Goal: Information Seeking & Learning: Check status

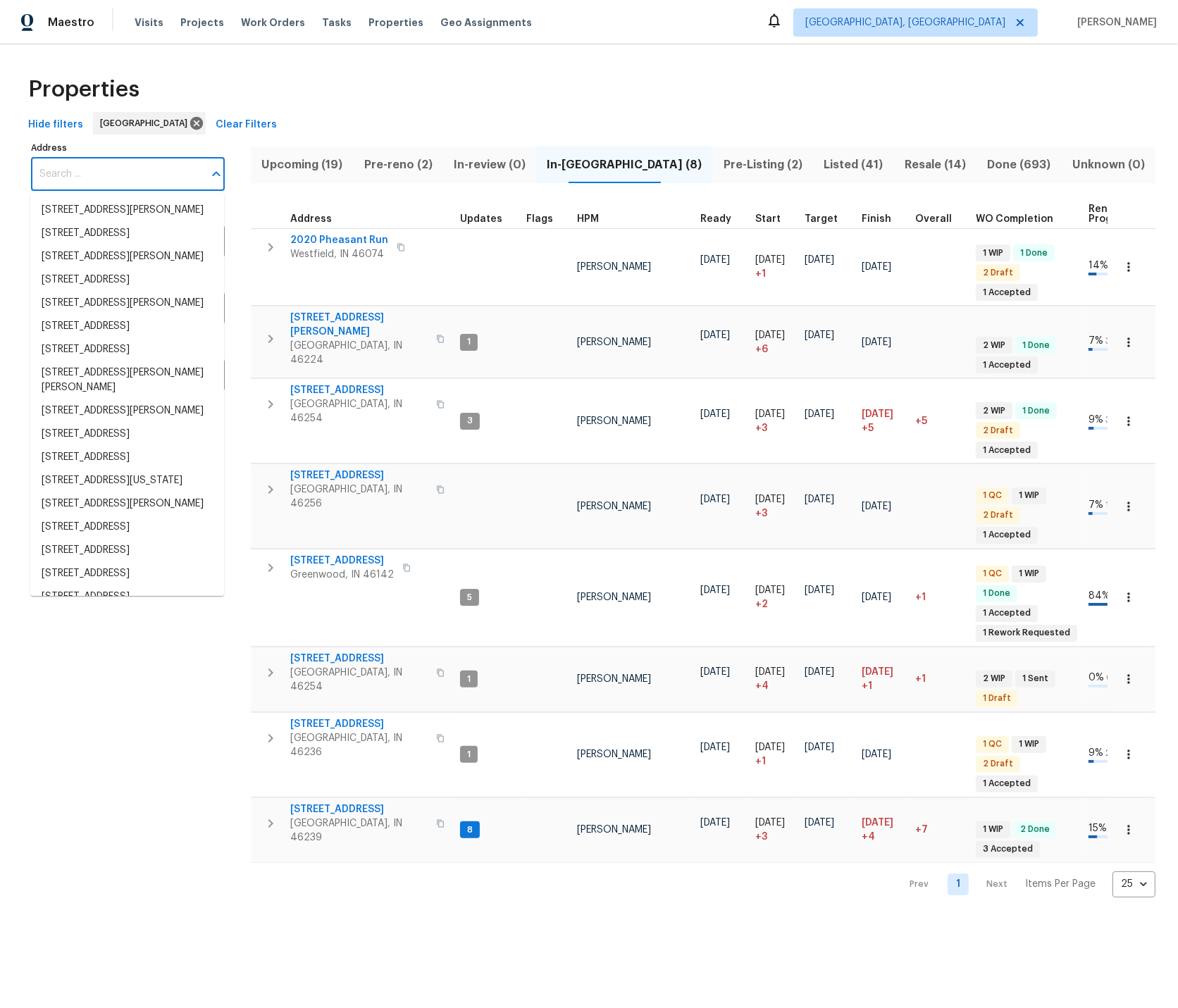
click at [73, 176] on input "Address" at bounding box center [117, 174] width 172 height 33
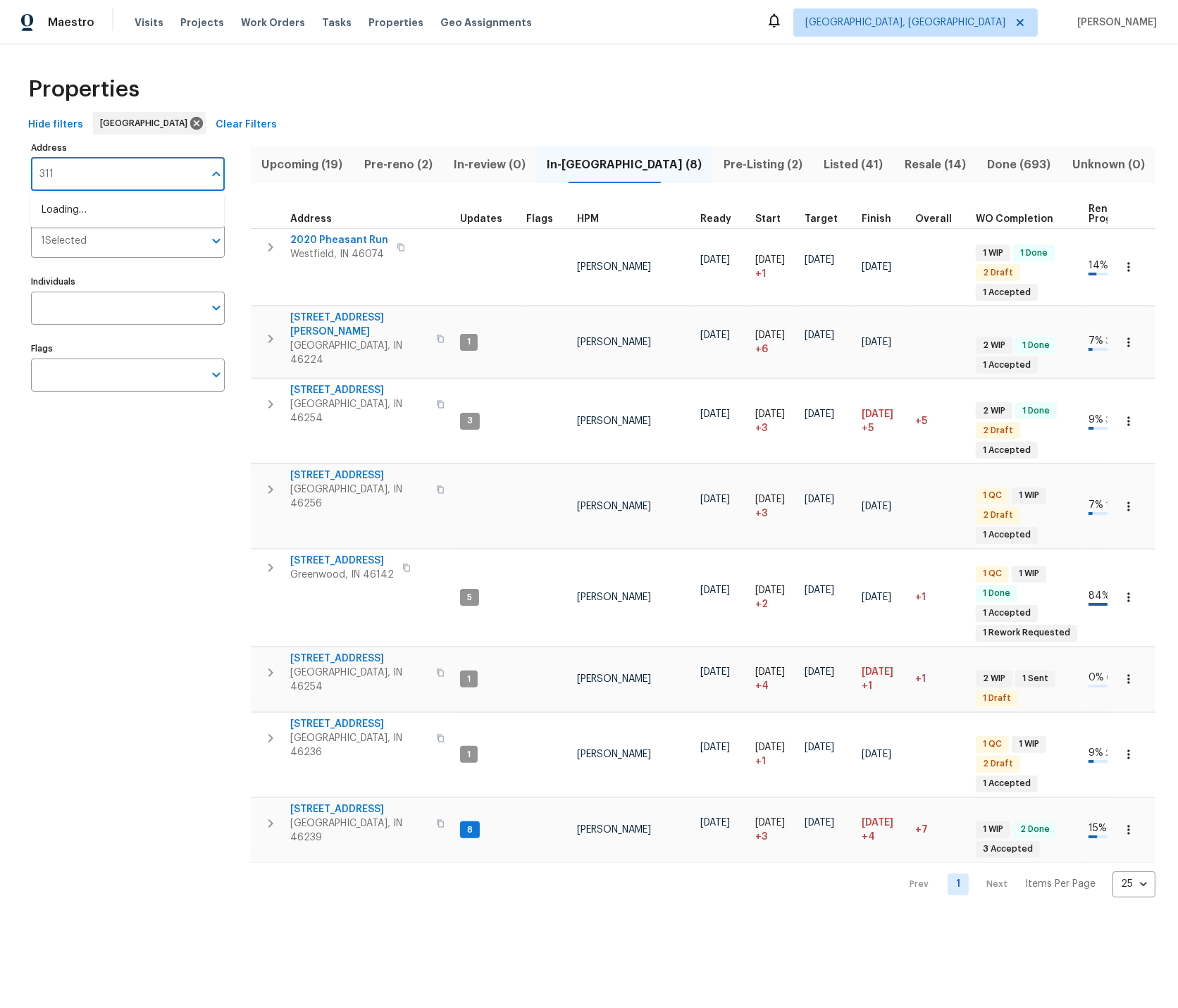
type input "3114"
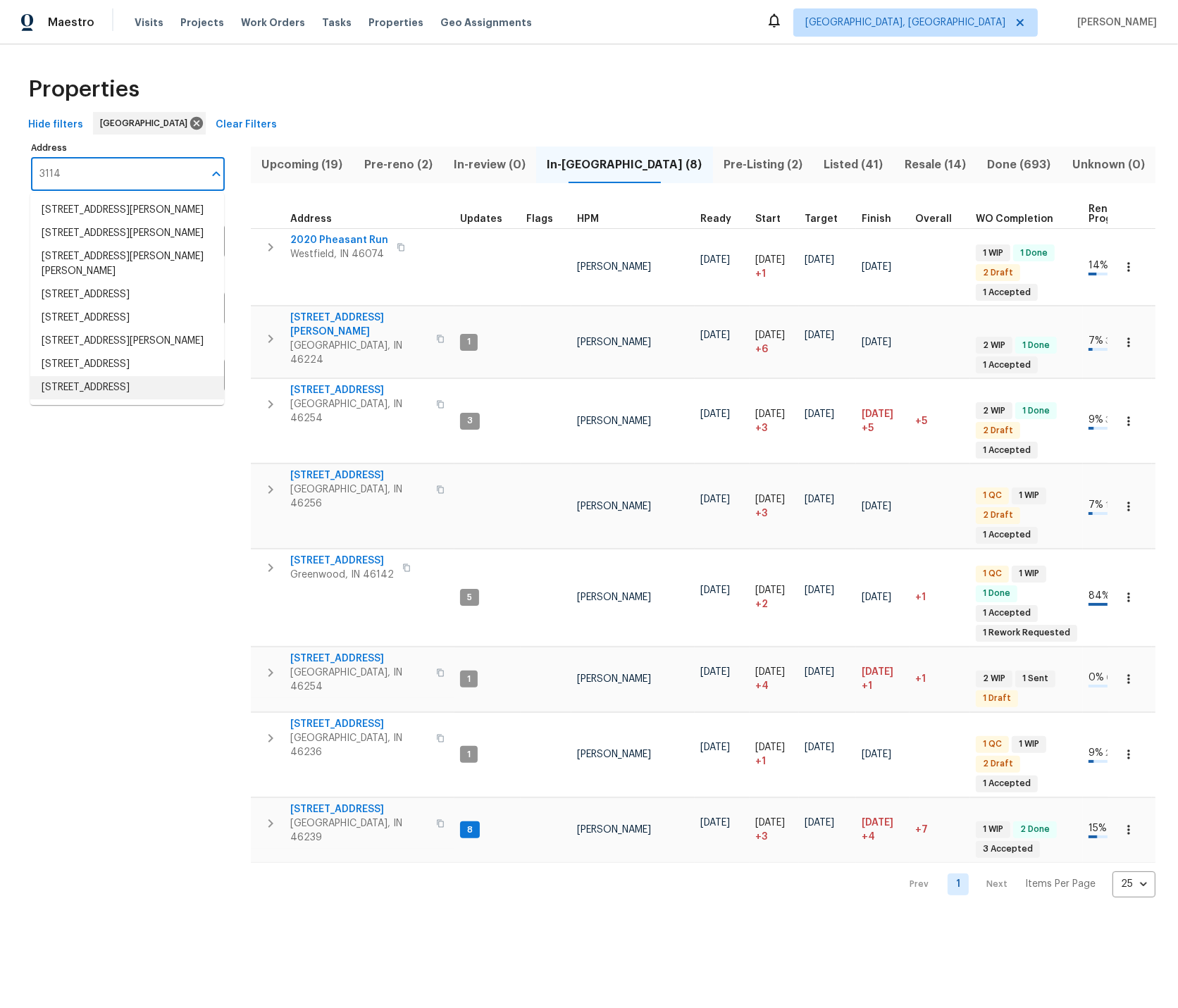
click at [90, 399] on li "3114 Valley Farms Rd Indianapolis IN 46214" at bounding box center [127, 387] width 194 height 23
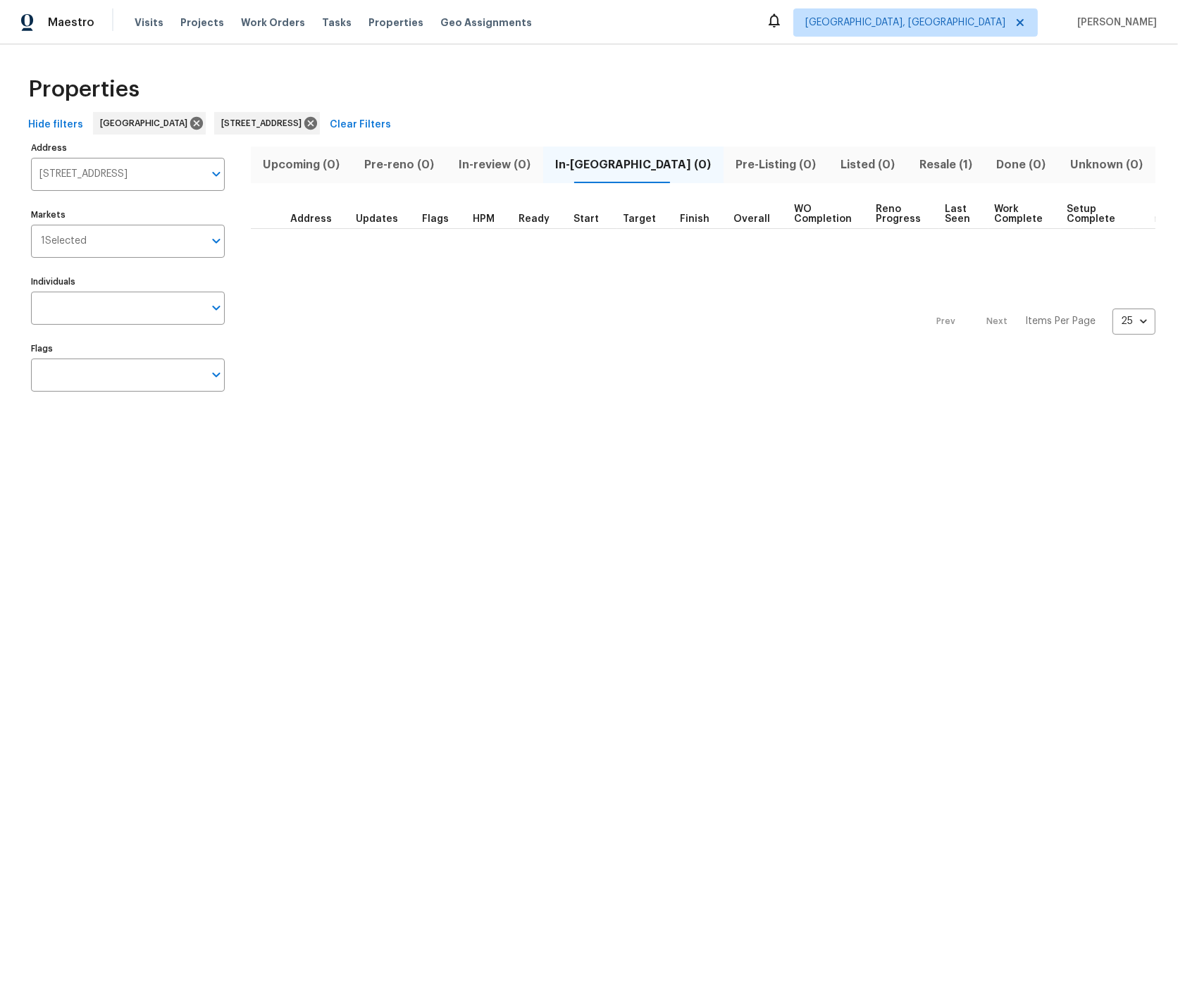
click at [915, 162] on span "Resale (1)" at bounding box center [945, 165] width 60 height 20
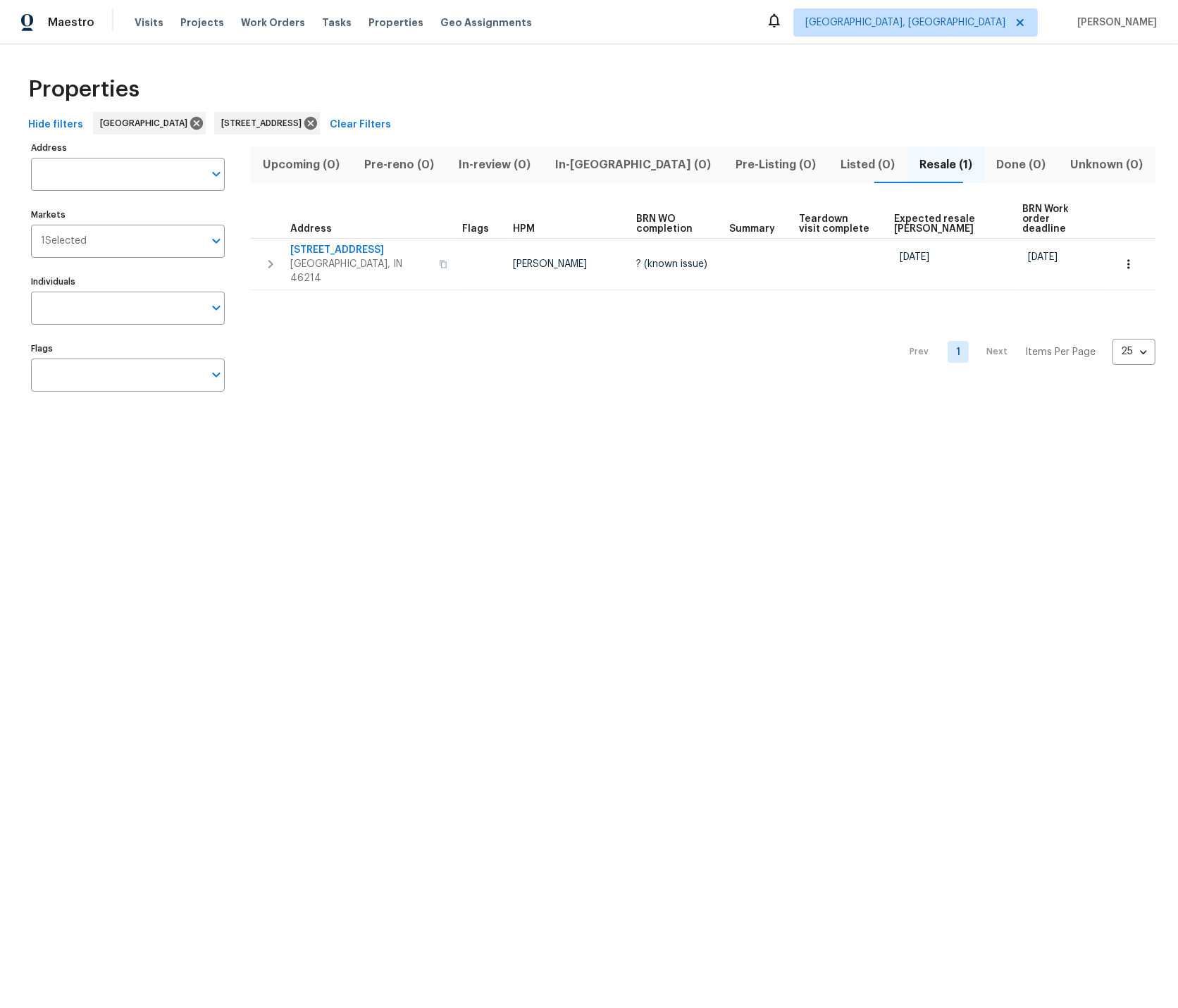
type input "3114 Valley Farms Rd Indianapolis IN 46214"
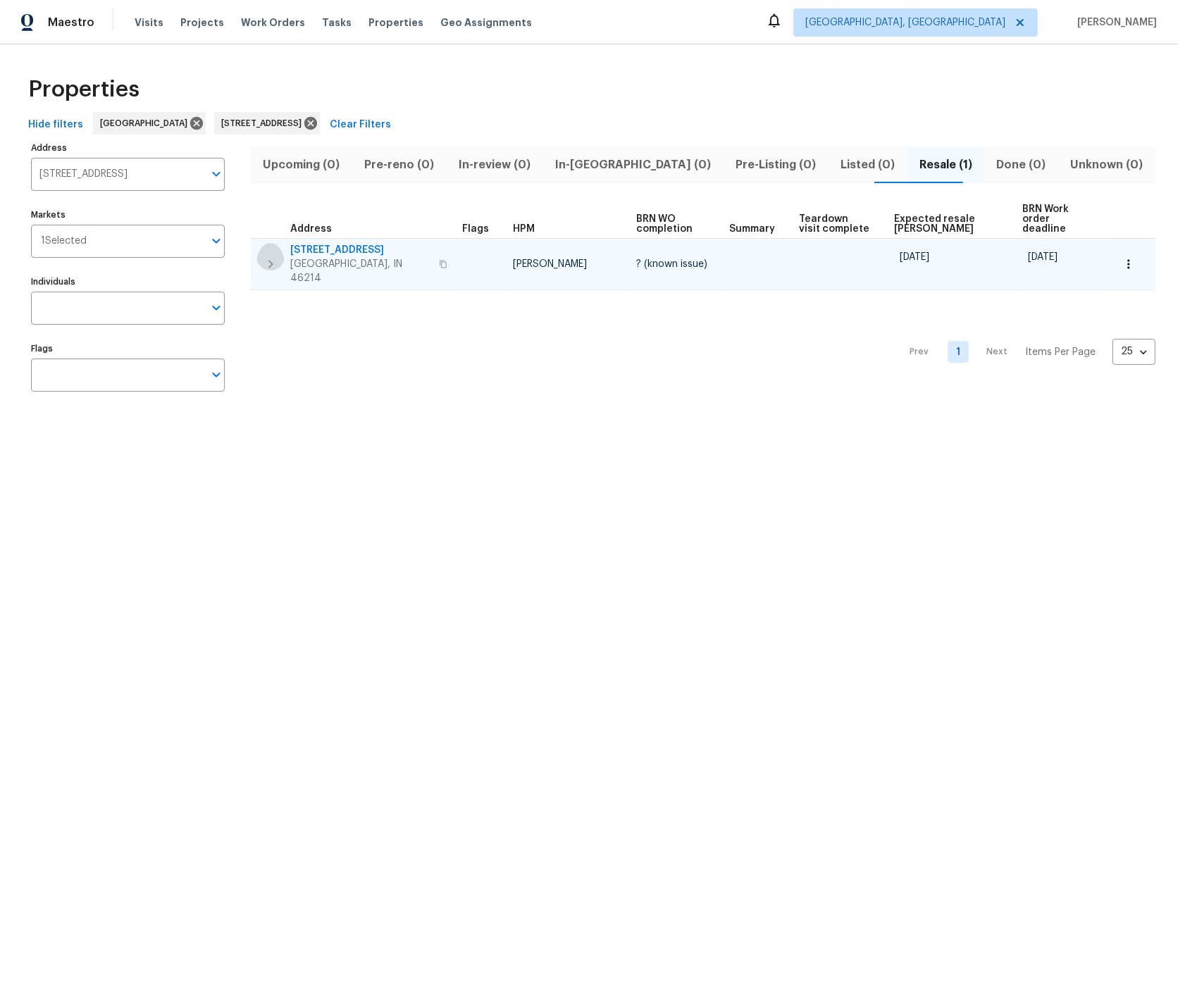
click at [270, 256] on icon "button" at bounding box center [270, 264] width 17 height 17
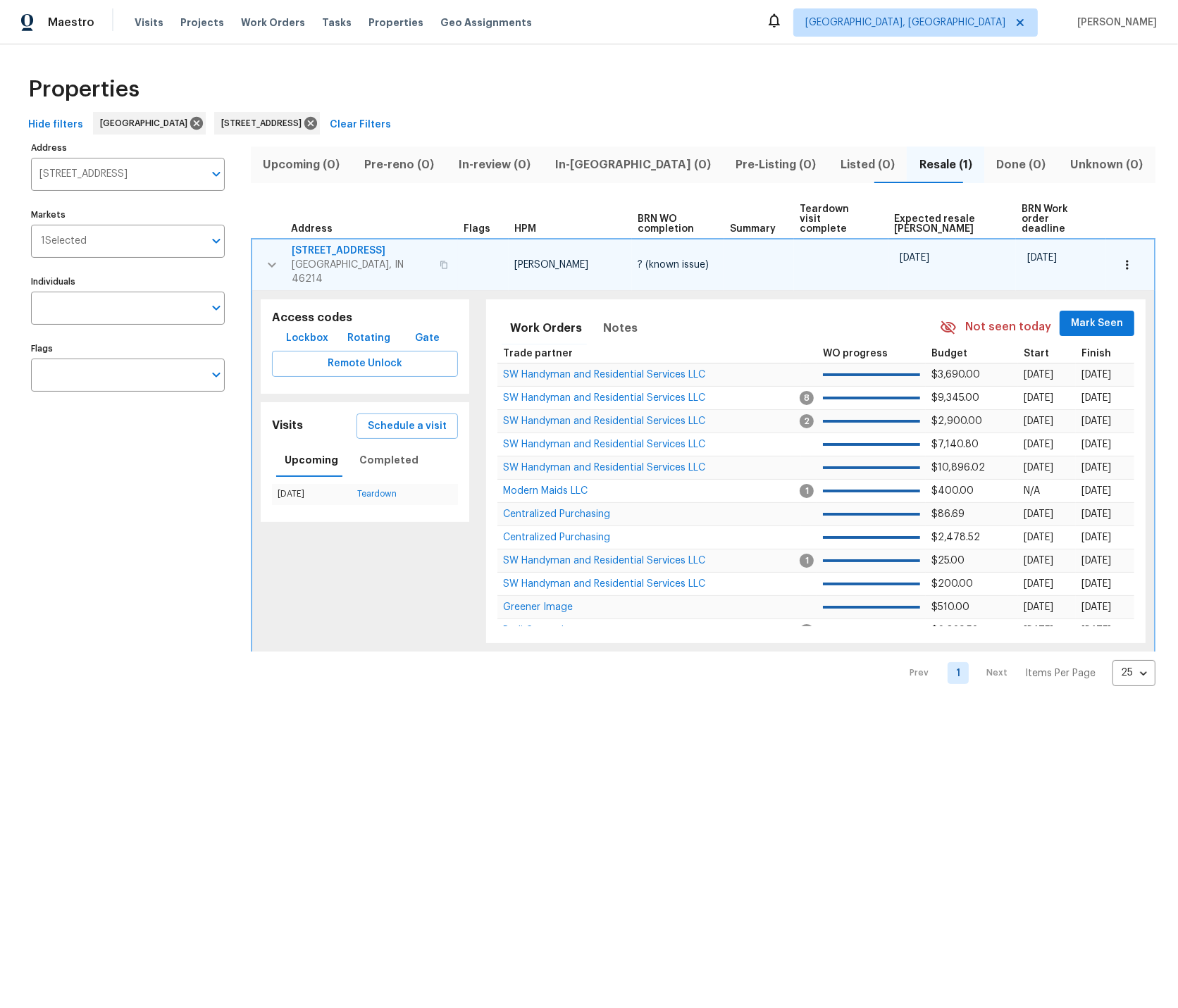
click at [1130, 258] on icon "button" at bounding box center [1127, 265] width 14 height 14
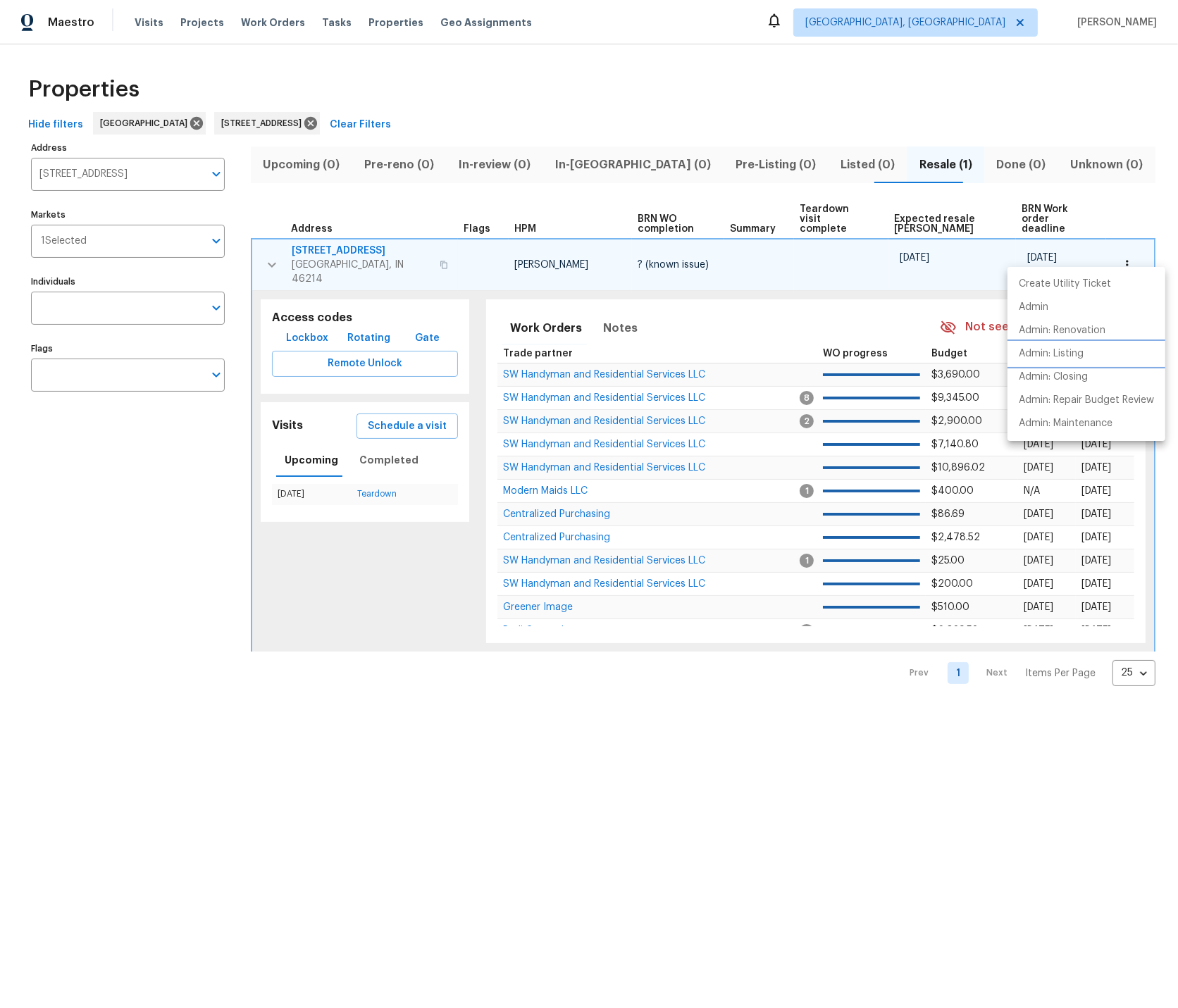
click at [1073, 351] on p "Admin: Listing" at bounding box center [1051, 354] width 65 height 15
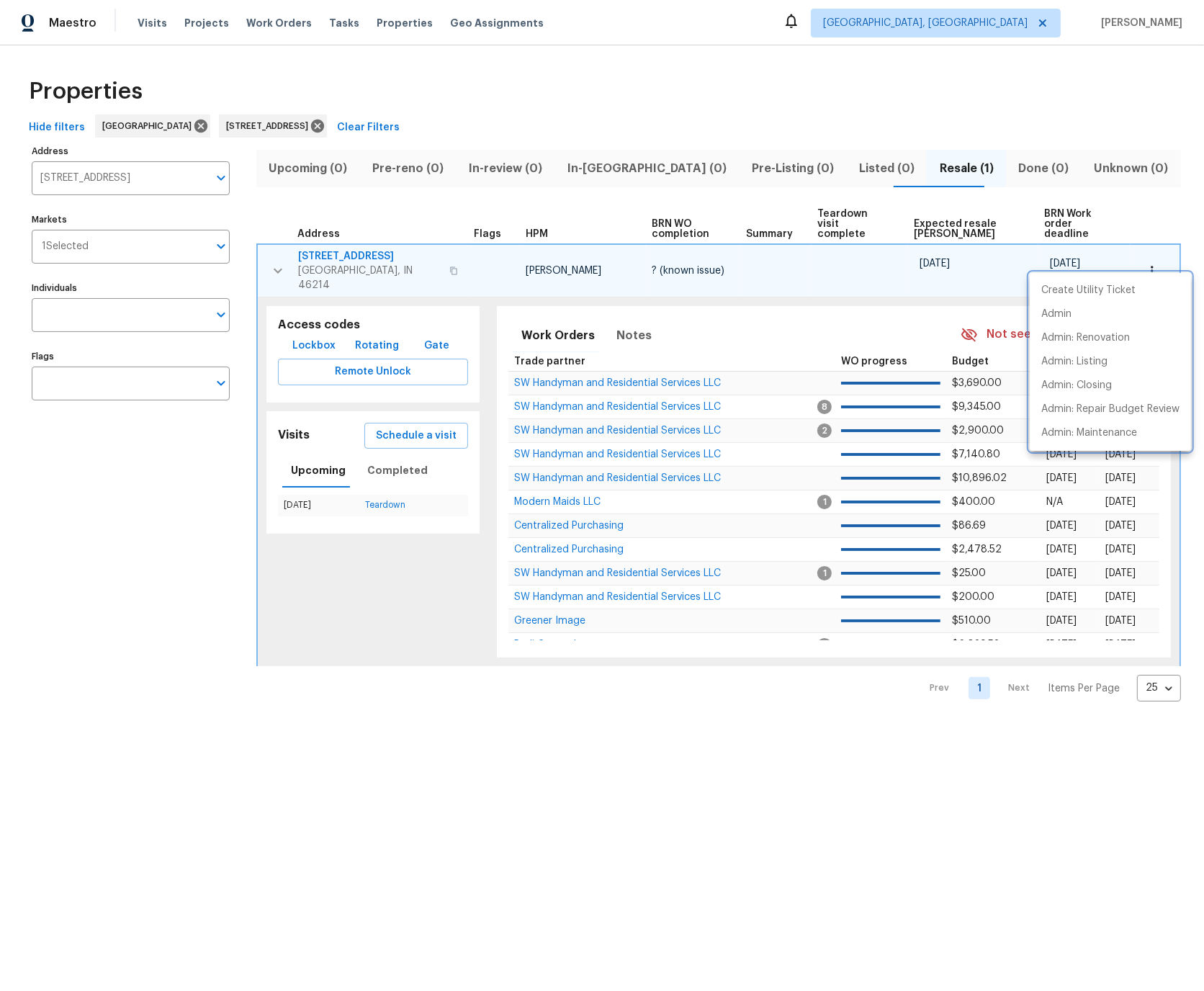
click at [359, 244] on div at bounding box center [602, 496] width 1204 height 991
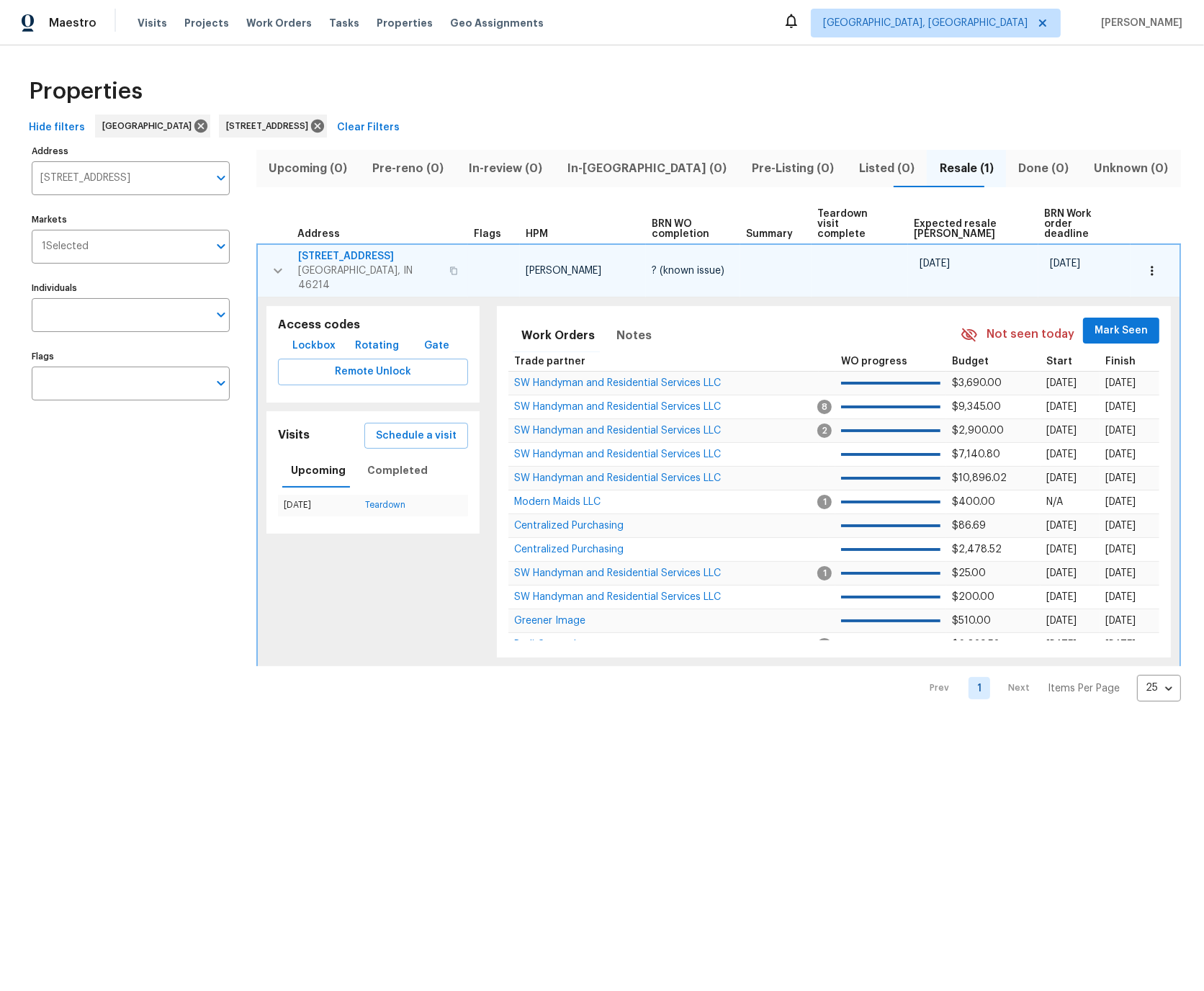
click at [354, 249] on span "3114 Valley Farms Rd" at bounding box center [369, 256] width 142 height 14
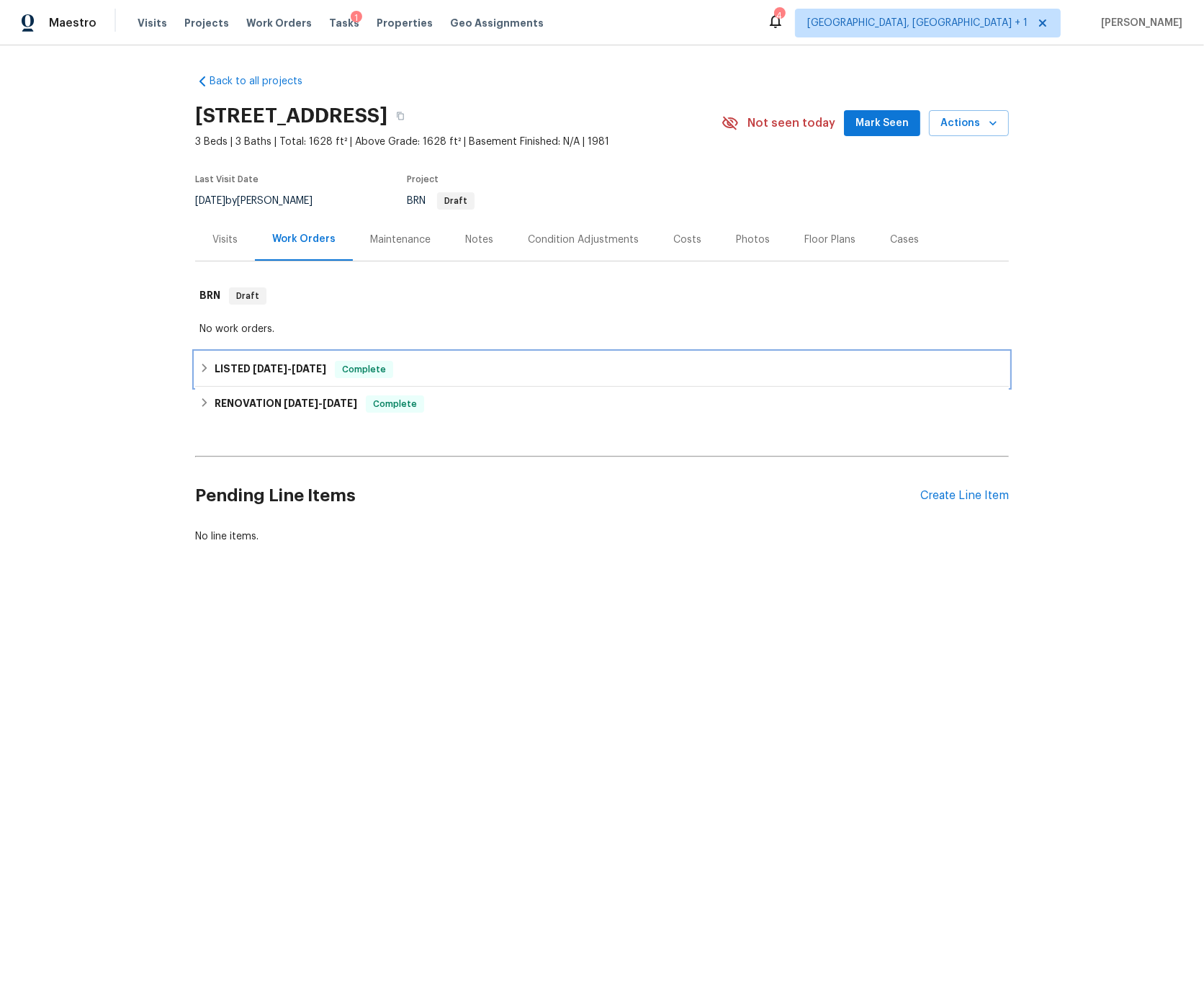
click at [205, 368] on icon at bounding box center [205, 368] width 5 height 8
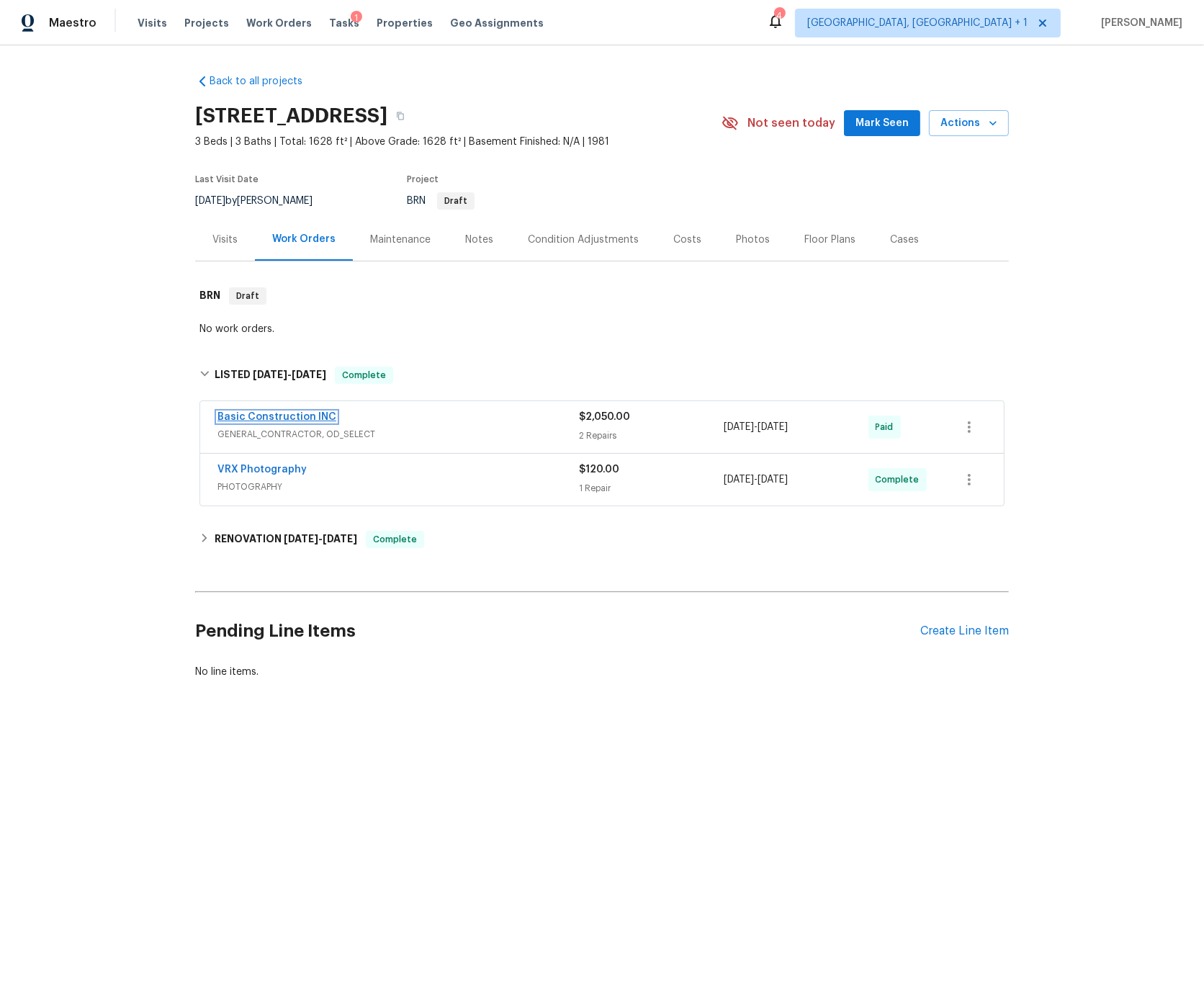
click at [285, 418] on link "Basic Construction INC" at bounding box center [276, 417] width 119 height 10
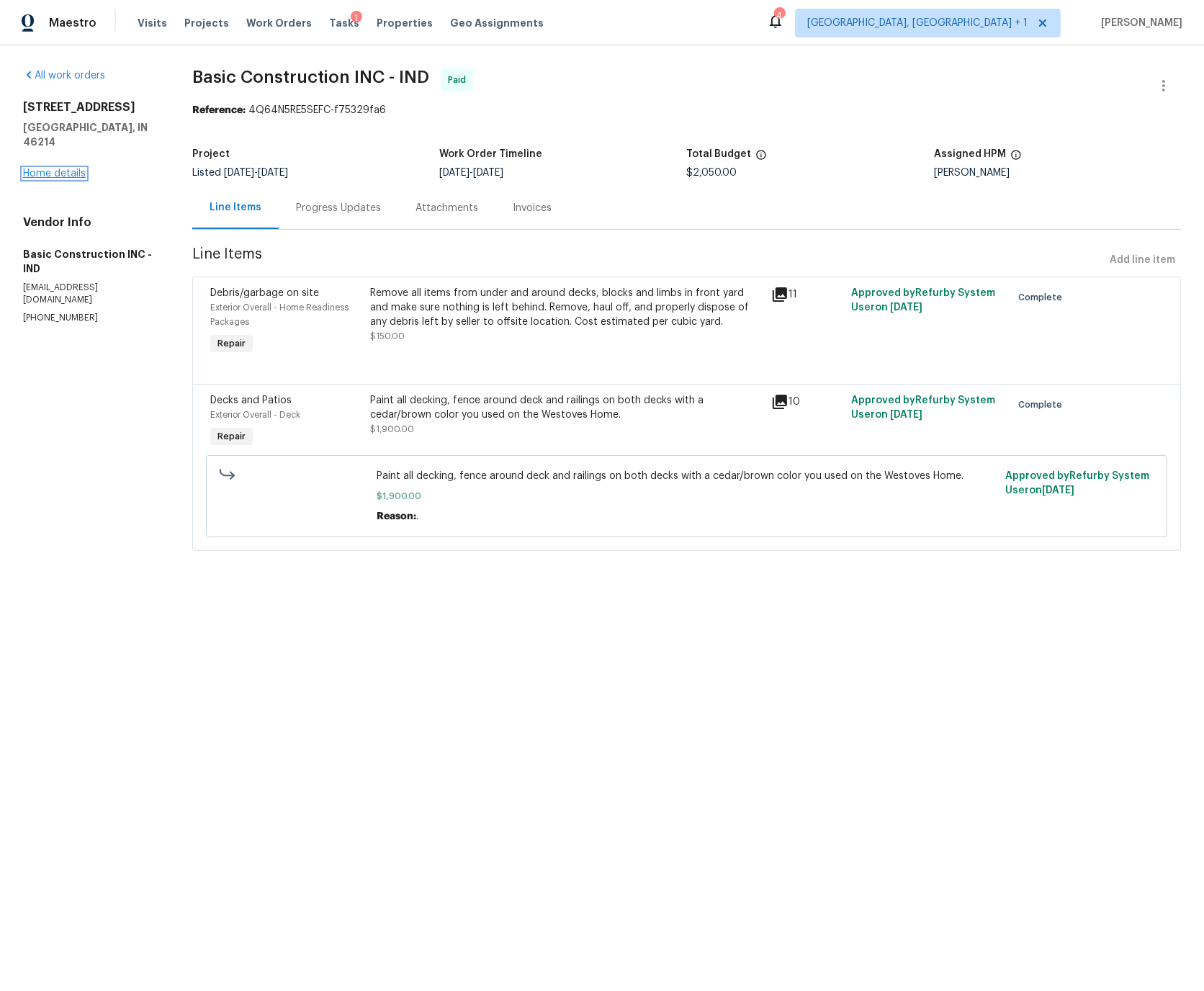
click at [59, 169] on link "Home details" at bounding box center [54, 174] width 62 height 10
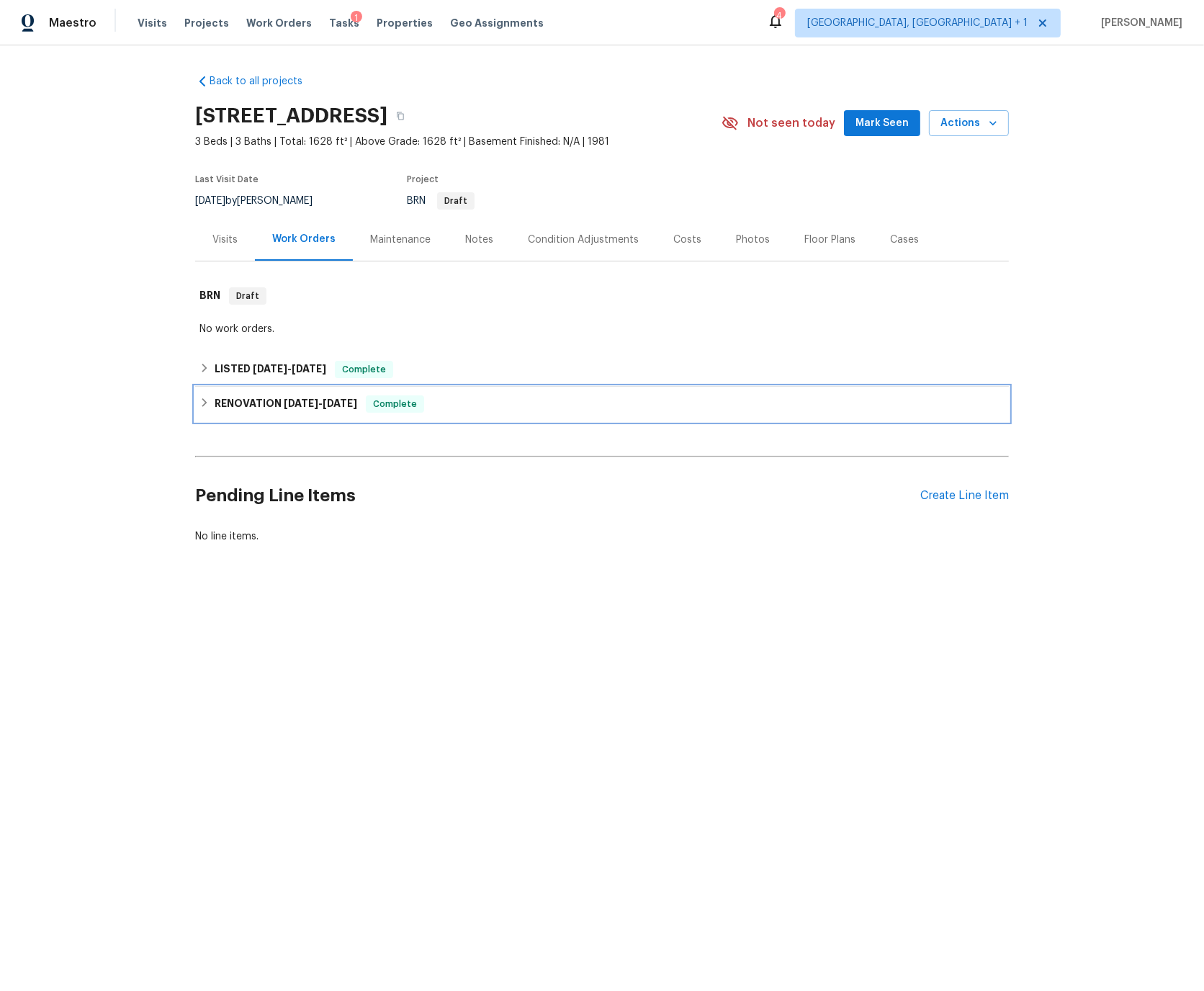
click at [202, 400] on icon at bounding box center [205, 403] width 10 height 10
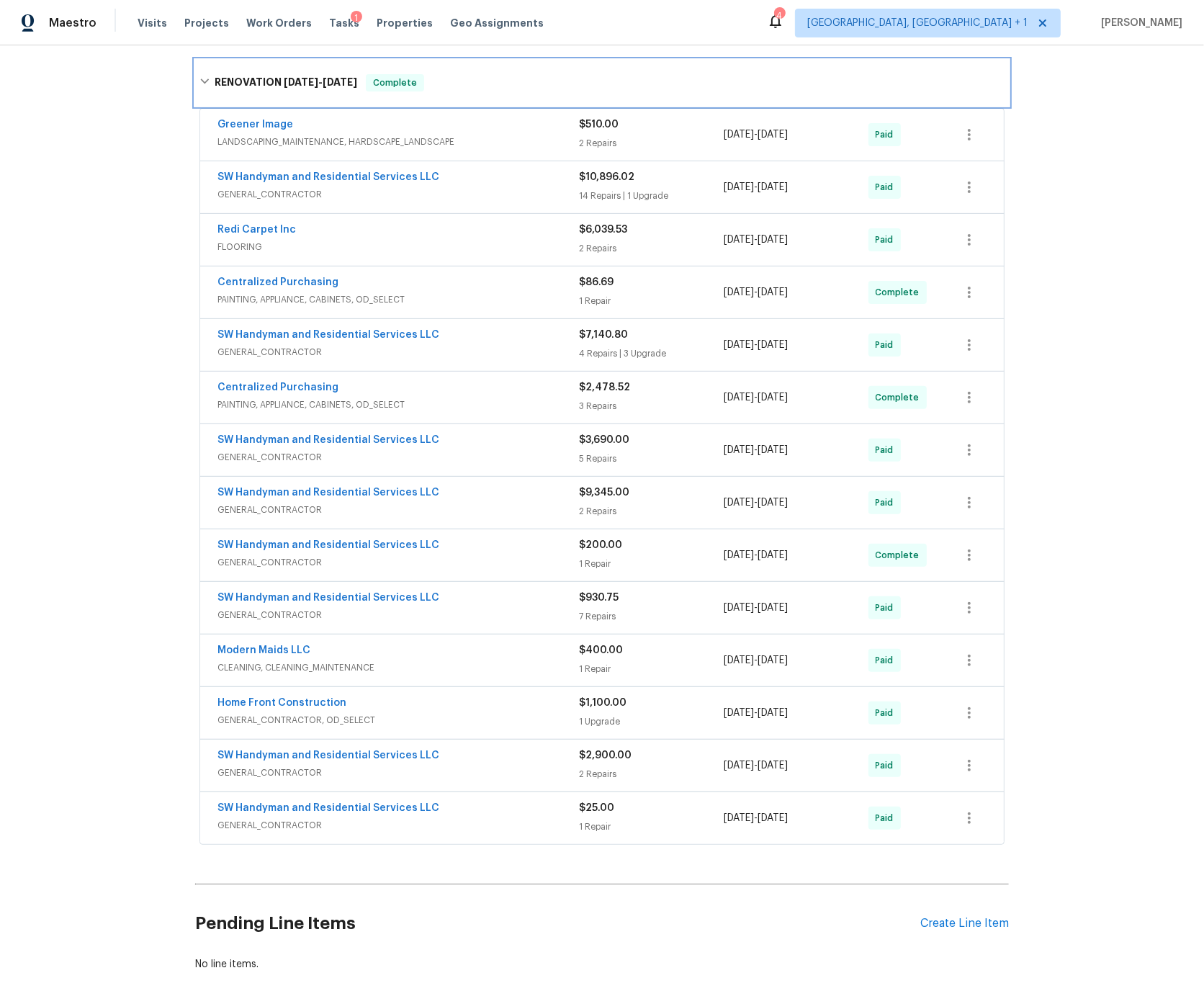
scroll to position [418, 0]
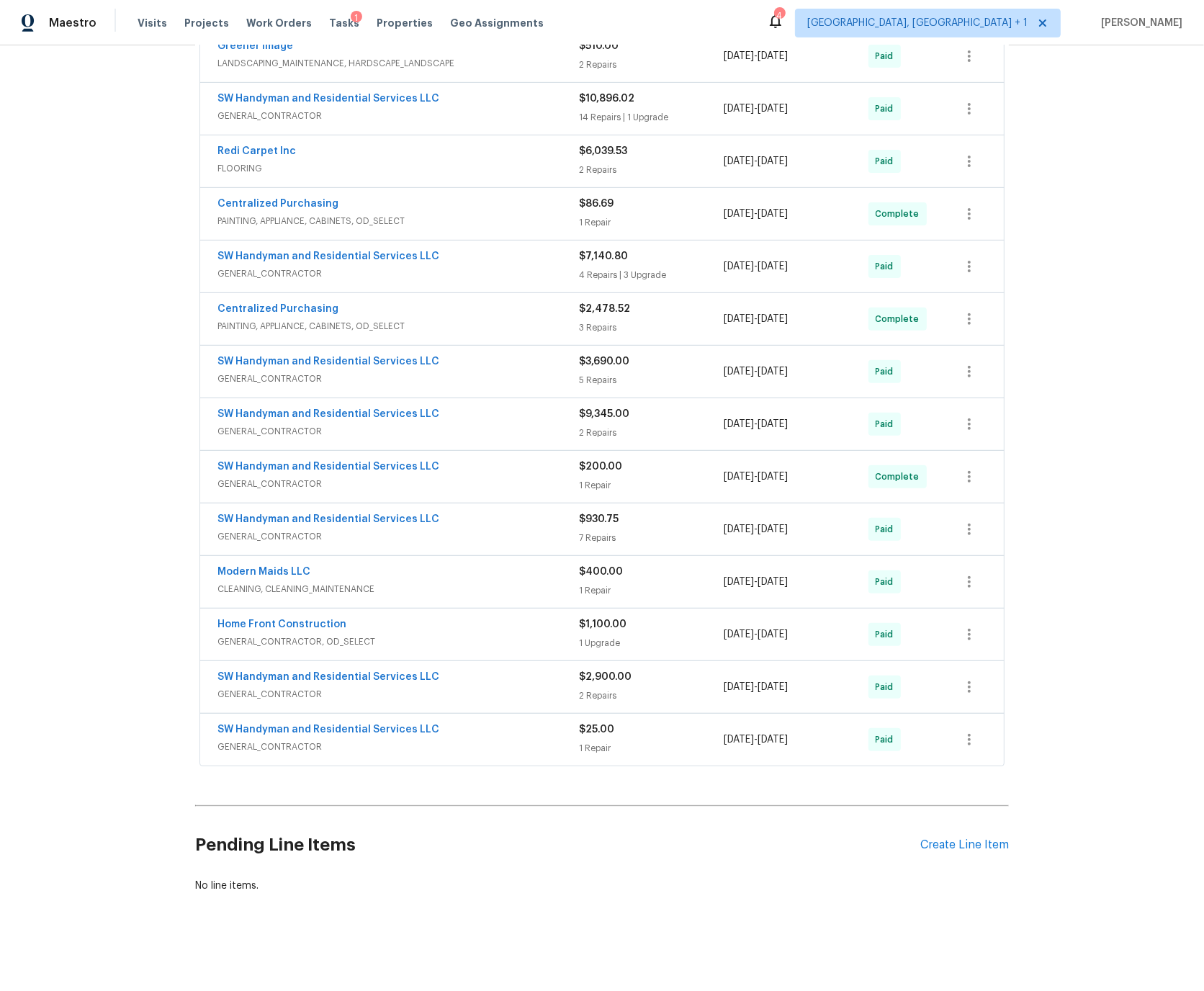
click at [463, 685] on div "SW Handyman and Residential Services LLC" at bounding box center [398, 678] width 361 height 18
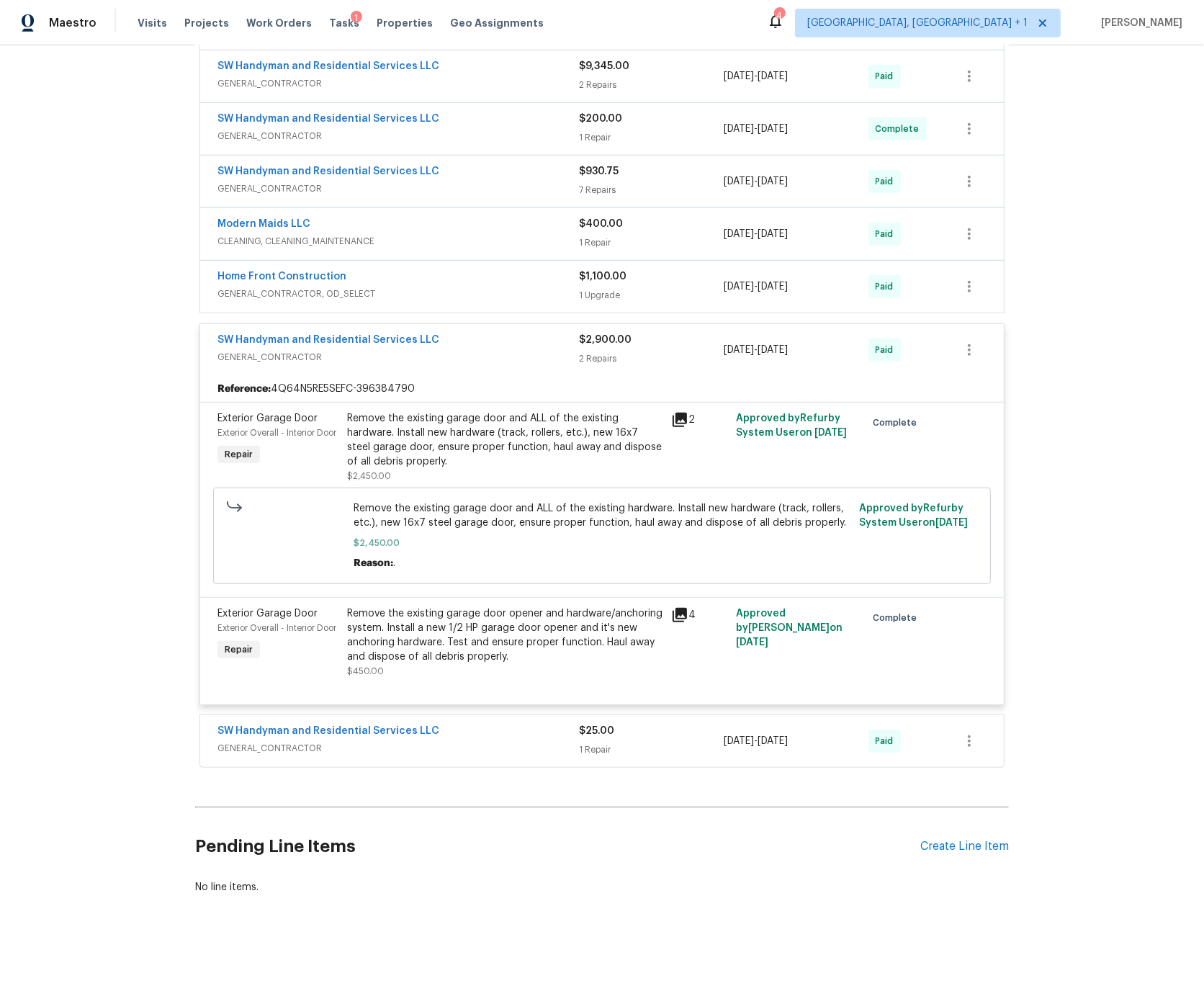
scroll to position [771, 0]
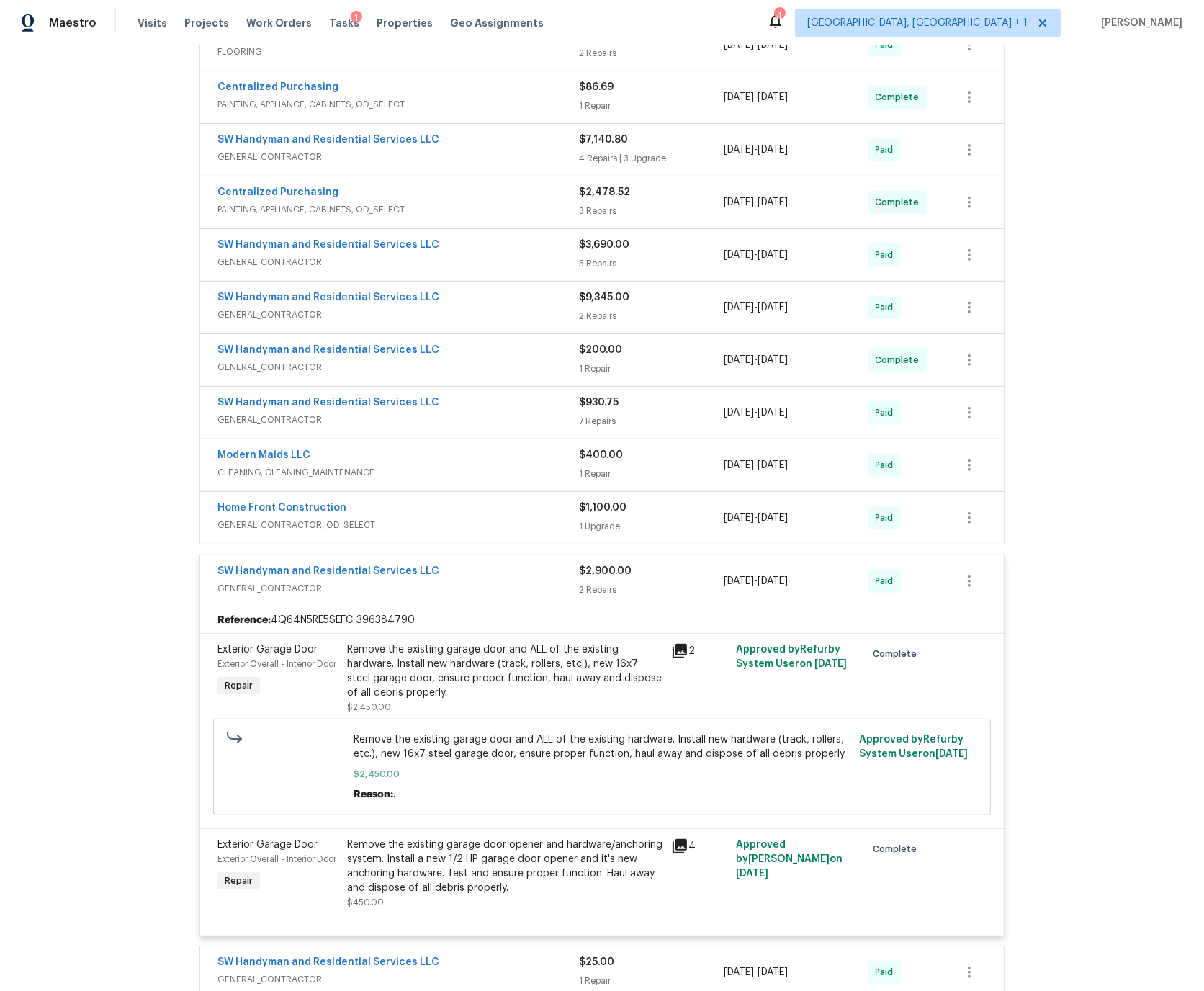
click at [474, 570] on div "SW Handyman and Residential Services LLC" at bounding box center [398, 572] width 361 height 18
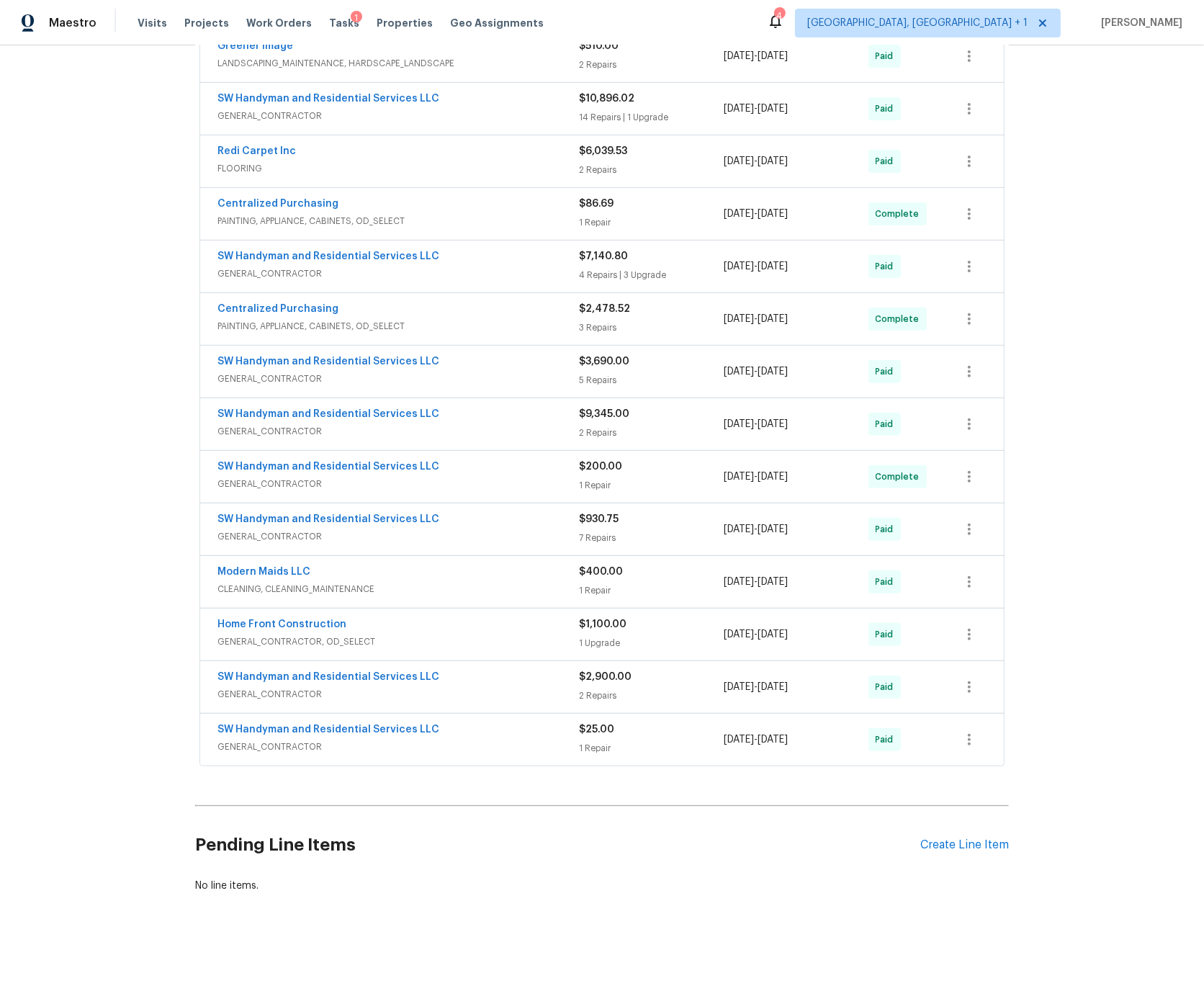
scroll to position [418, 0]
click at [399, 621] on div "Home Front Construction" at bounding box center [398, 625] width 361 height 18
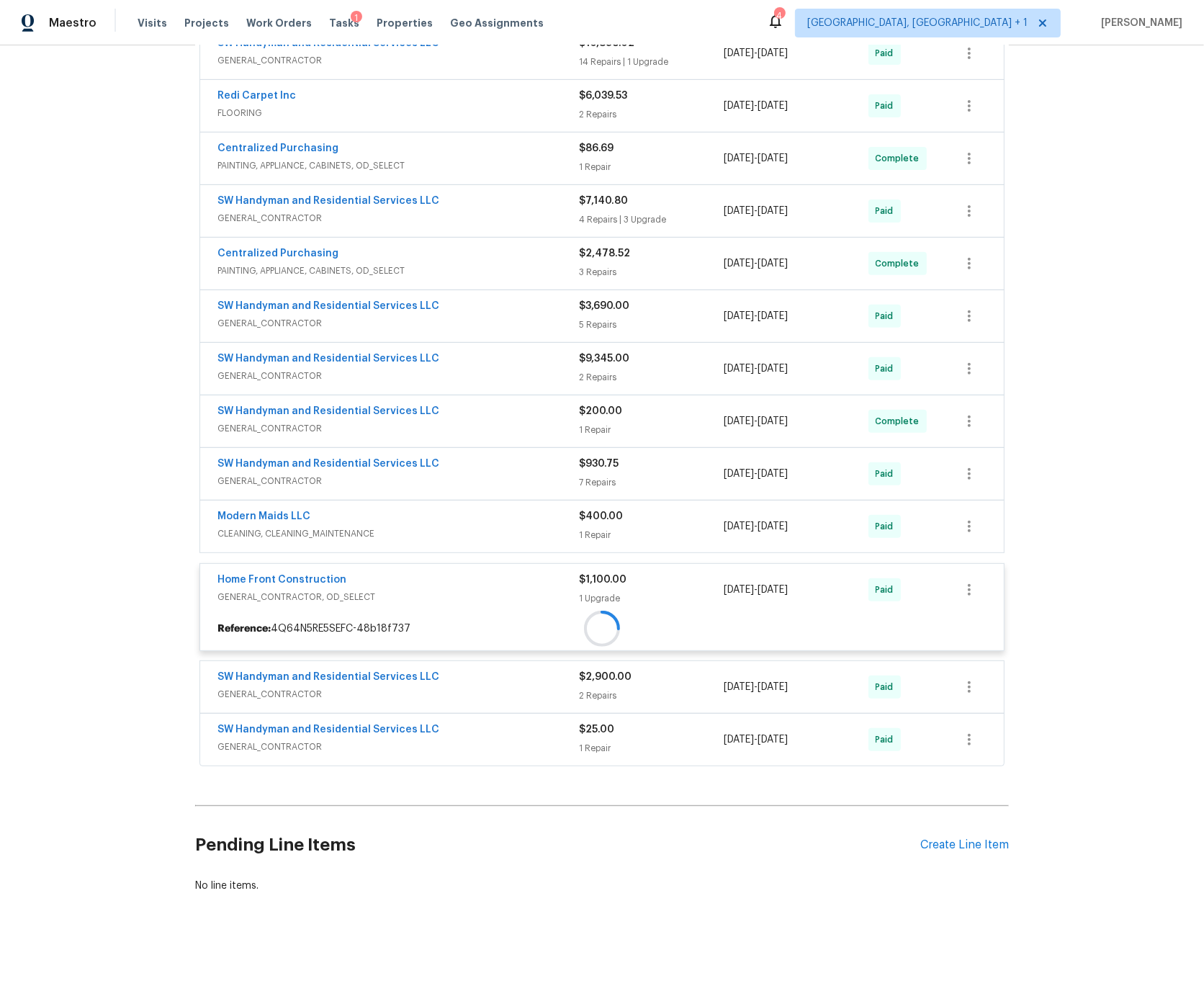
scroll to position [533, 0]
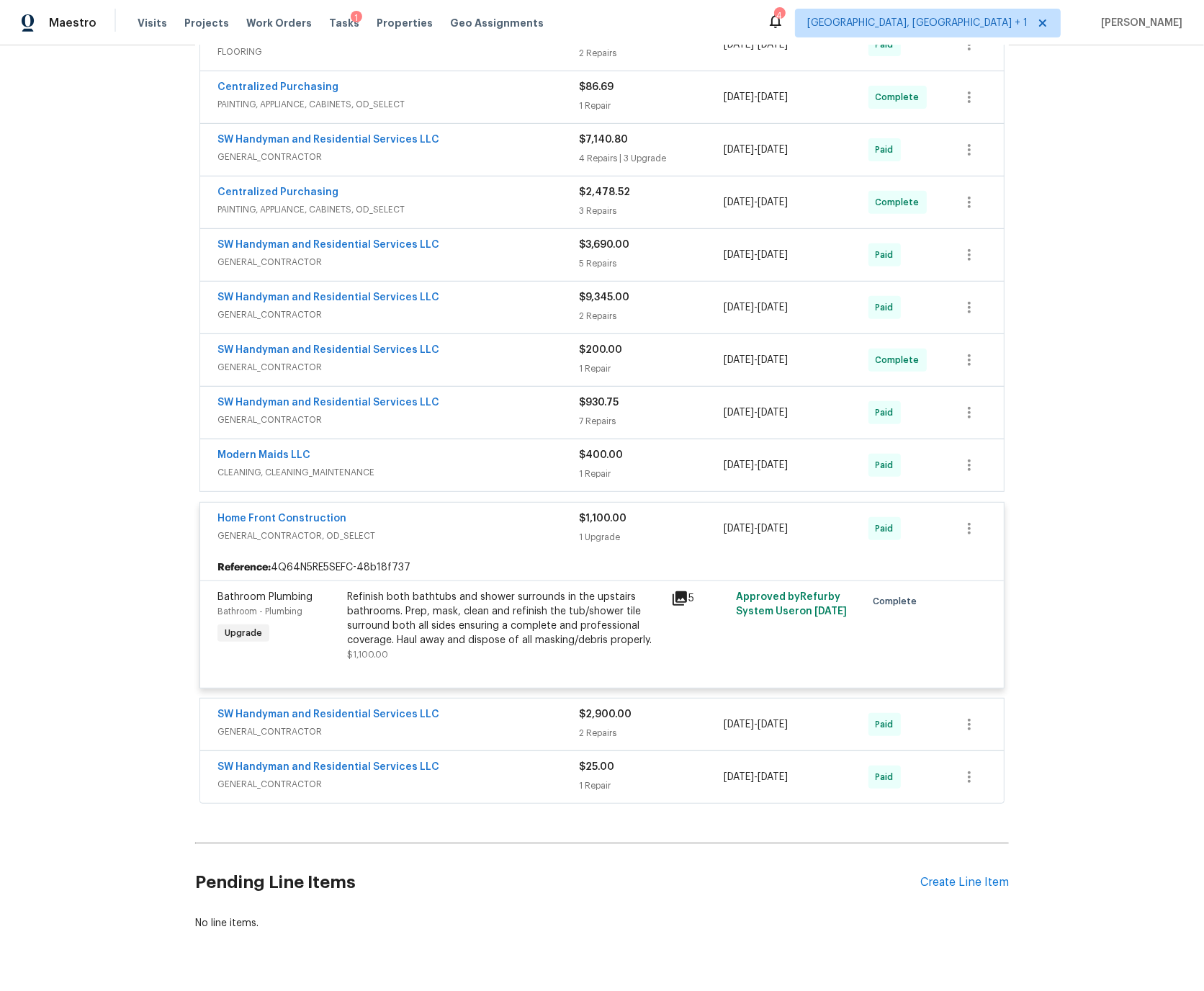
click at [409, 521] on div "Home Front Construction" at bounding box center [398, 520] width 361 height 18
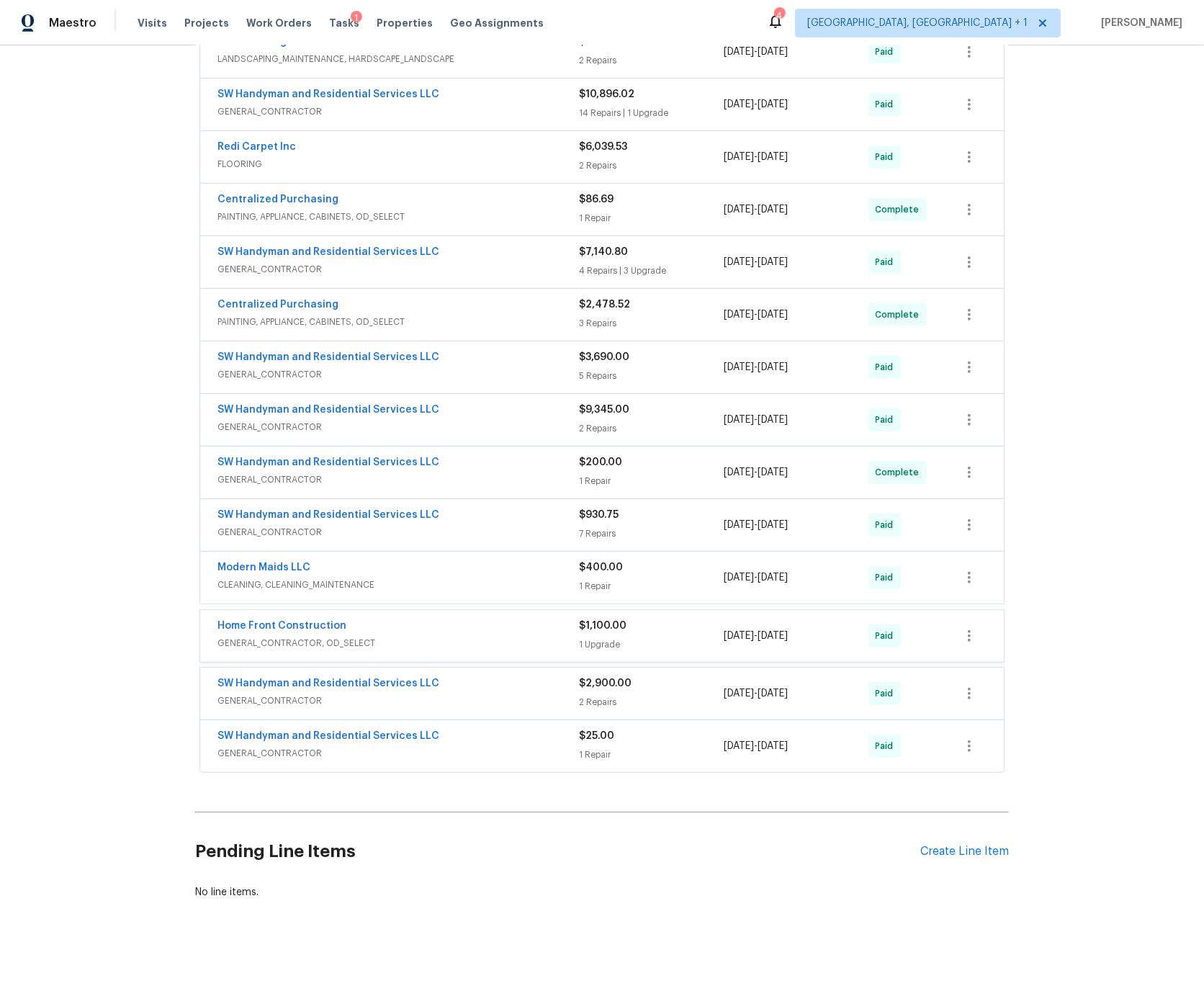
scroll to position [418, 0]
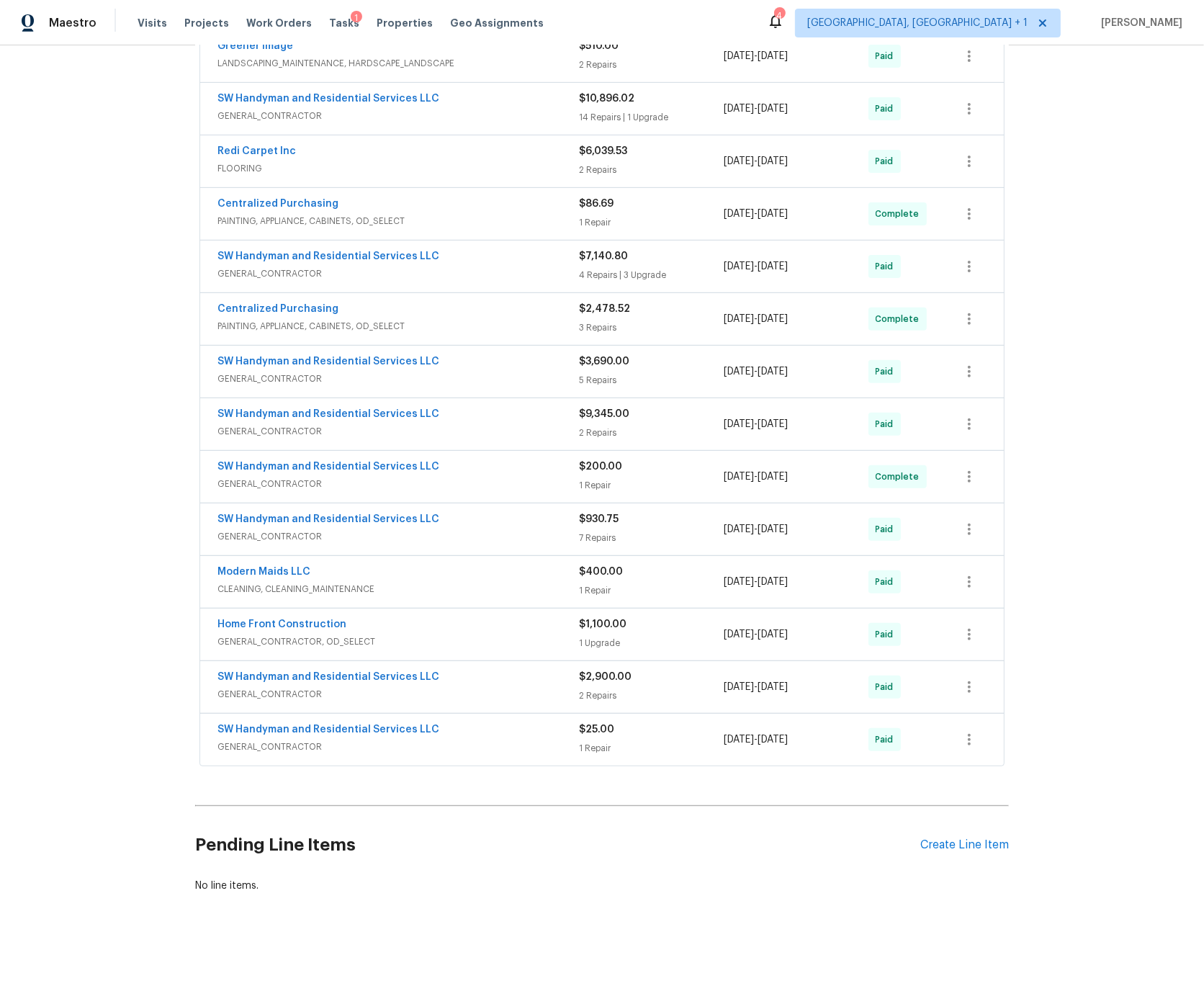
click at [463, 517] on div "SW Handyman and Residential Services LLC" at bounding box center [398, 521] width 361 height 18
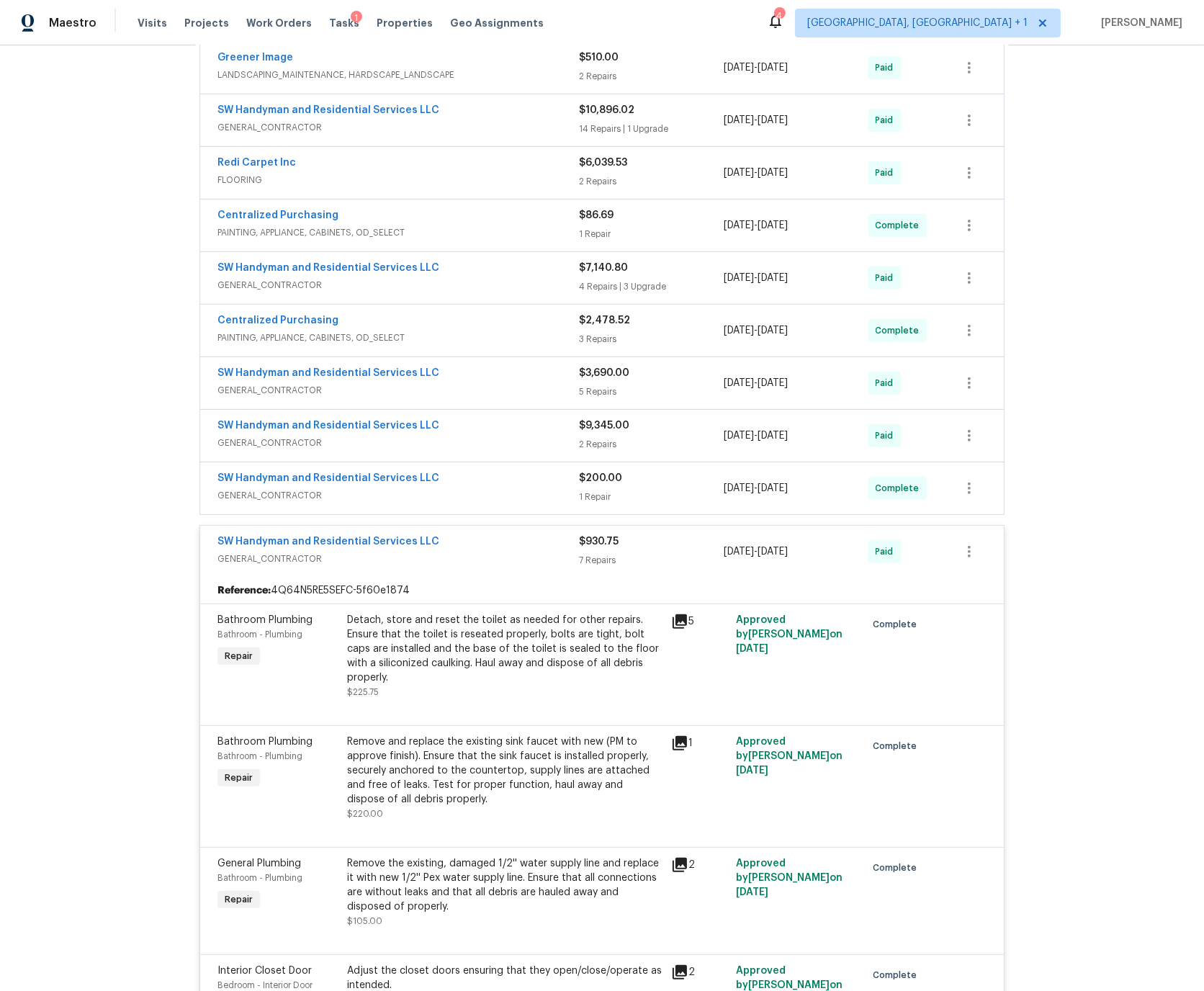
scroll to position [362, 0]
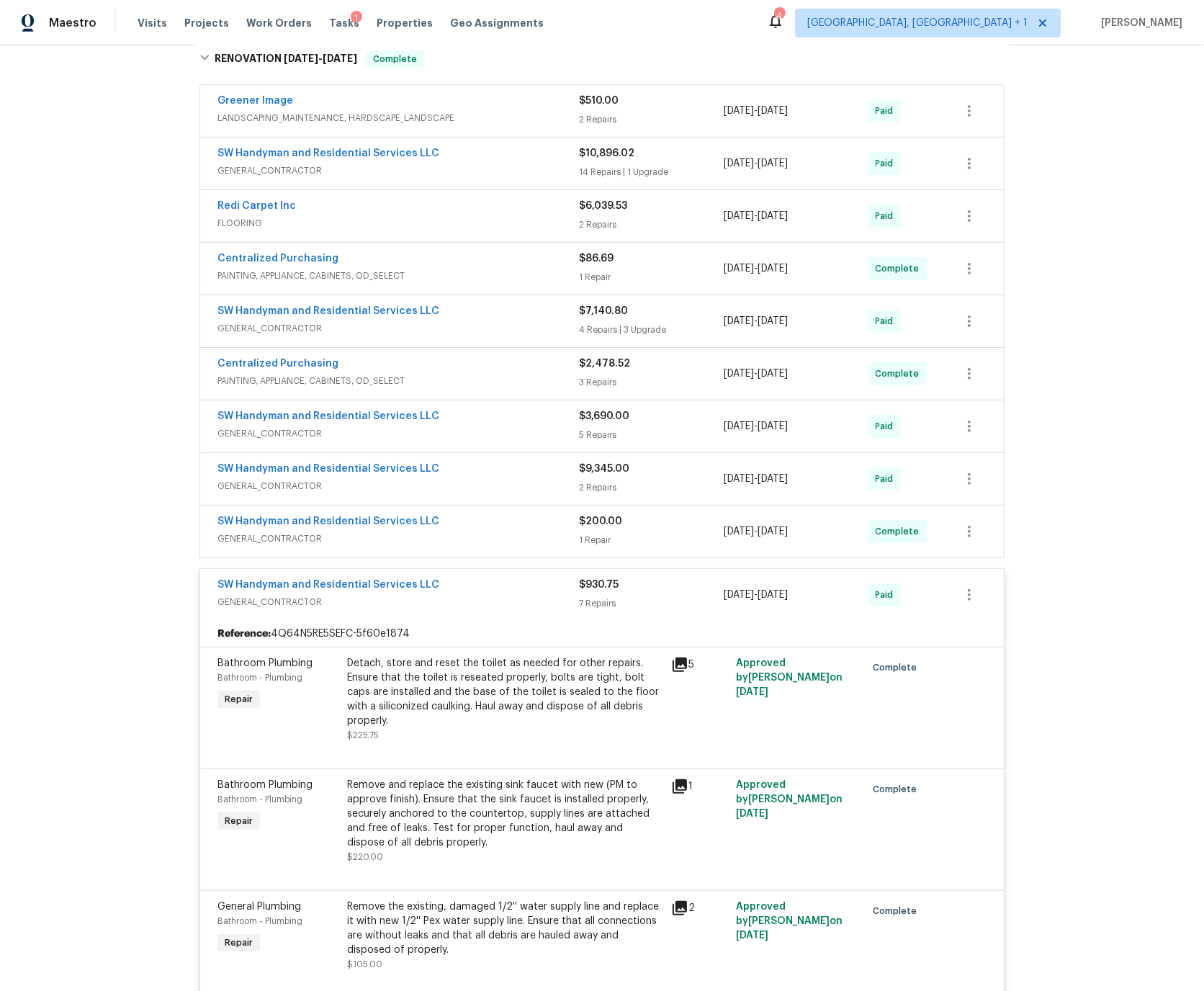
click at [465, 581] on div "SW Handyman and Residential Services LLC" at bounding box center [398, 586] width 361 height 18
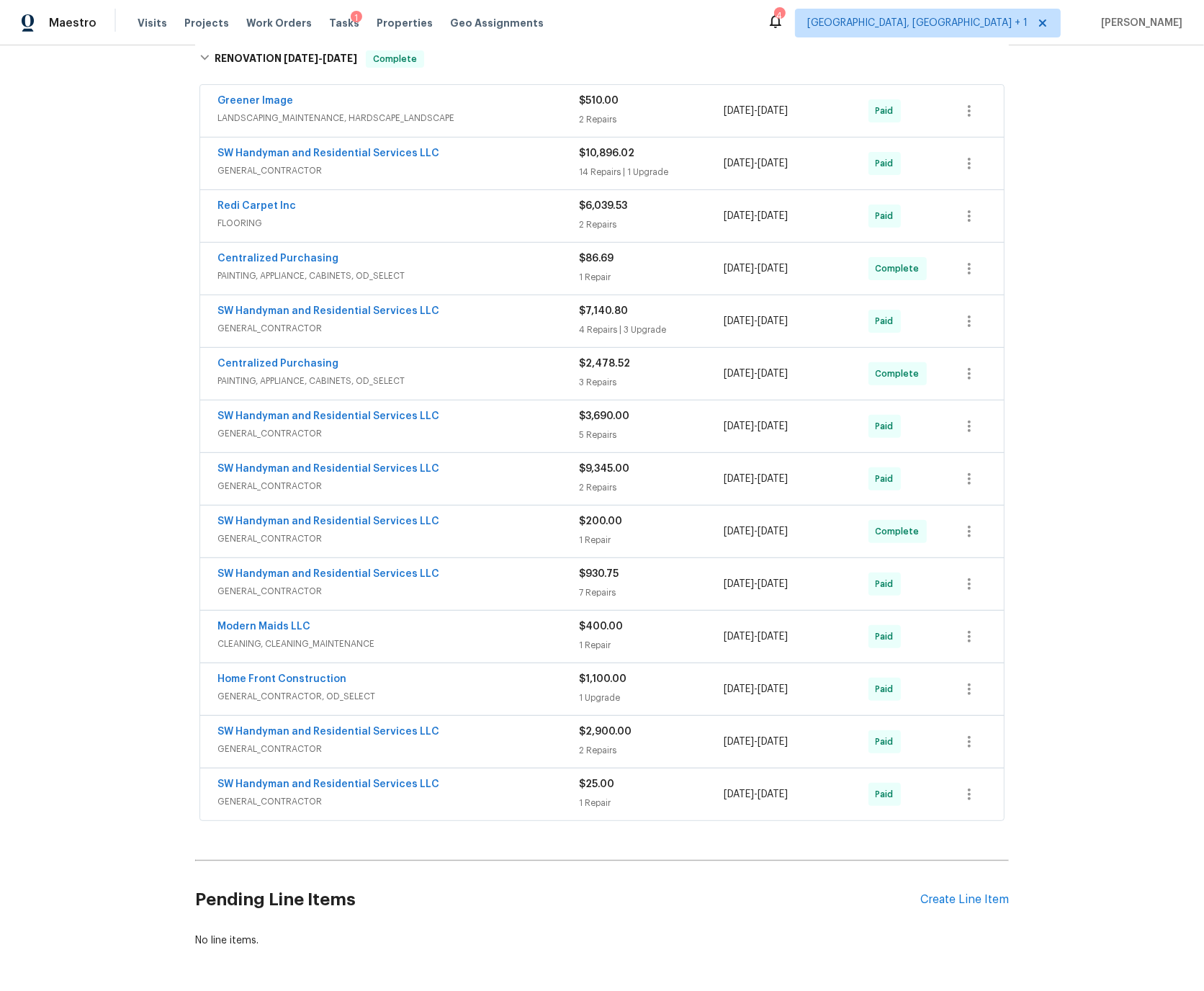
click at [458, 525] on div "SW Handyman and Residential Services LLC" at bounding box center [398, 522] width 361 height 18
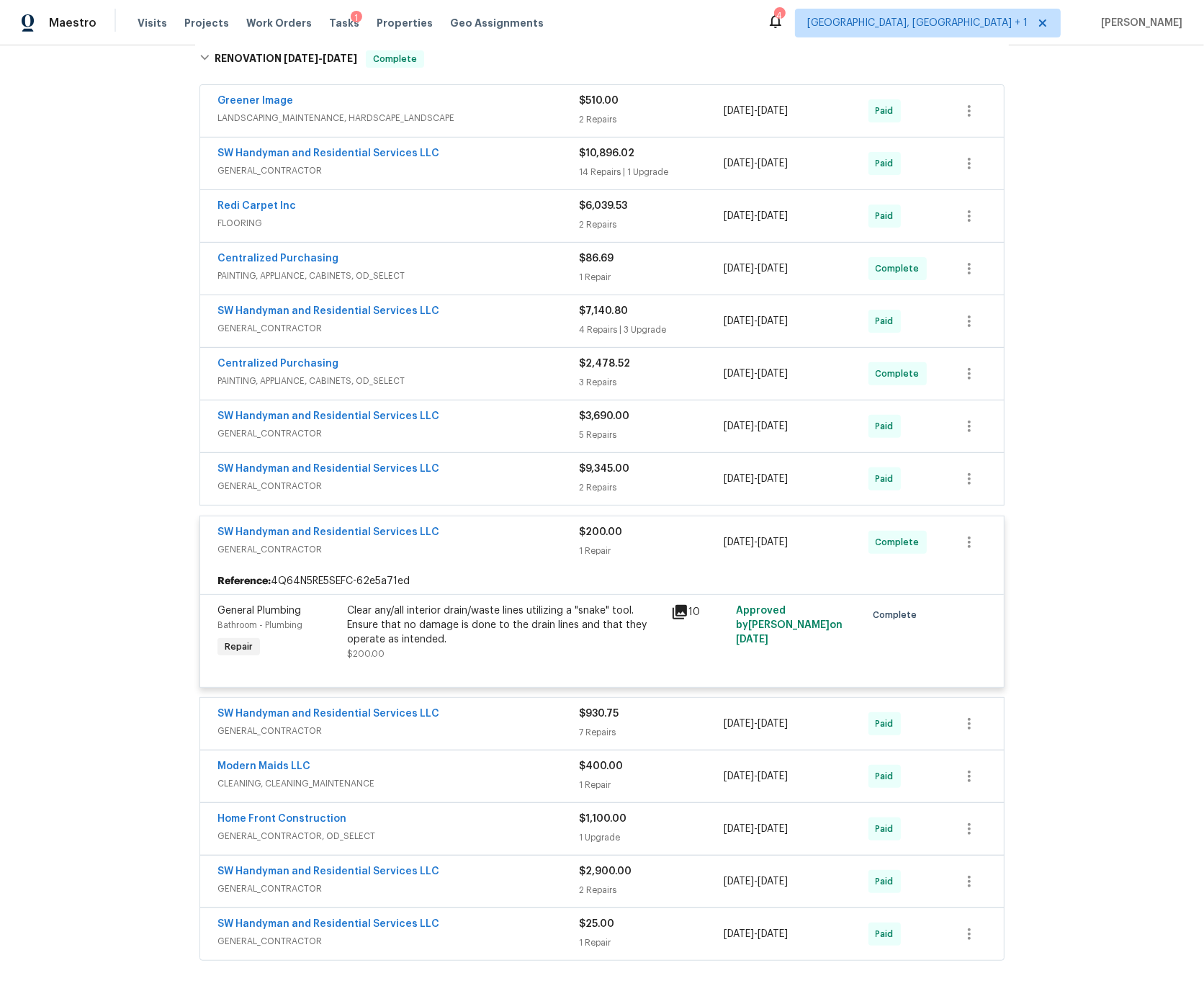
click at [458, 533] on div "SW Handyman and Residential Services LLC" at bounding box center [398, 533] width 361 height 18
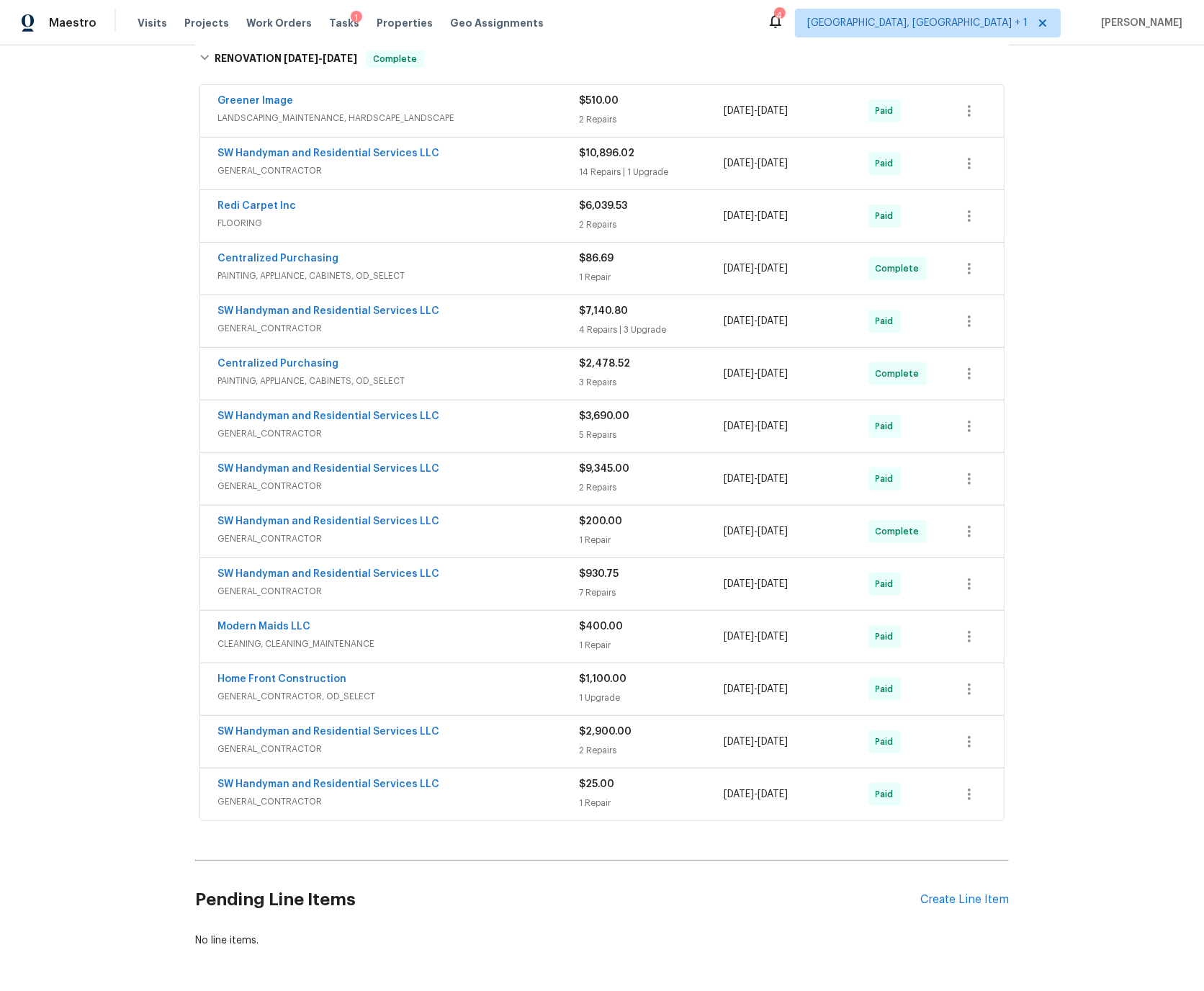
click at [460, 467] on div "SW Handyman and Residential Services LLC" at bounding box center [398, 470] width 361 height 18
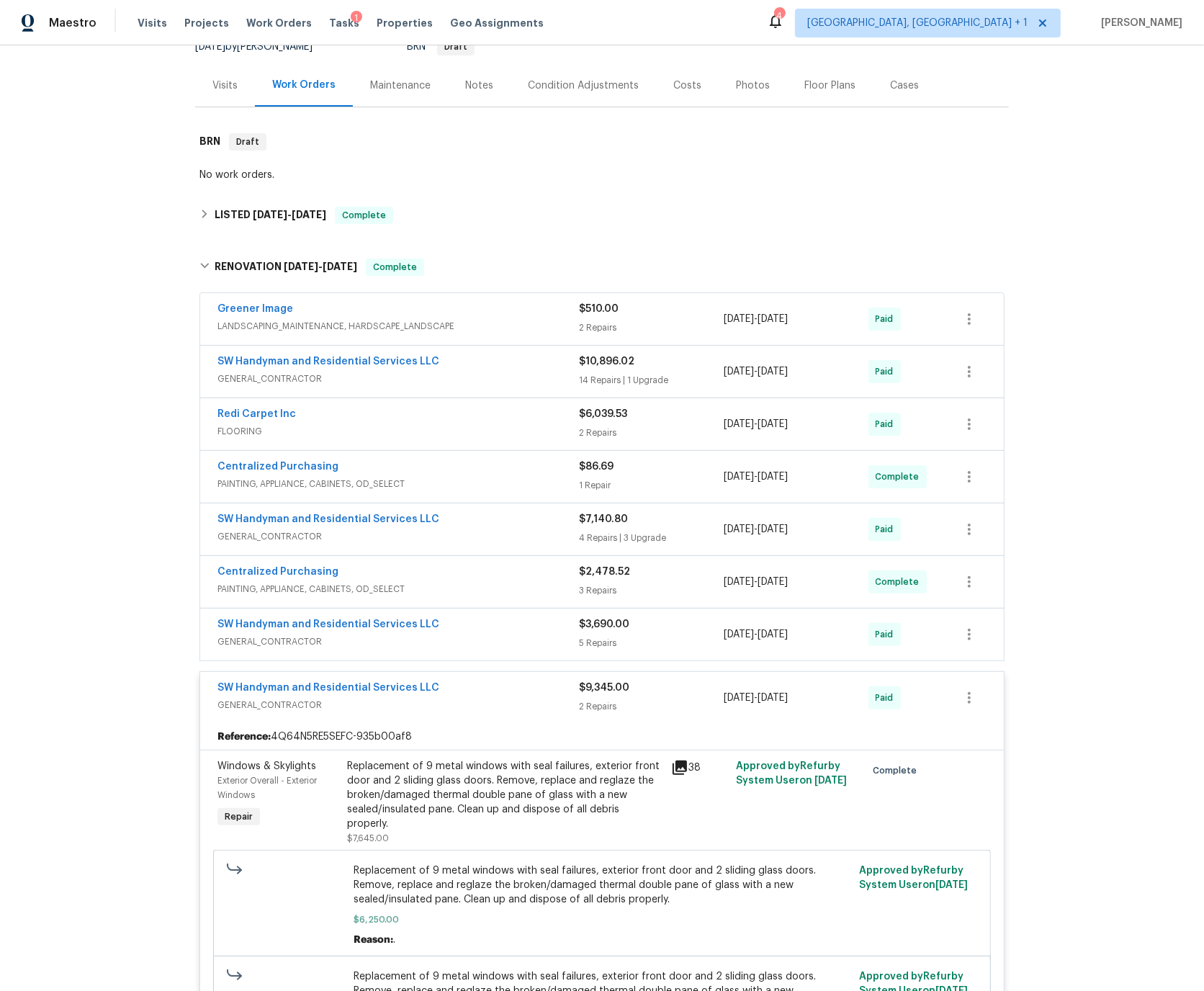
scroll to position [138, 0]
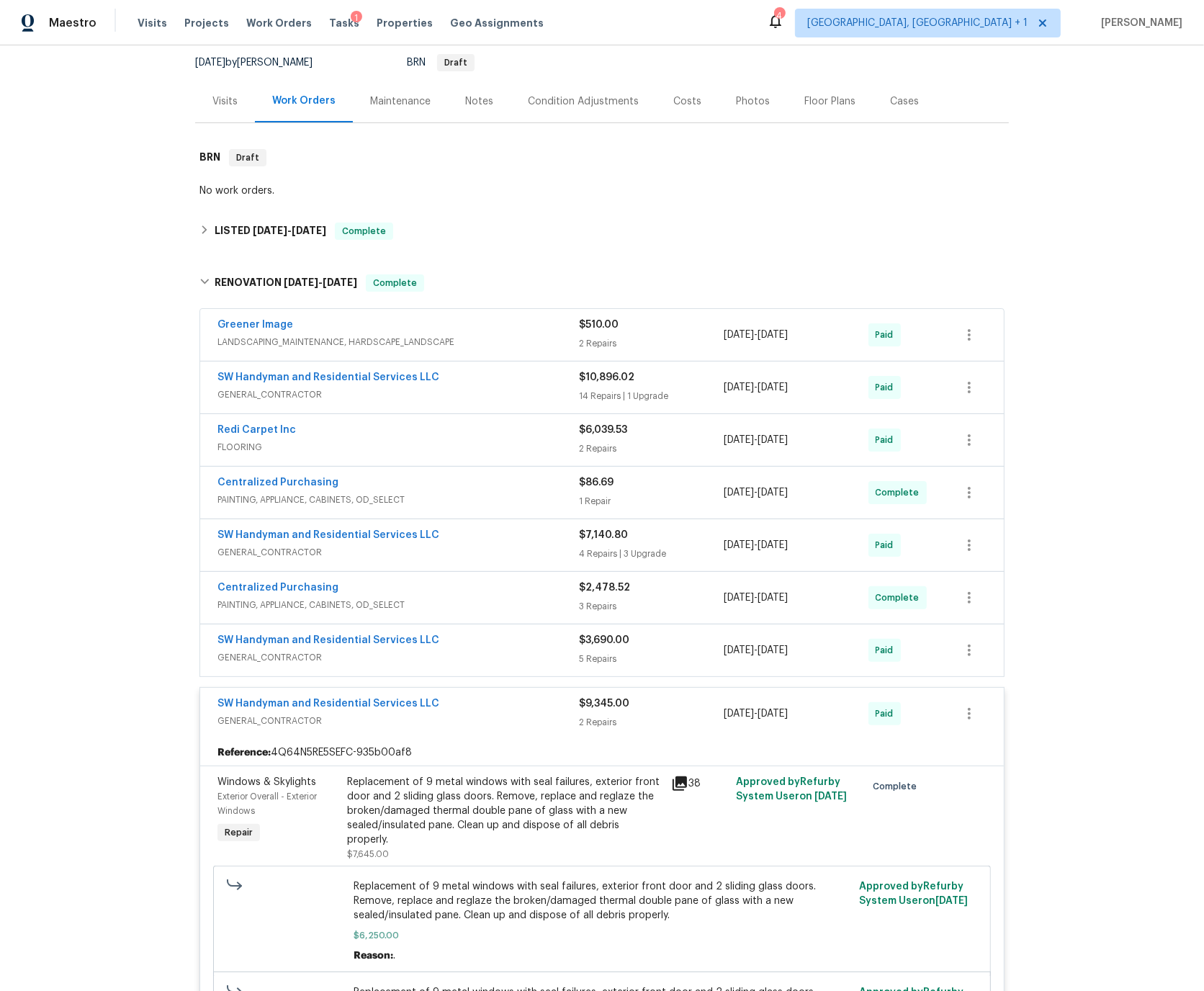
click at [456, 705] on div "SW Handyman and Residential Services LLC" at bounding box center [398, 704] width 361 height 18
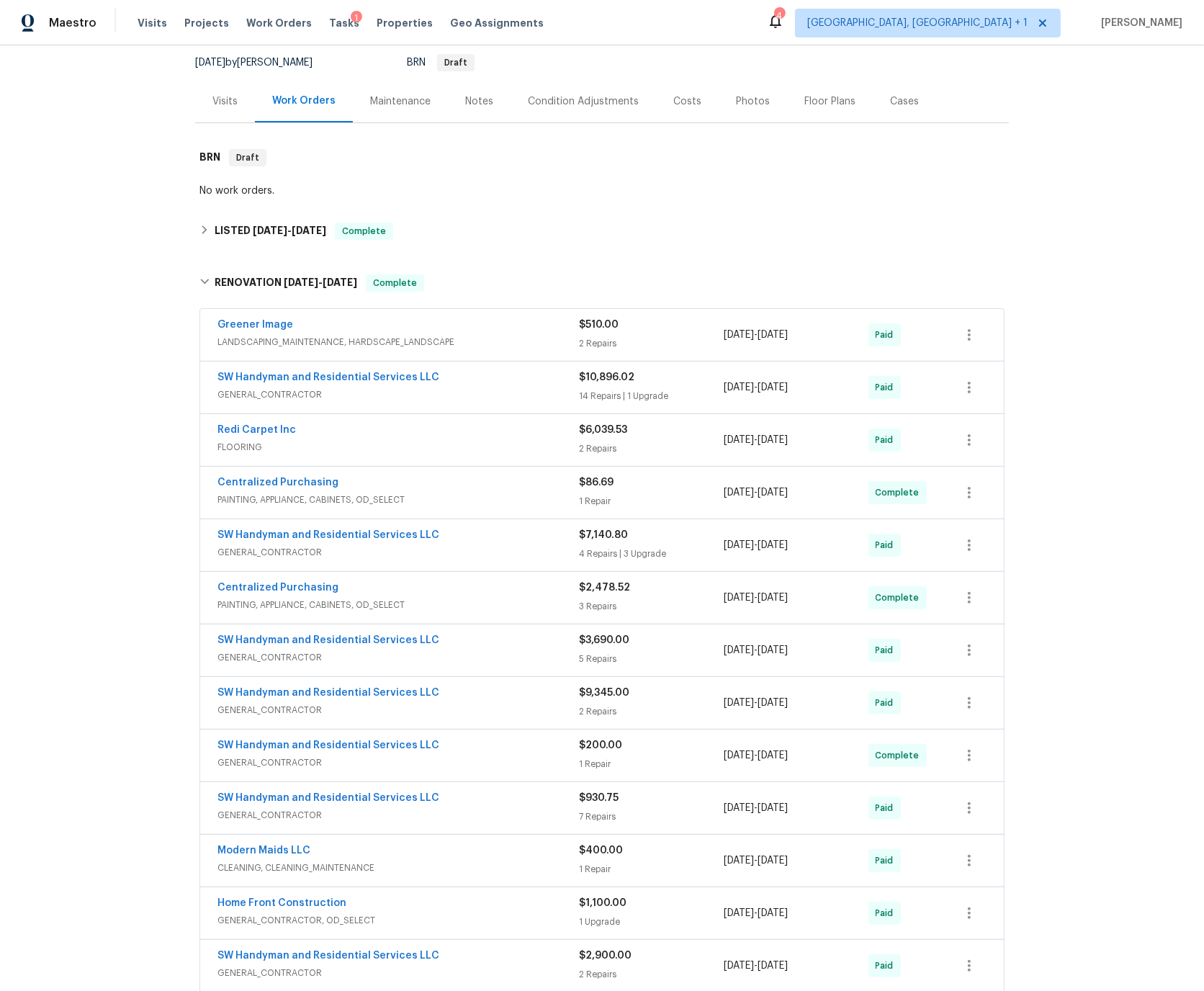
click at [460, 636] on div "SW Handyman and Residential Services LLC" at bounding box center [398, 641] width 361 height 18
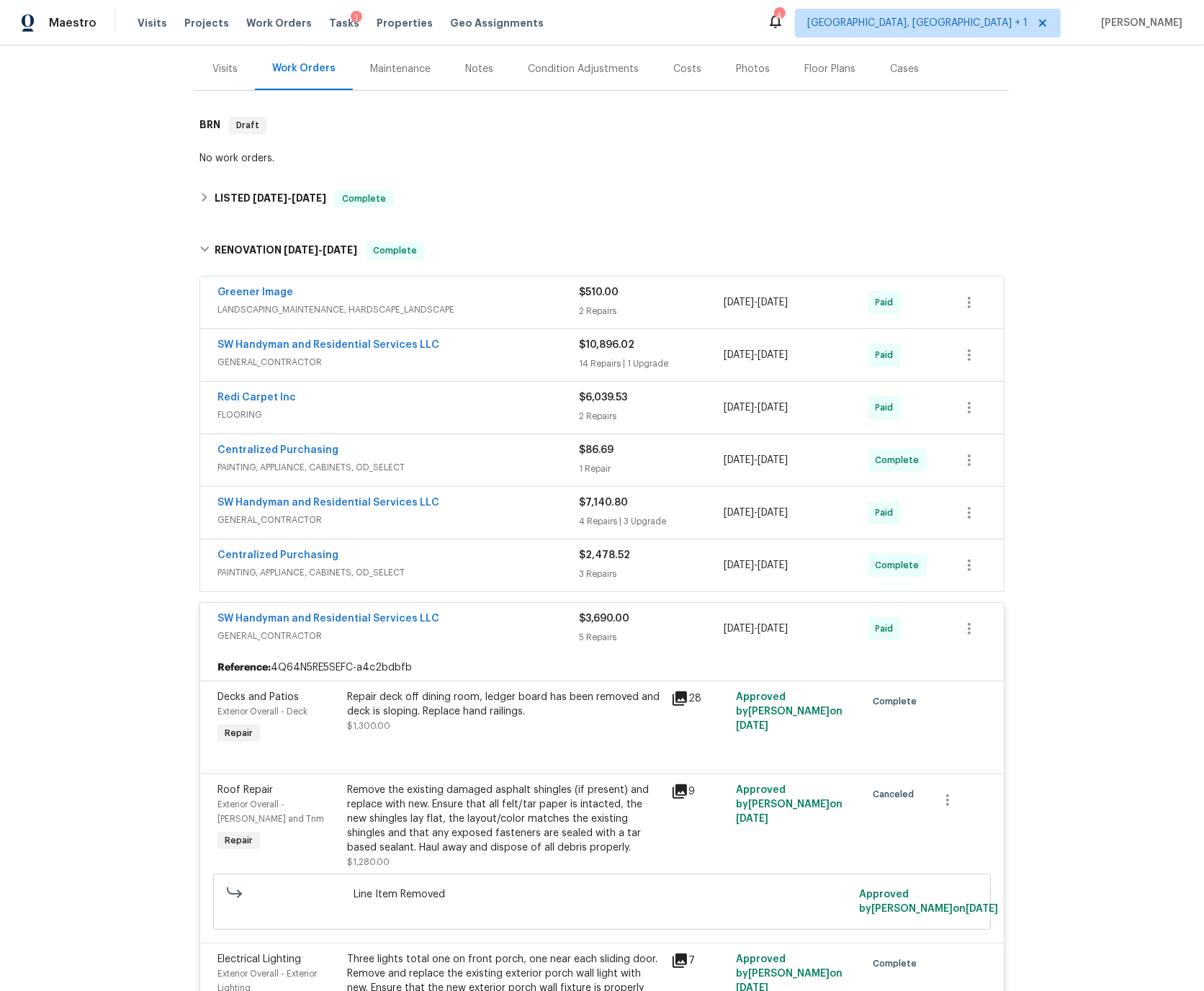
scroll to position [166, 0]
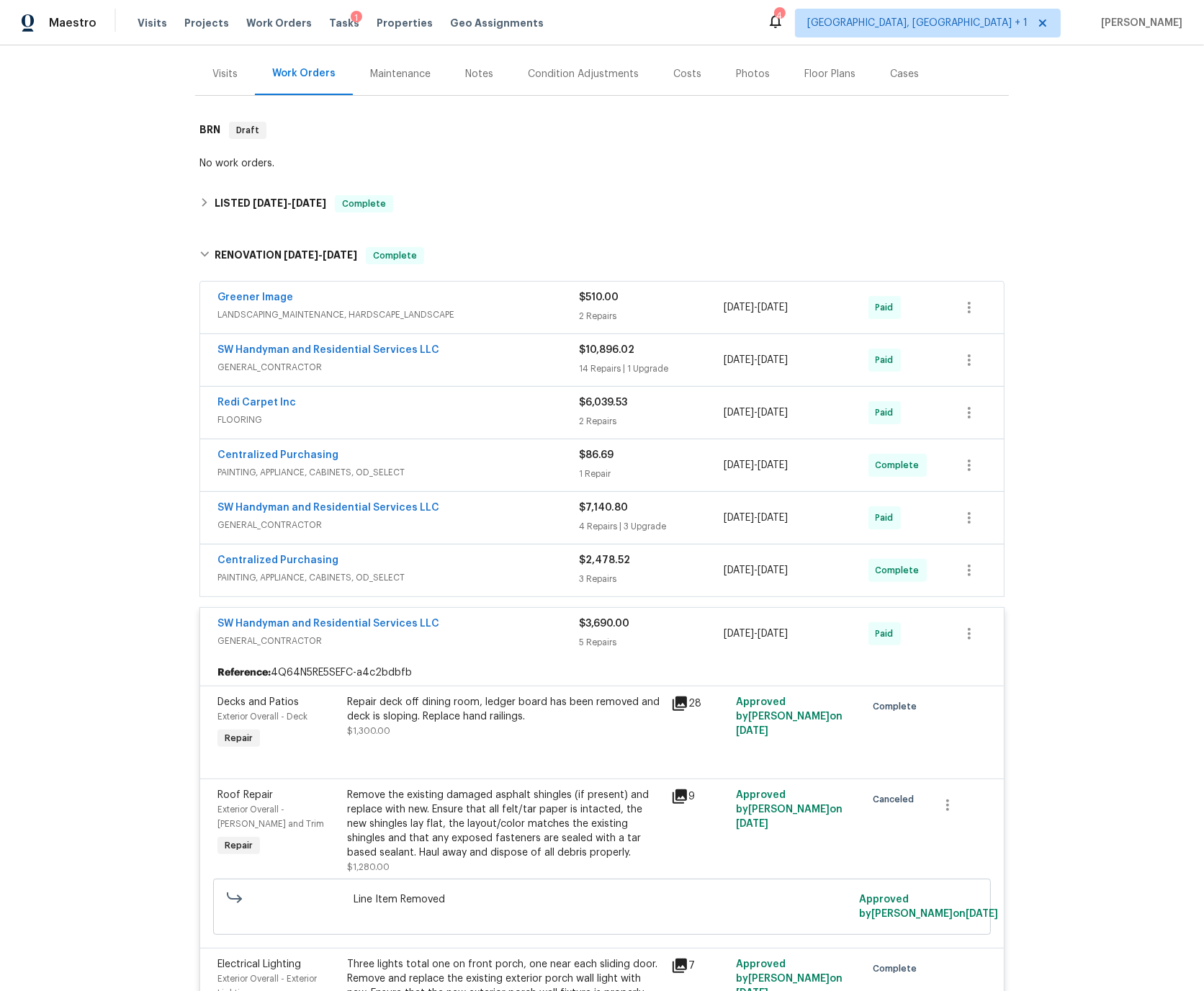
click at [452, 619] on div "SW Handyman and Residential Services LLC" at bounding box center [398, 624] width 361 height 18
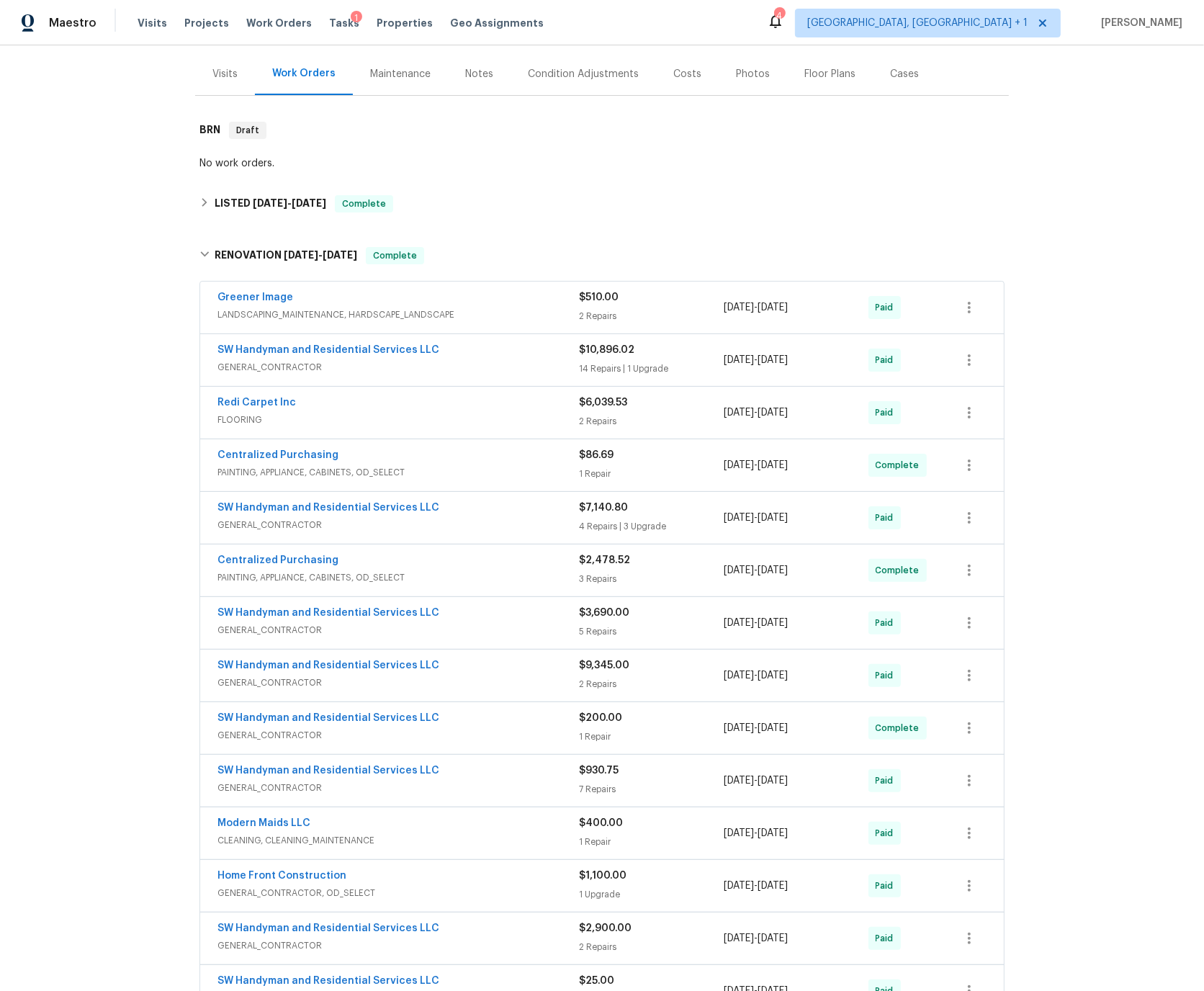
click at [447, 507] on div "SW Handyman and Residential Services LLC" at bounding box center [398, 509] width 361 height 18
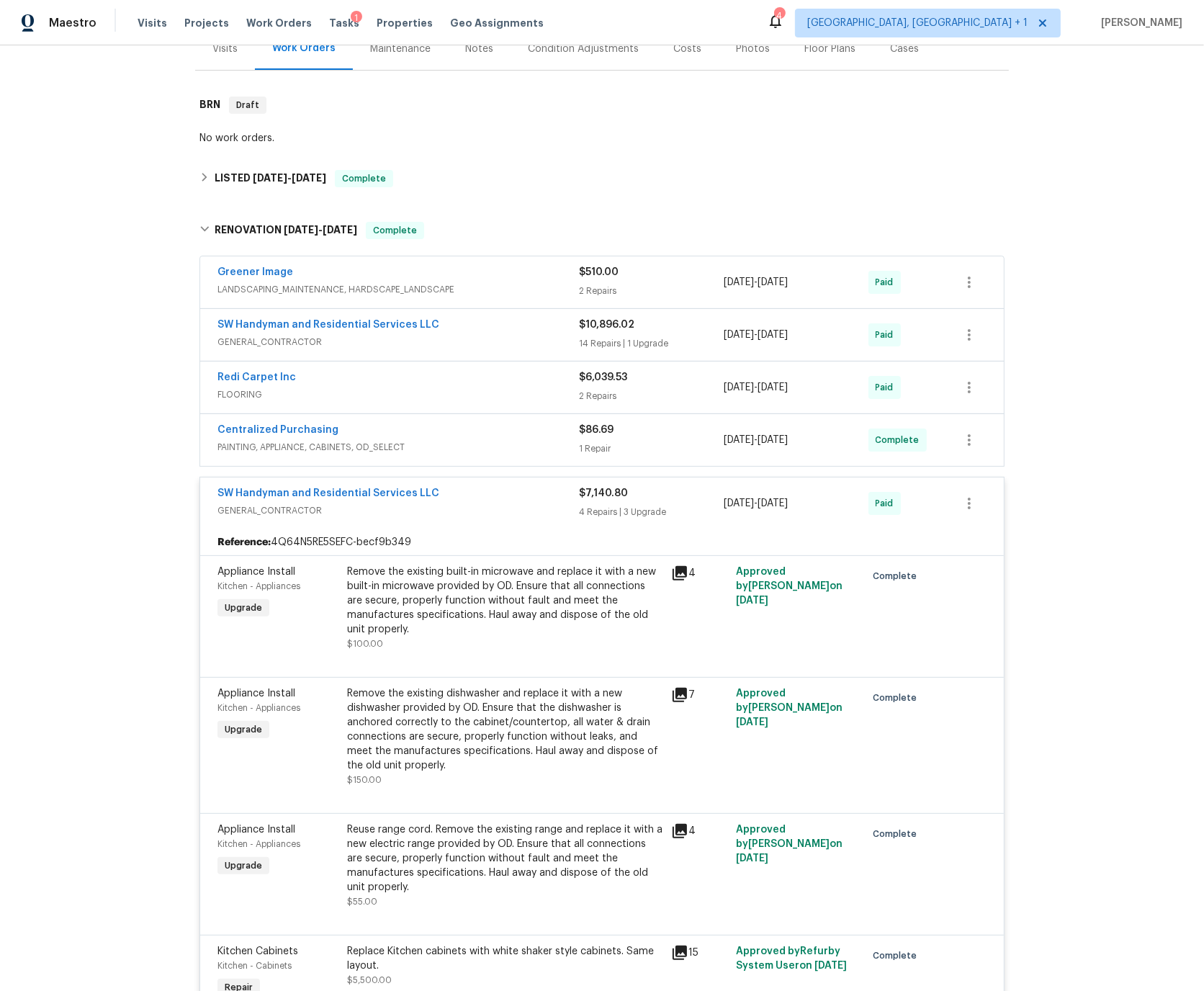
scroll to position [110, 0]
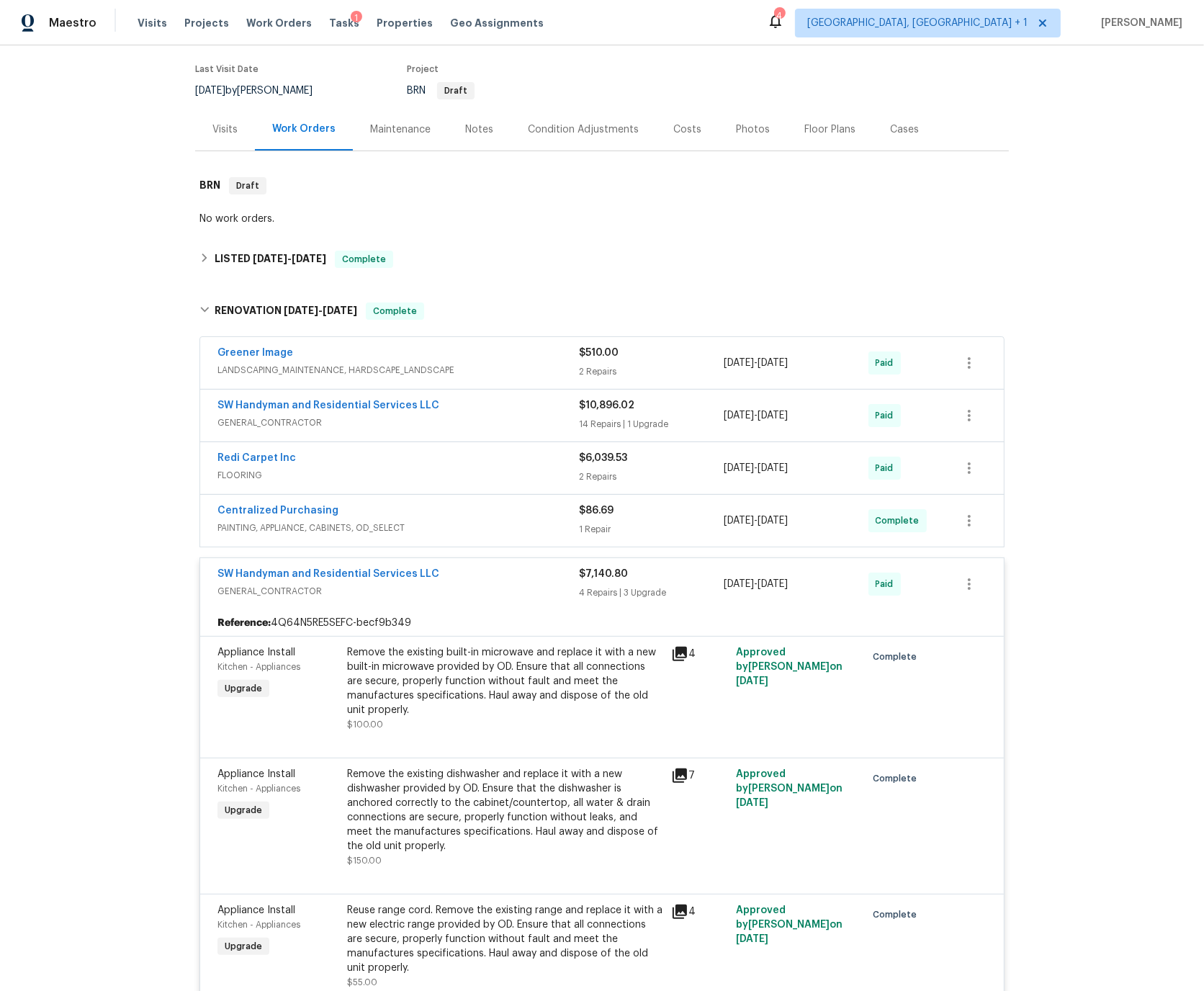
click at [481, 571] on div "SW Handyman and Residential Services LLC" at bounding box center [398, 575] width 361 height 18
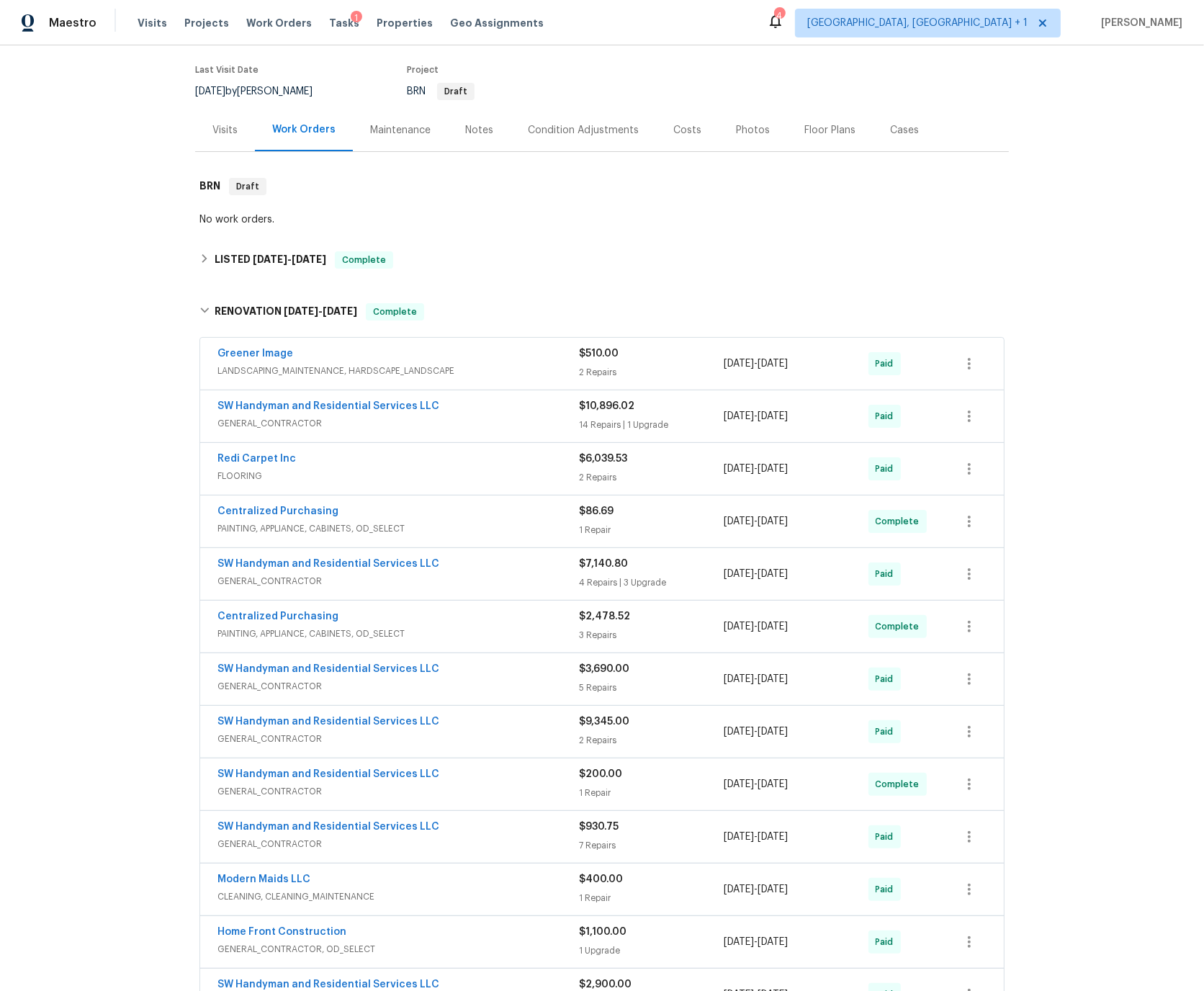
scroll to position [109, 0]
click at [380, 463] on div "Redi Carpet Inc" at bounding box center [398, 461] width 361 height 18
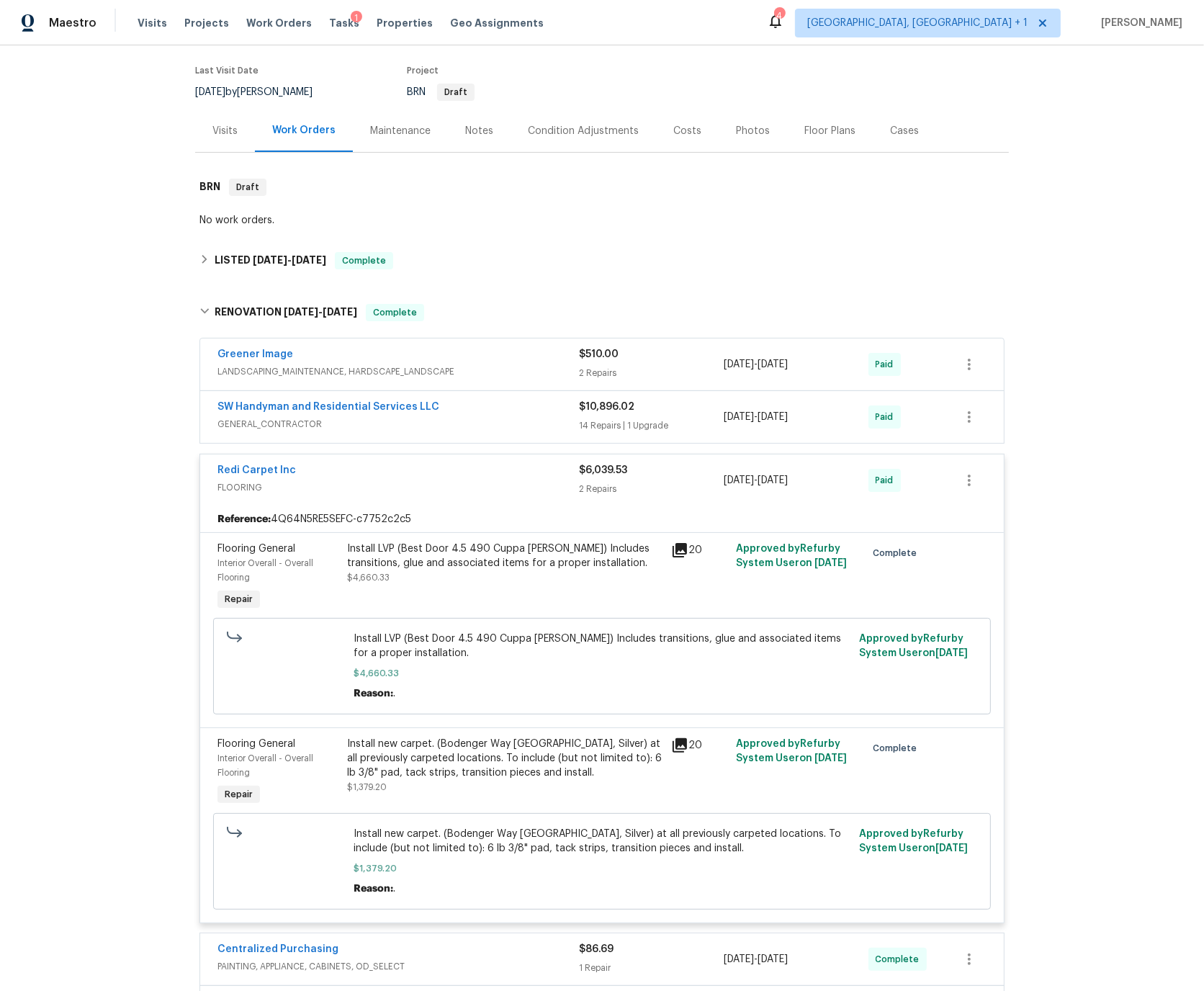
click at [381, 469] on div "Redi Carpet Inc" at bounding box center [398, 471] width 361 height 18
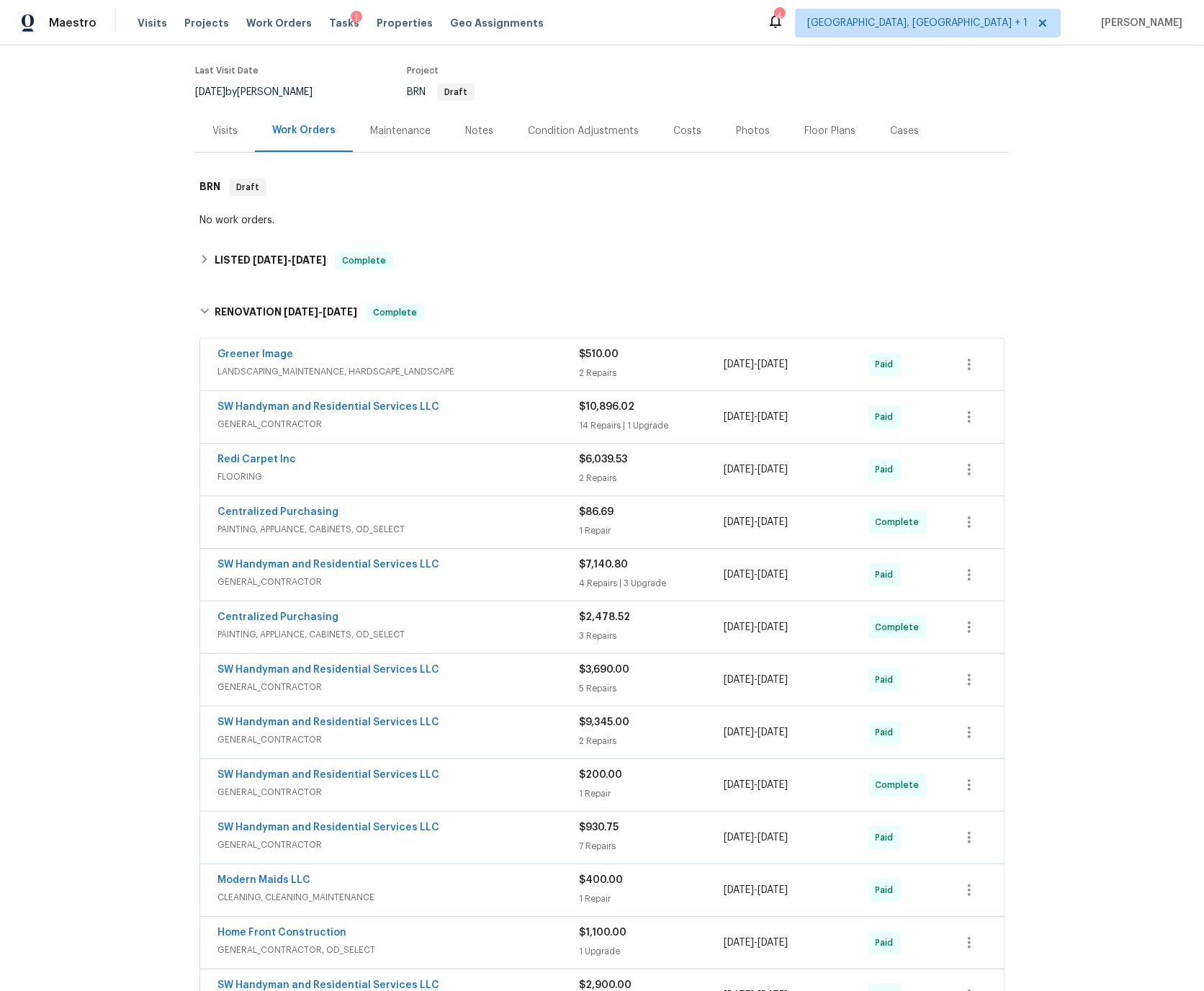
click at [458, 411] on div "SW Handyman and Residential Services LLC" at bounding box center [398, 408] width 361 height 18
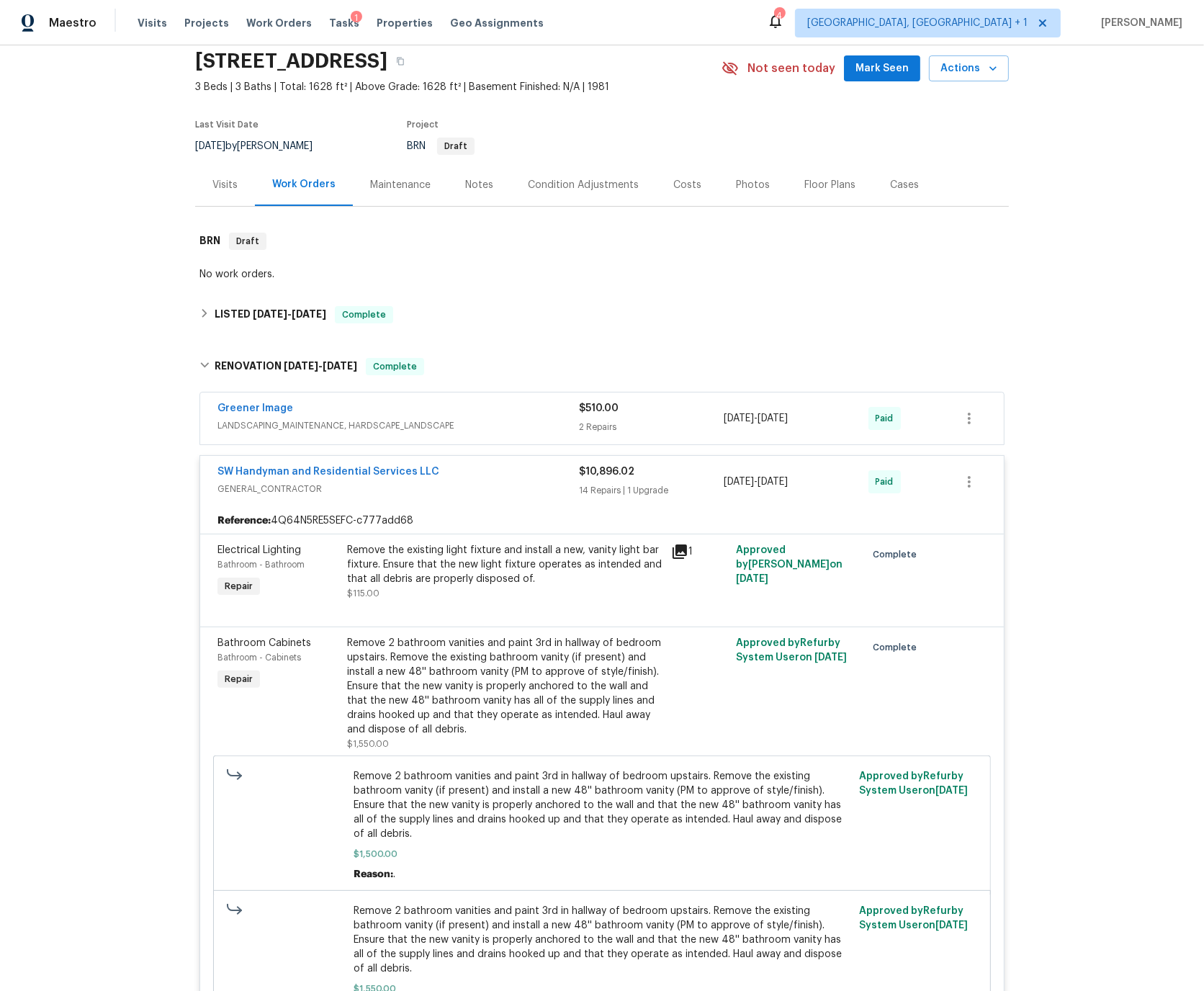
scroll to position [0, 0]
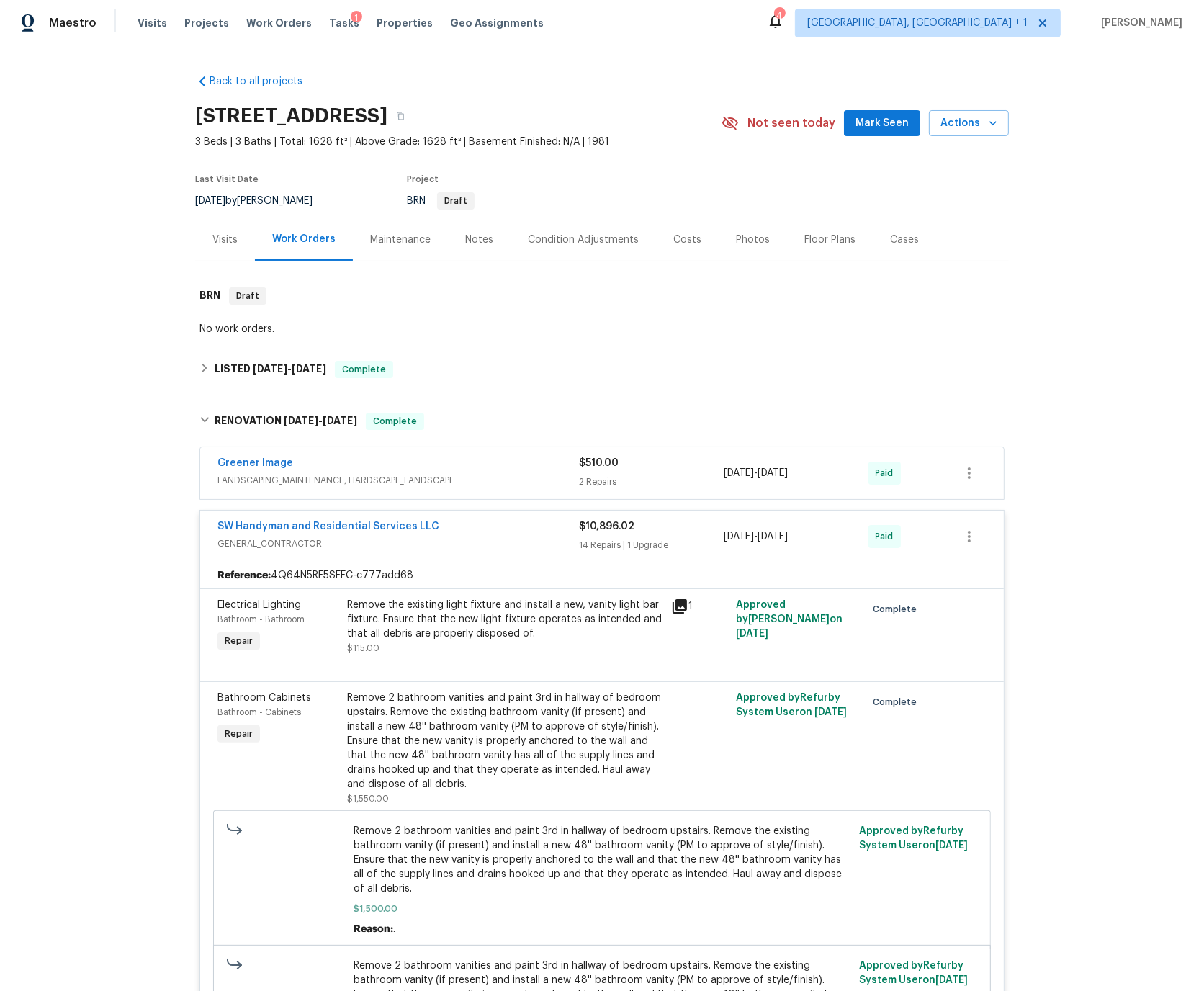
click at [476, 524] on div "SW Handyman and Residential Services LLC" at bounding box center [398, 528] width 361 height 18
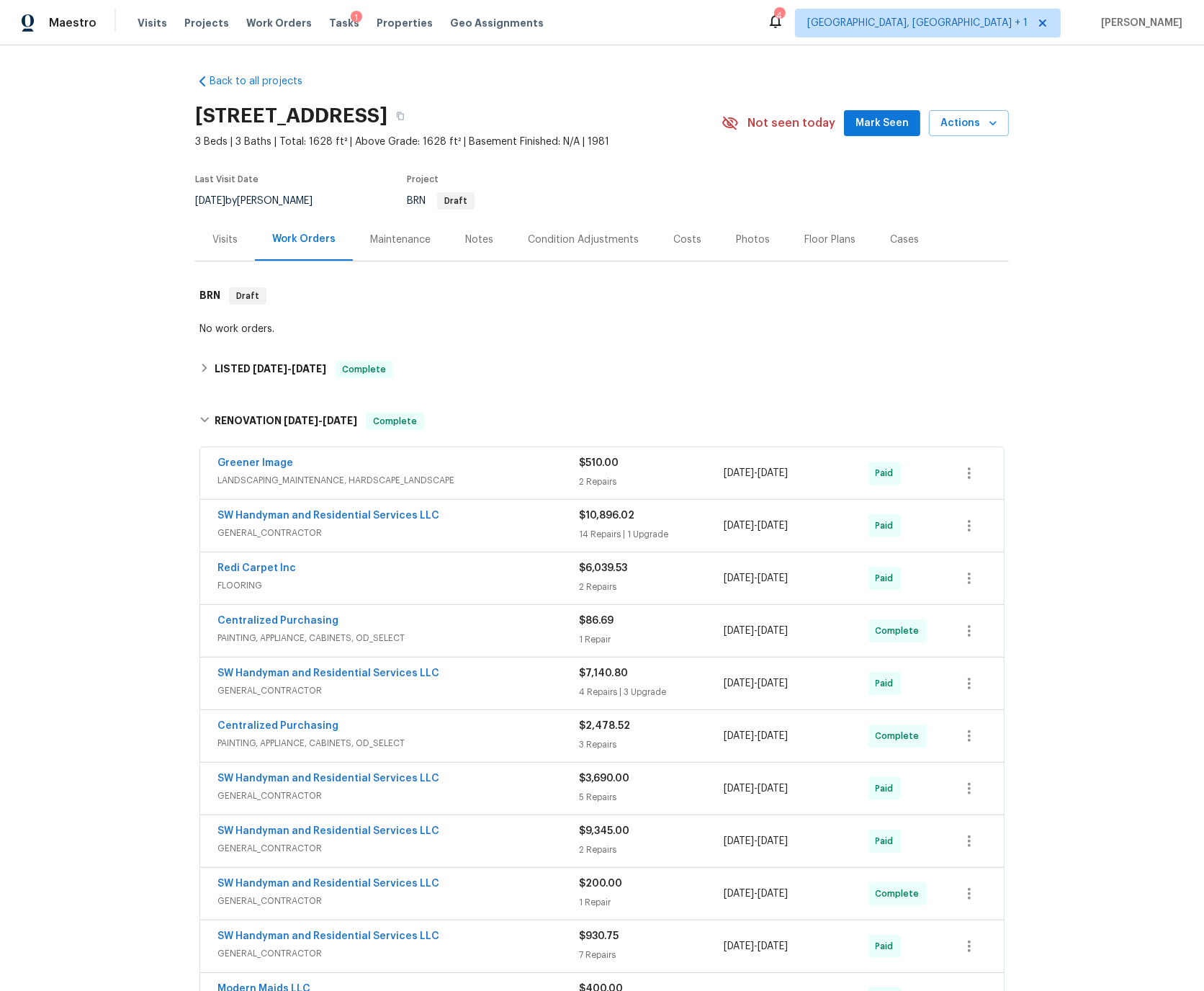
click at [680, 239] on div "Costs" at bounding box center [687, 239] width 28 height 14
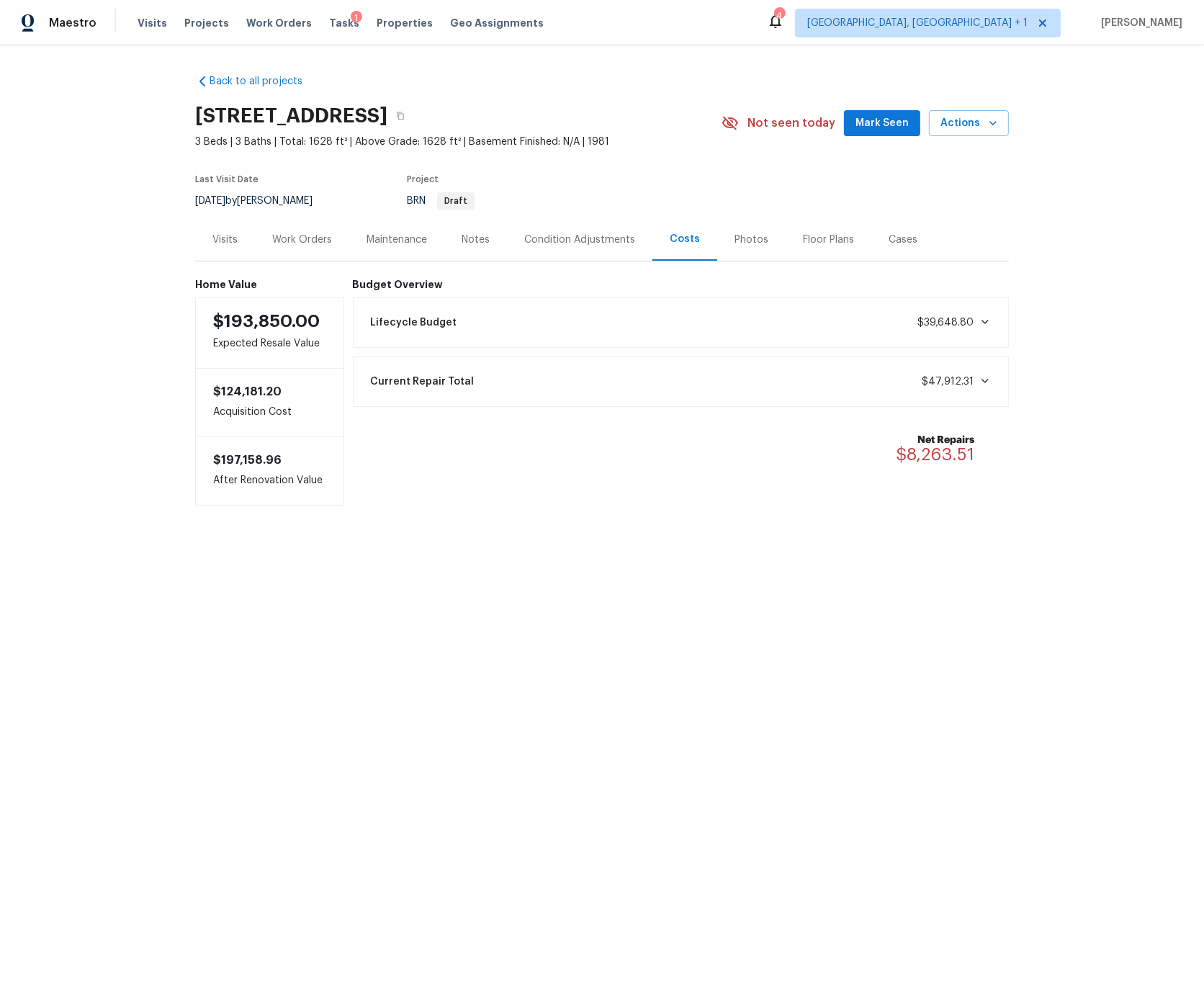
click at [320, 240] on div "Work Orders" at bounding box center [302, 239] width 60 height 14
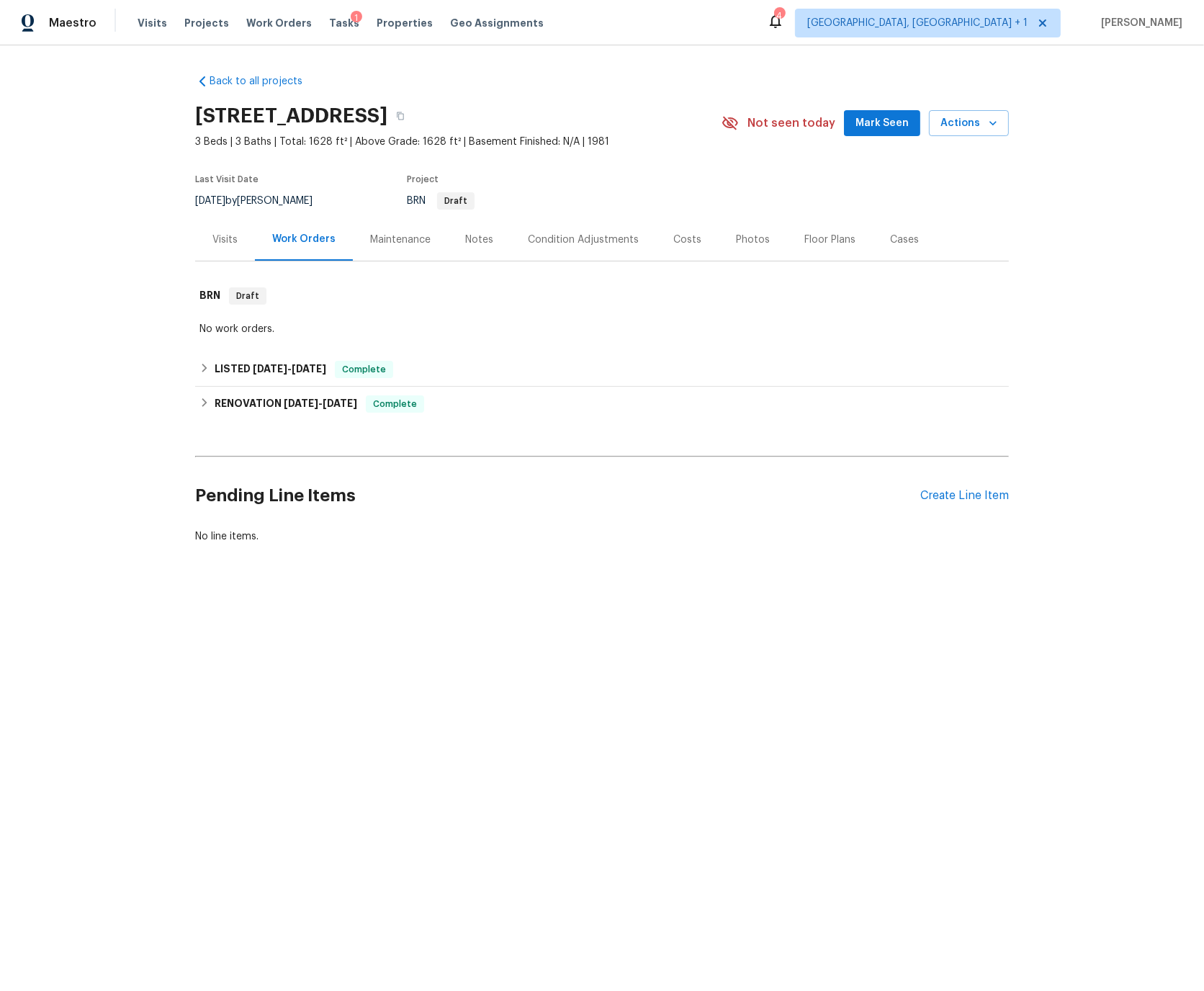
click at [486, 238] on div "Notes" at bounding box center [479, 239] width 28 height 14
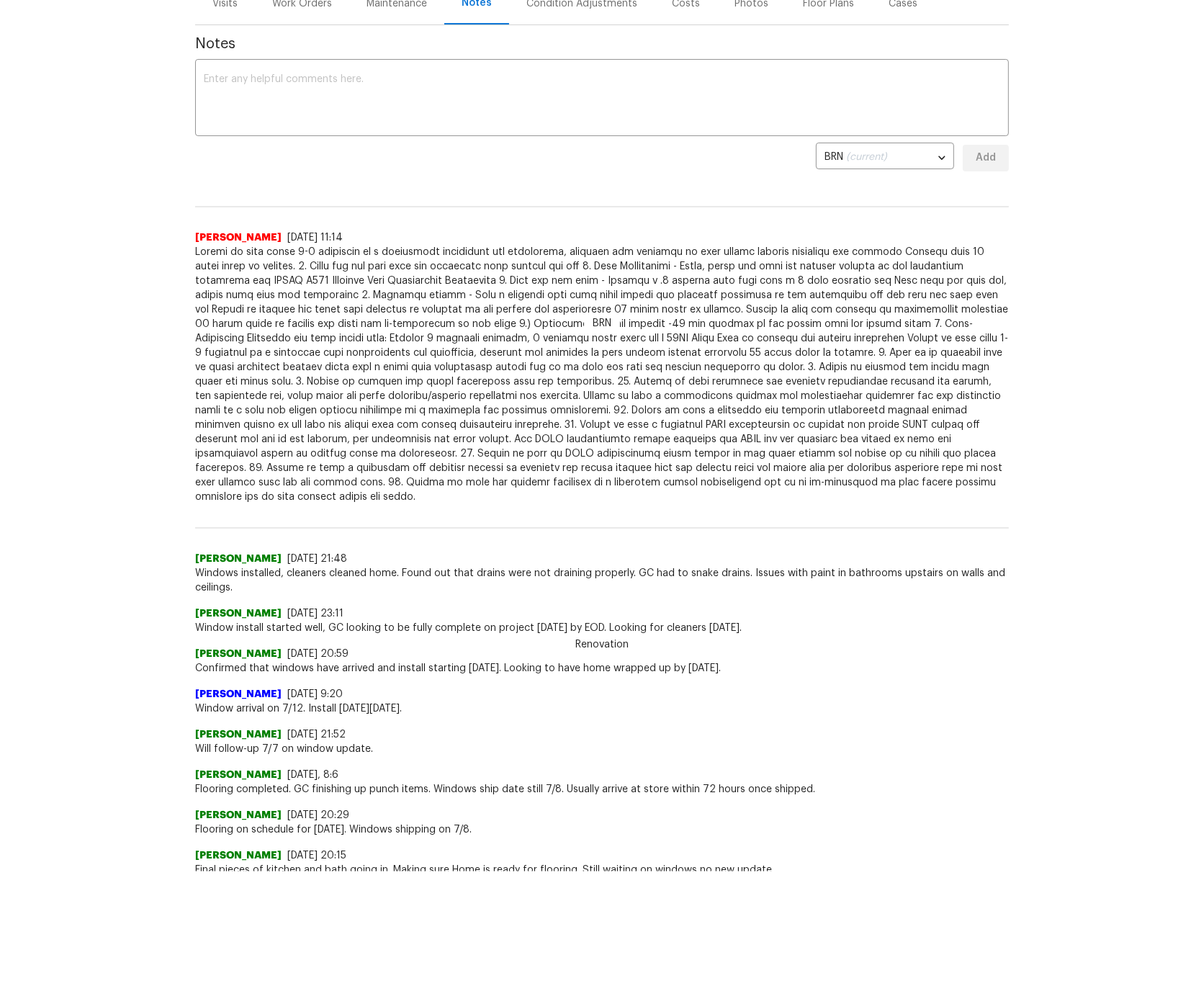
scroll to position [77, 0]
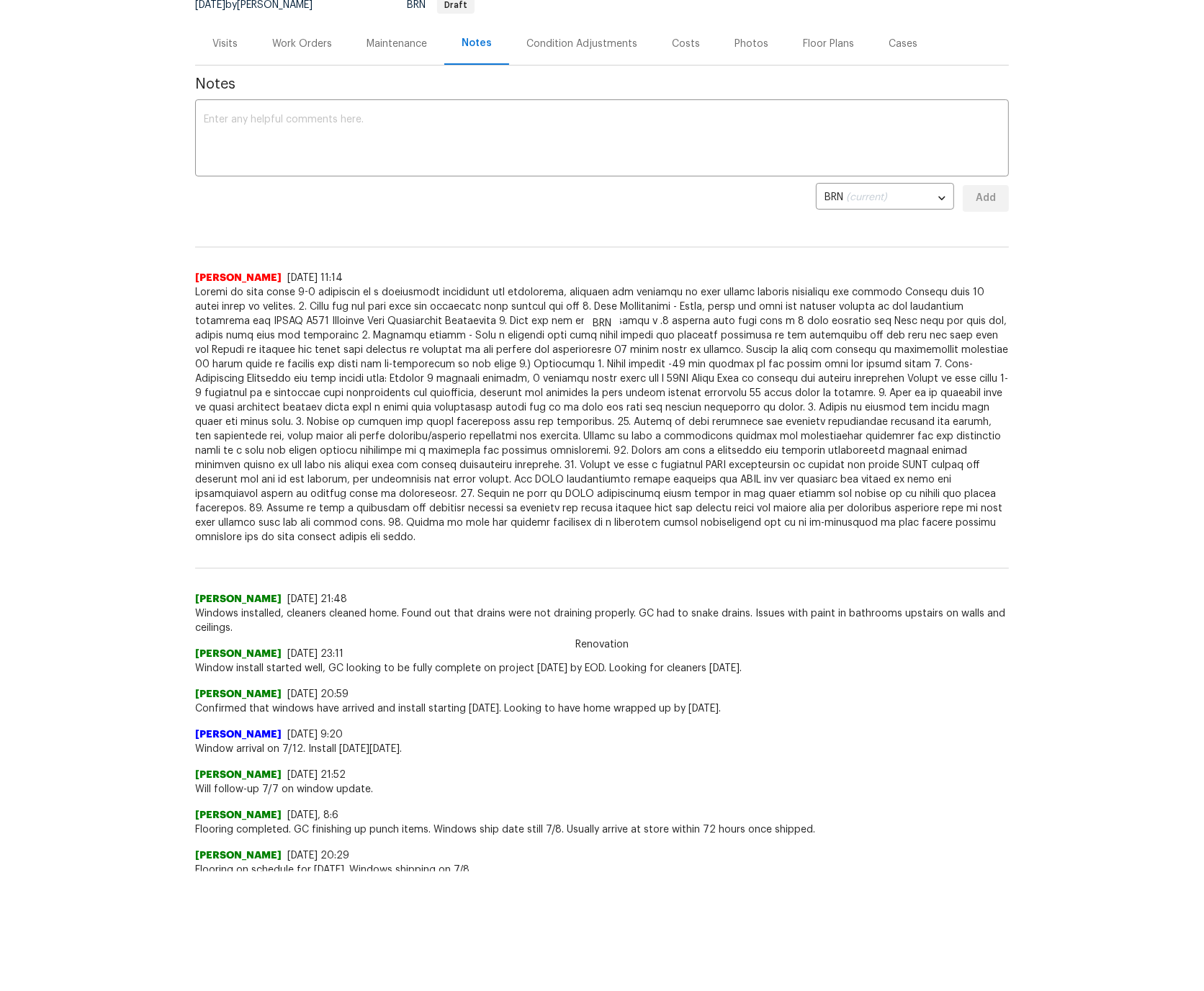
click at [313, 46] on div "Work Orders" at bounding box center [302, 44] width 60 height 14
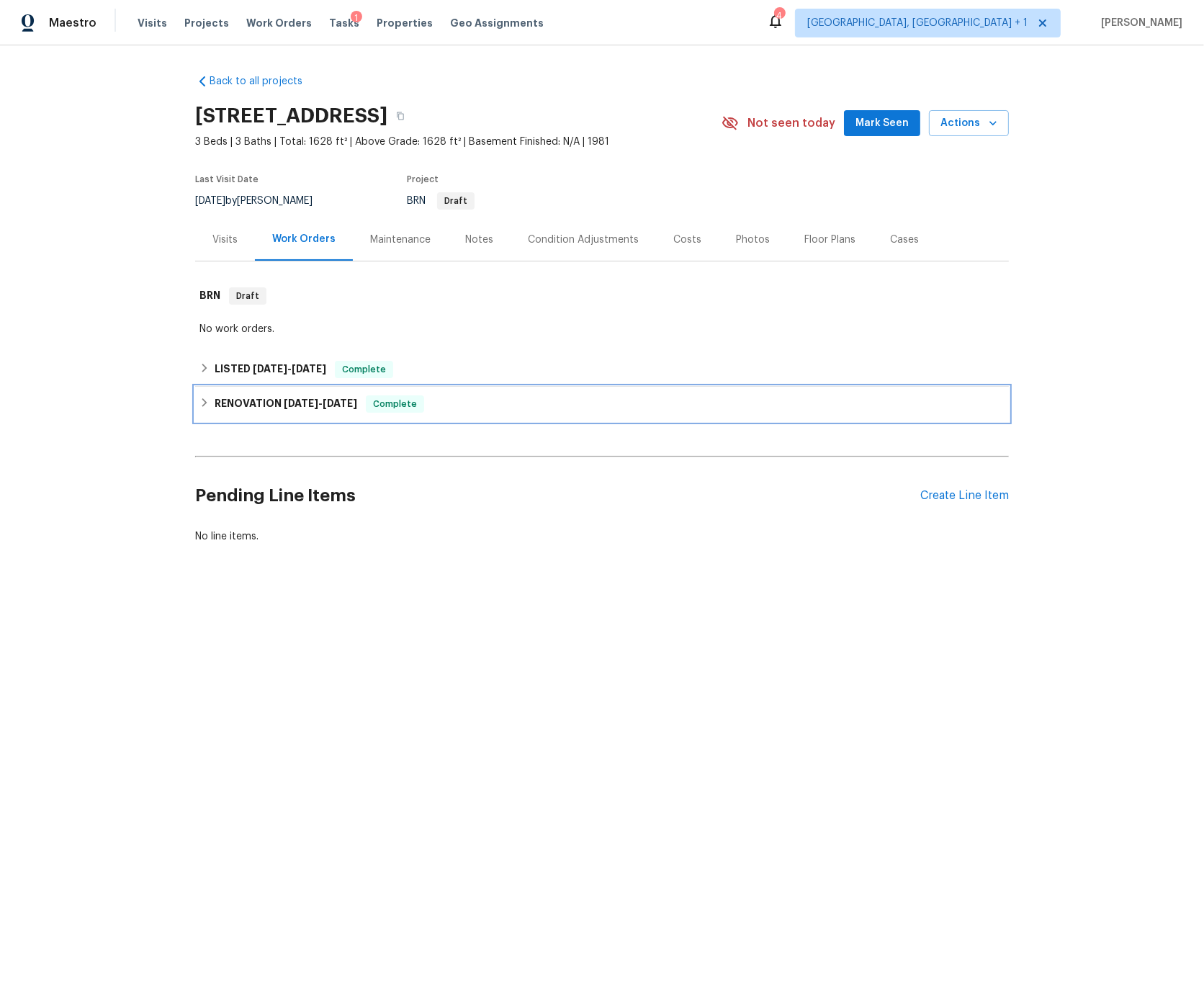
click at [436, 401] on div "RENOVATION 5/29/25 - 8/1/25 Complete" at bounding box center [602, 404] width 805 height 18
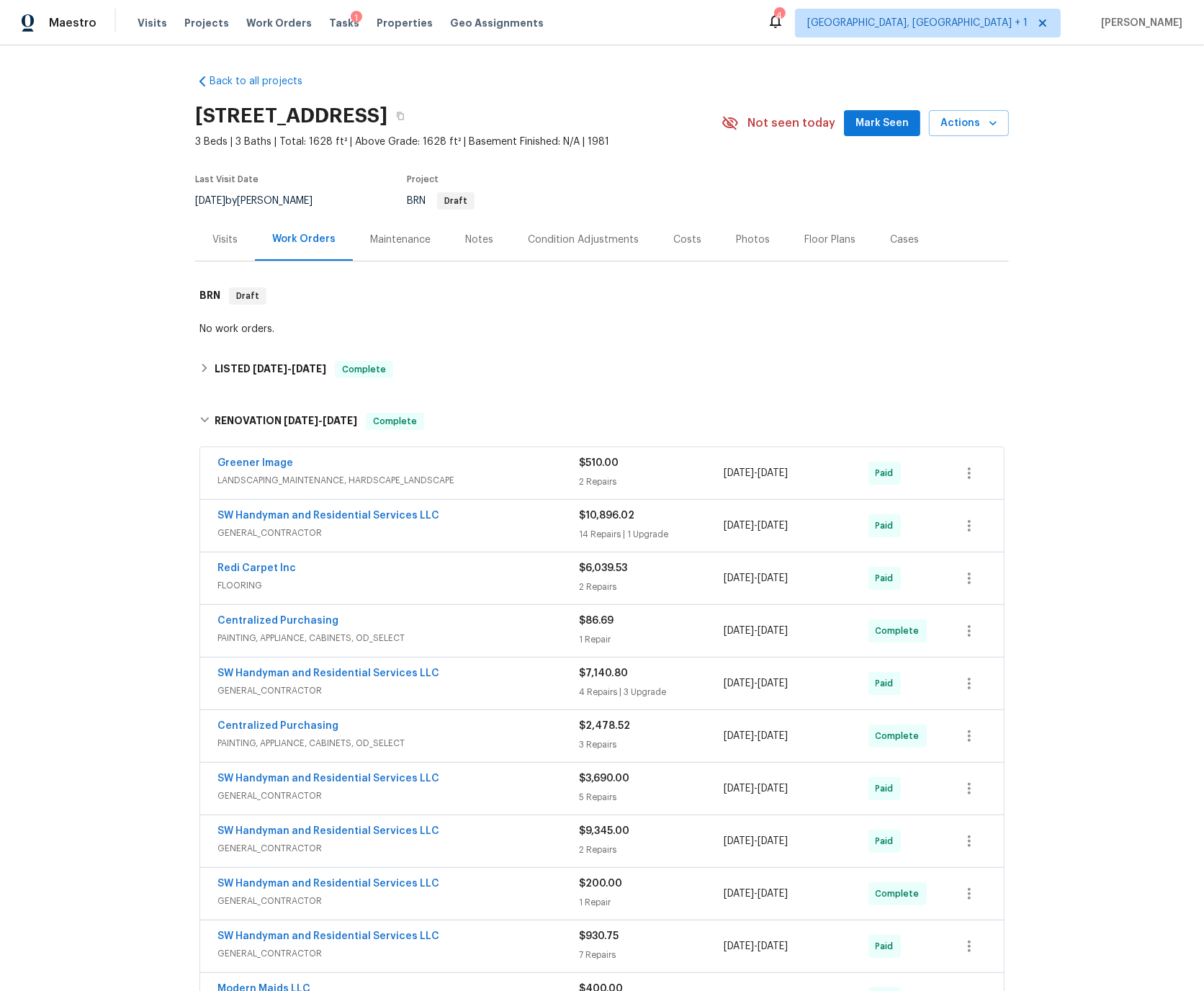
click at [477, 526] on span "GENERAL_CONTRACTOR" at bounding box center [398, 533] width 361 height 14
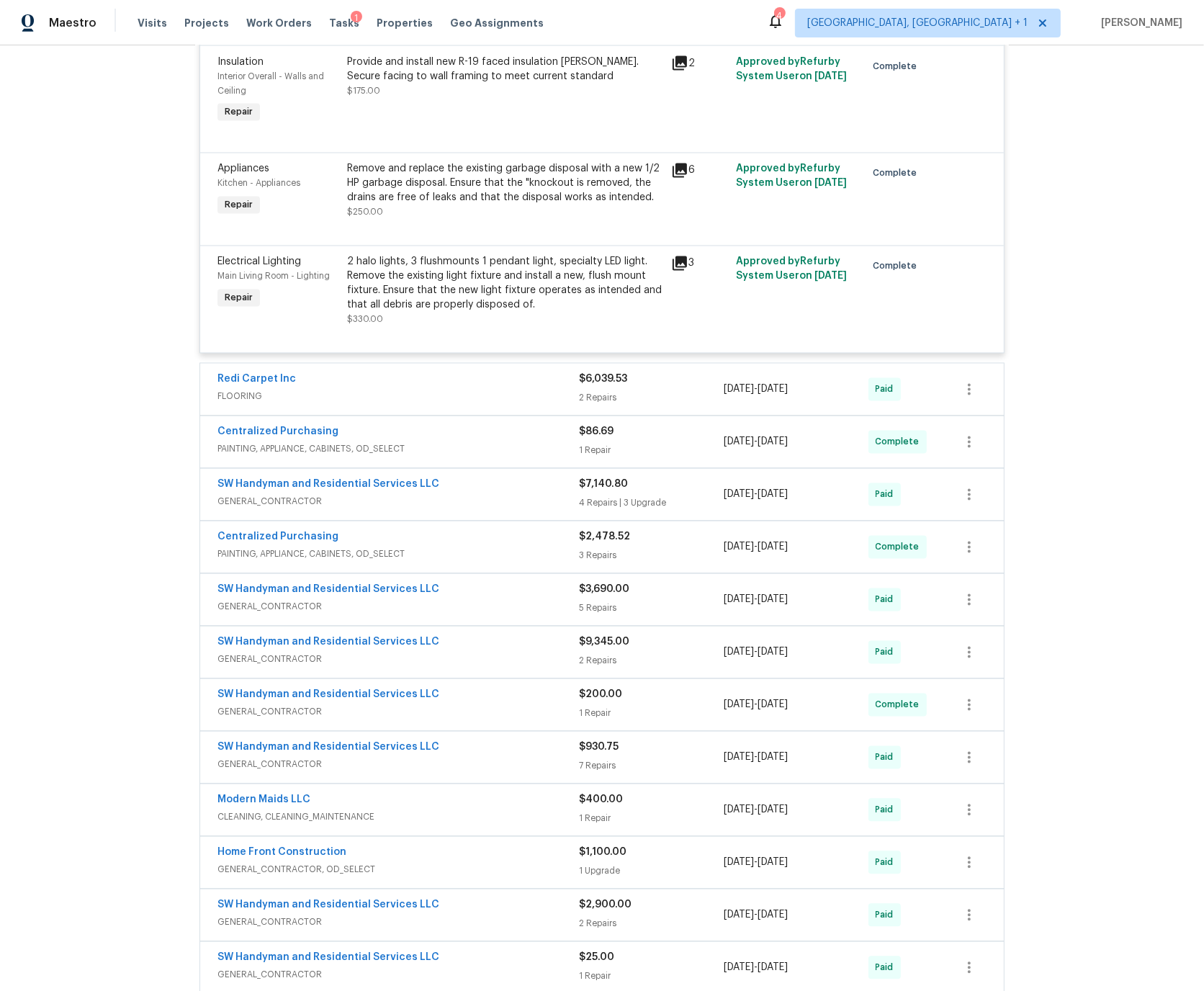
scroll to position [2858, 0]
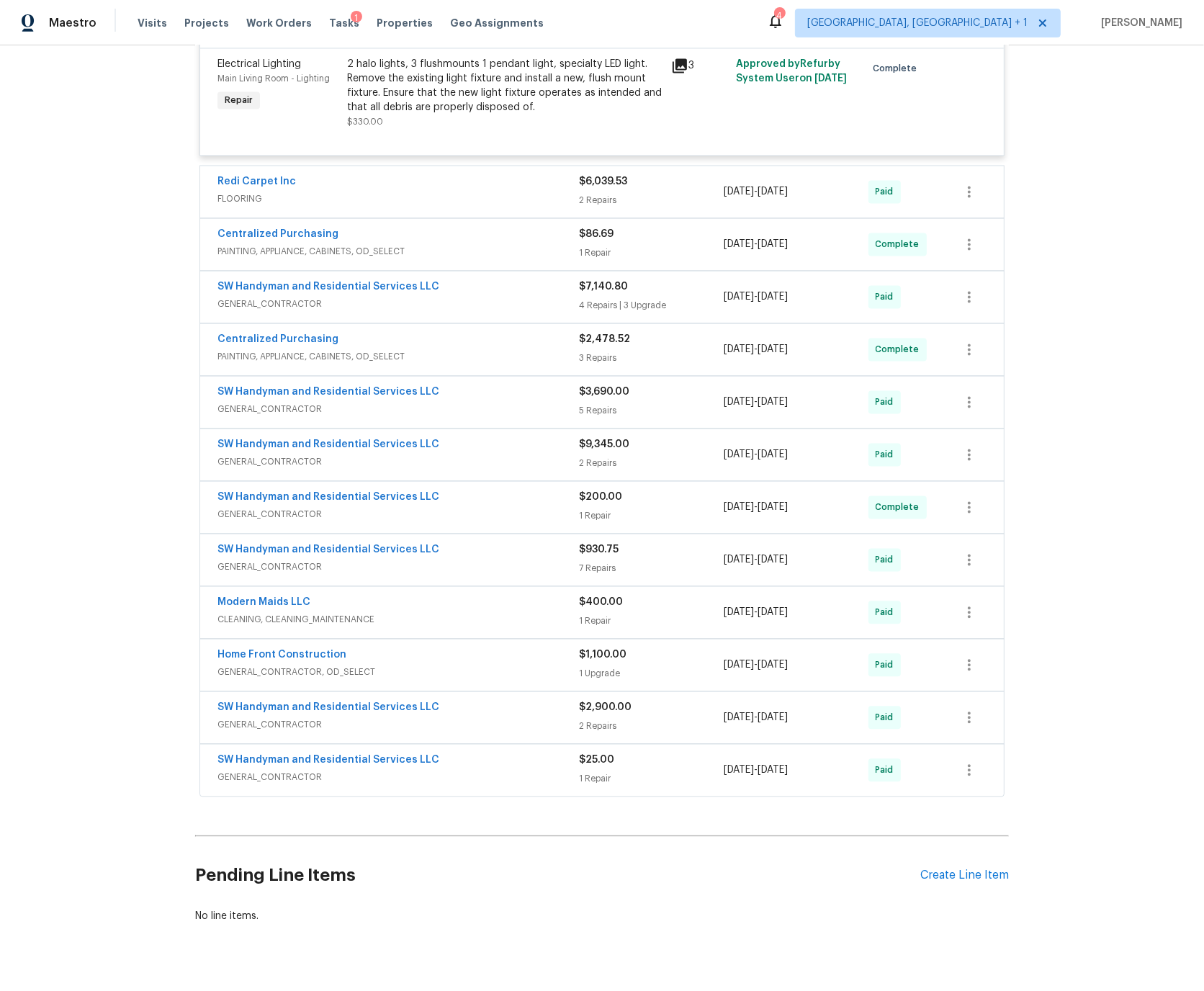
click at [469, 437] on div "SW Handyman and Residential Services LLC" at bounding box center [398, 446] width 361 height 18
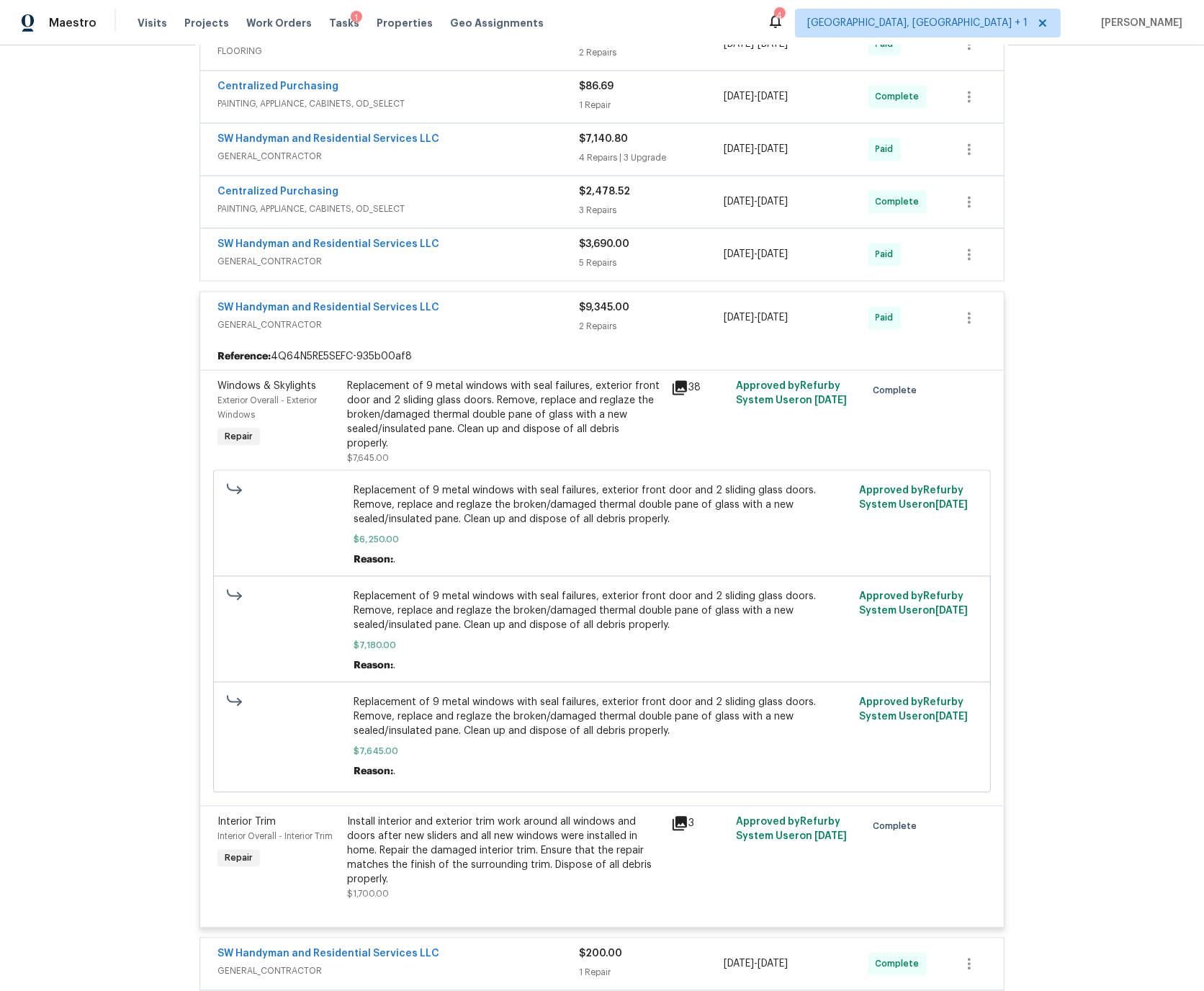
scroll to position [2970, 0]
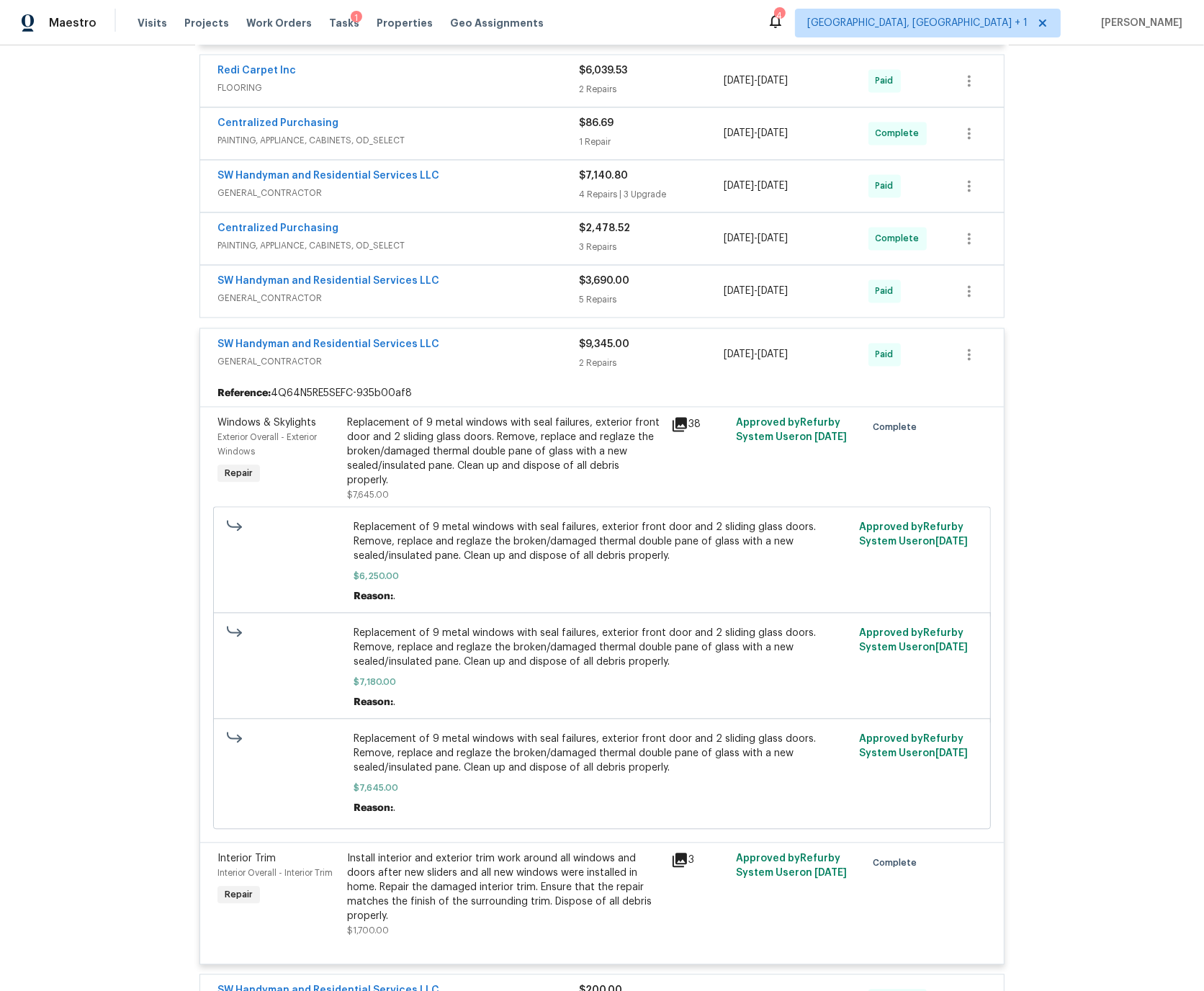
click at [477, 337] on div "SW Handyman and Residential Services LLC" at bounding box center [398, 346] width 361 height 18
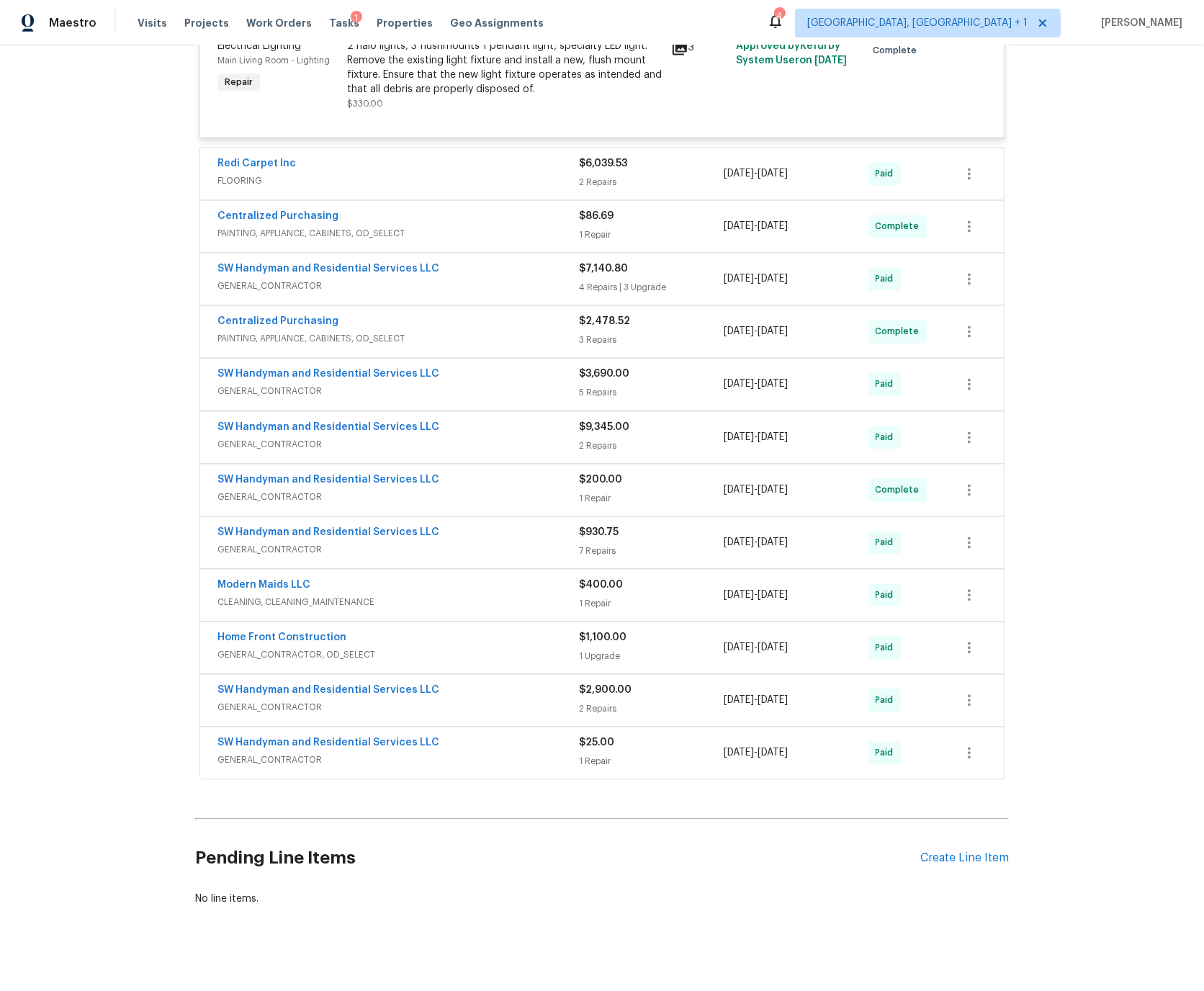
scroll to position [2876, 0]
click at [467, 262] on div "SW Handyman and Residential Services LLC" at bounding box center [398, 271] width 361 height 18
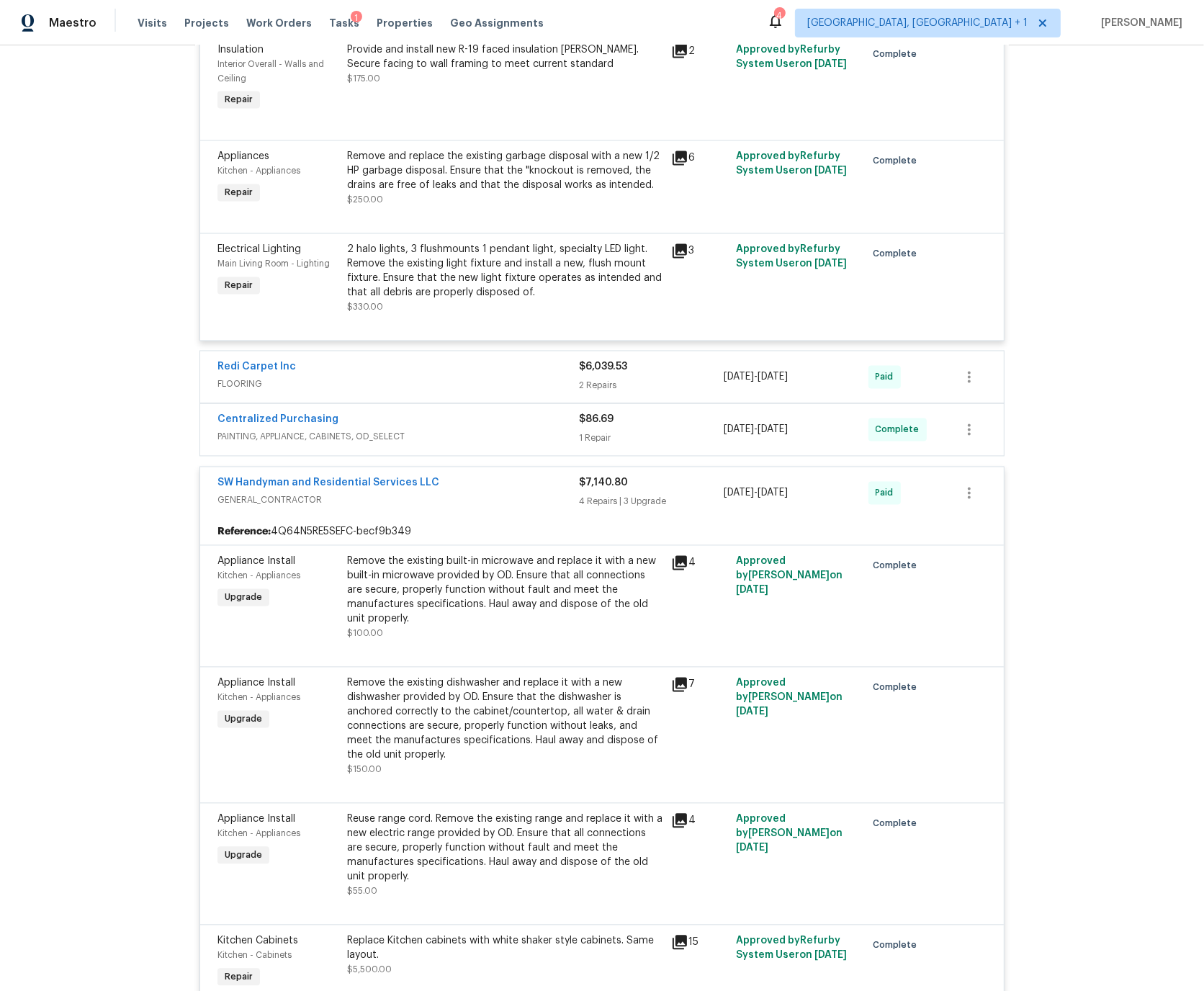
scroll to position [2672, 0]
click at [459, 477] on div "SW Handyman and Residential Services LLC" at bounding box center [398, 485] width 361 height 18
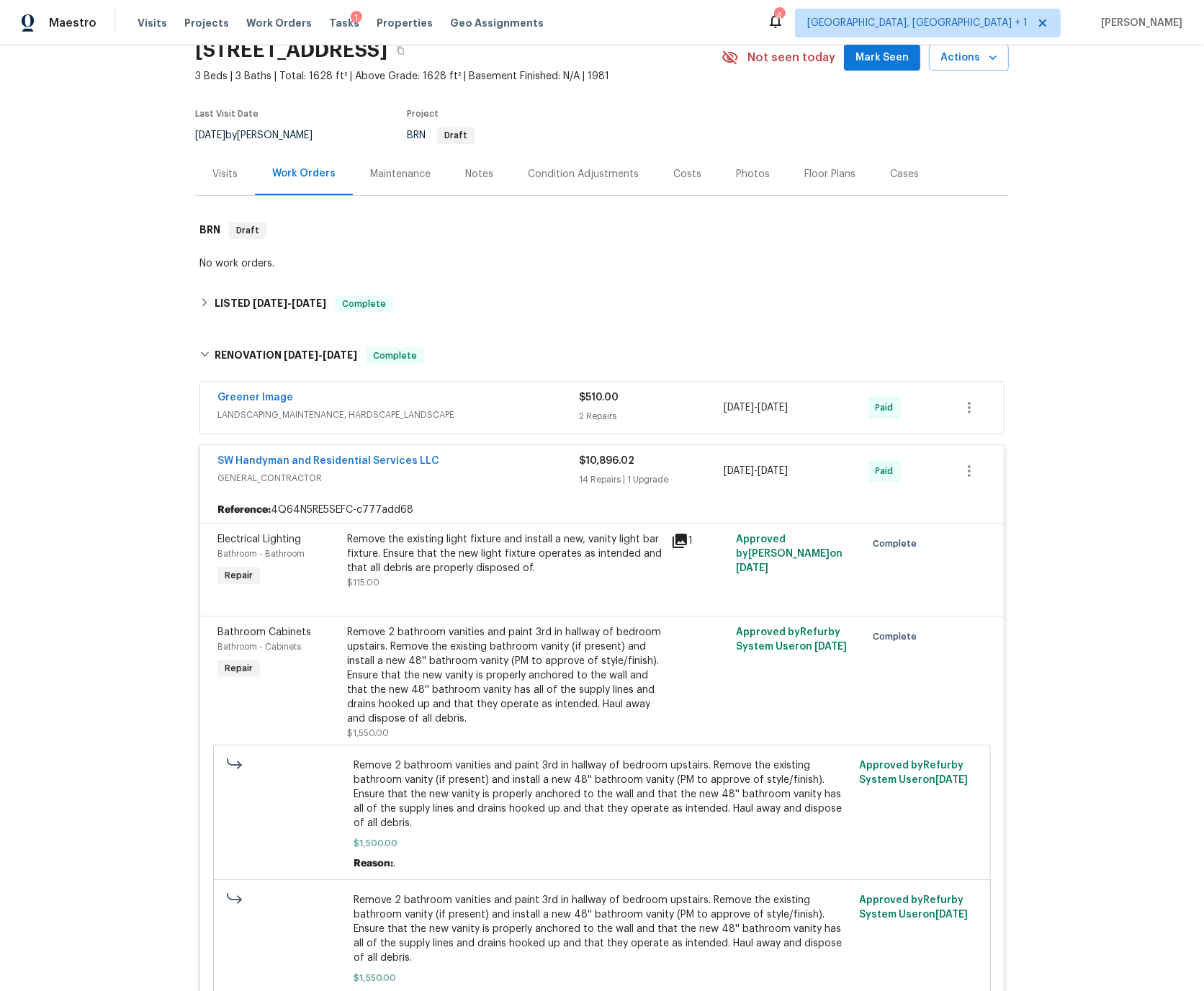
scroll to position [0, 0]
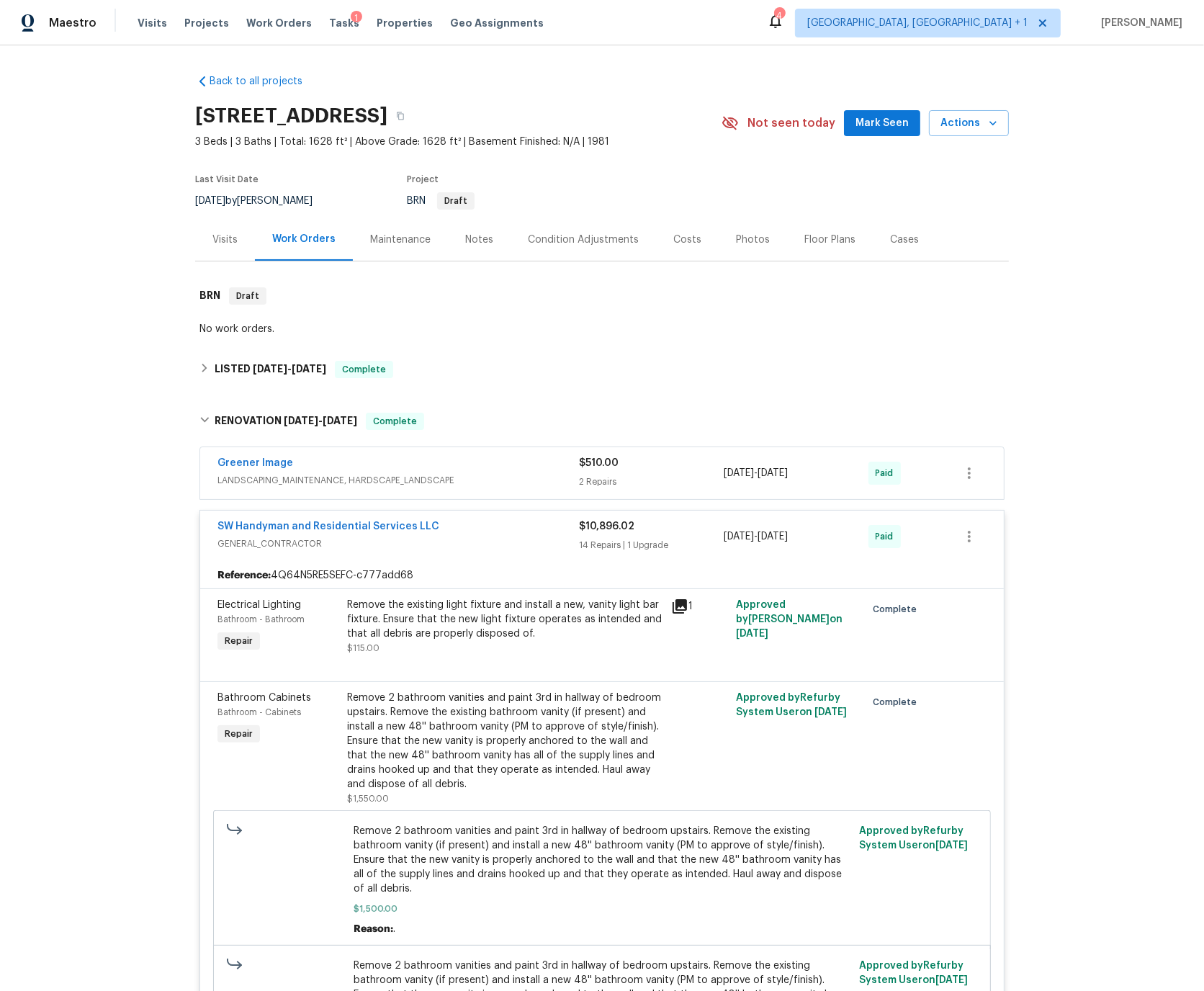
click at [473, 524] on div "SW Handyman and Residential Services LLC" at bounding box center [398, 528] width 361 height 18
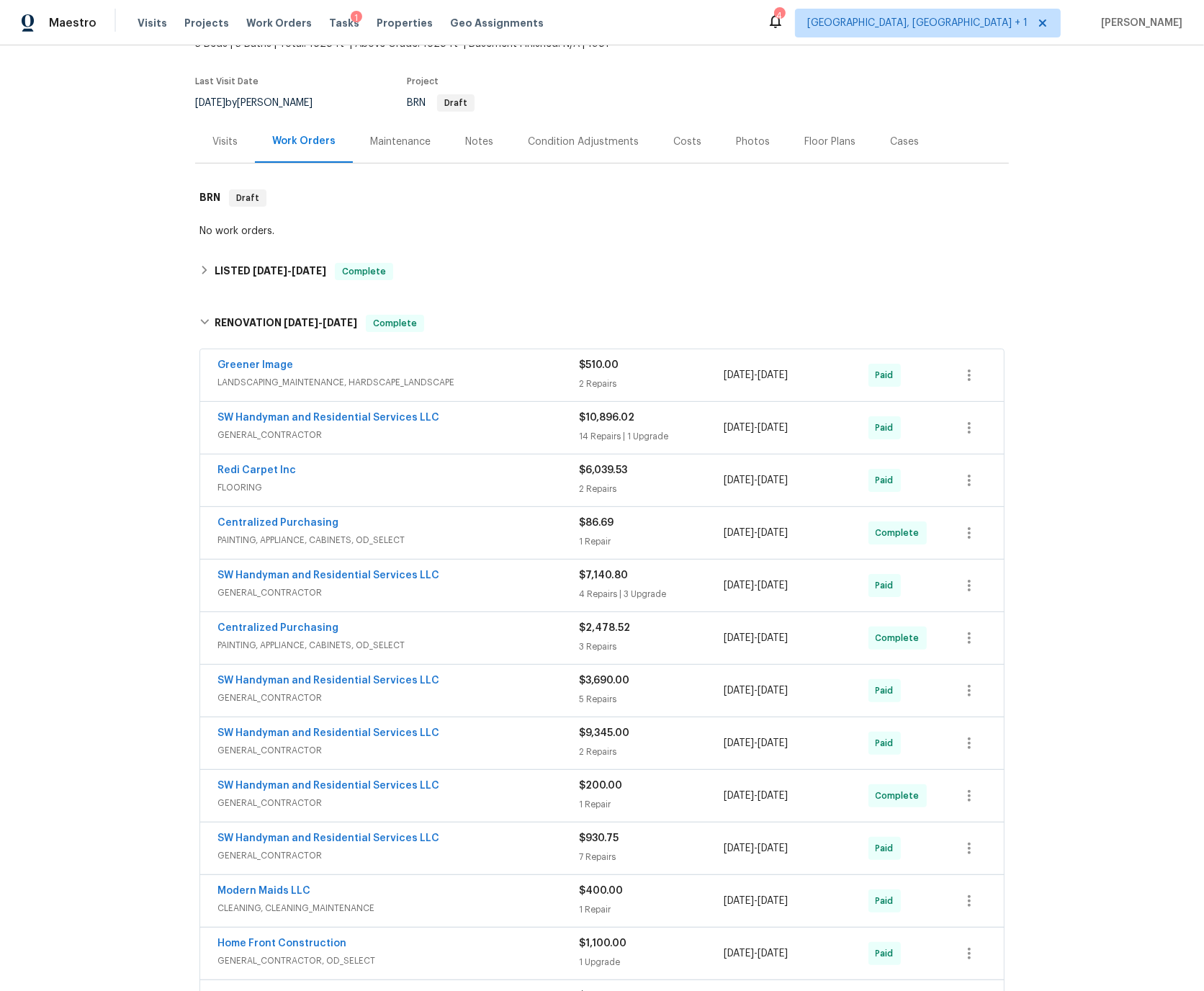
scroll to position [101, 0]
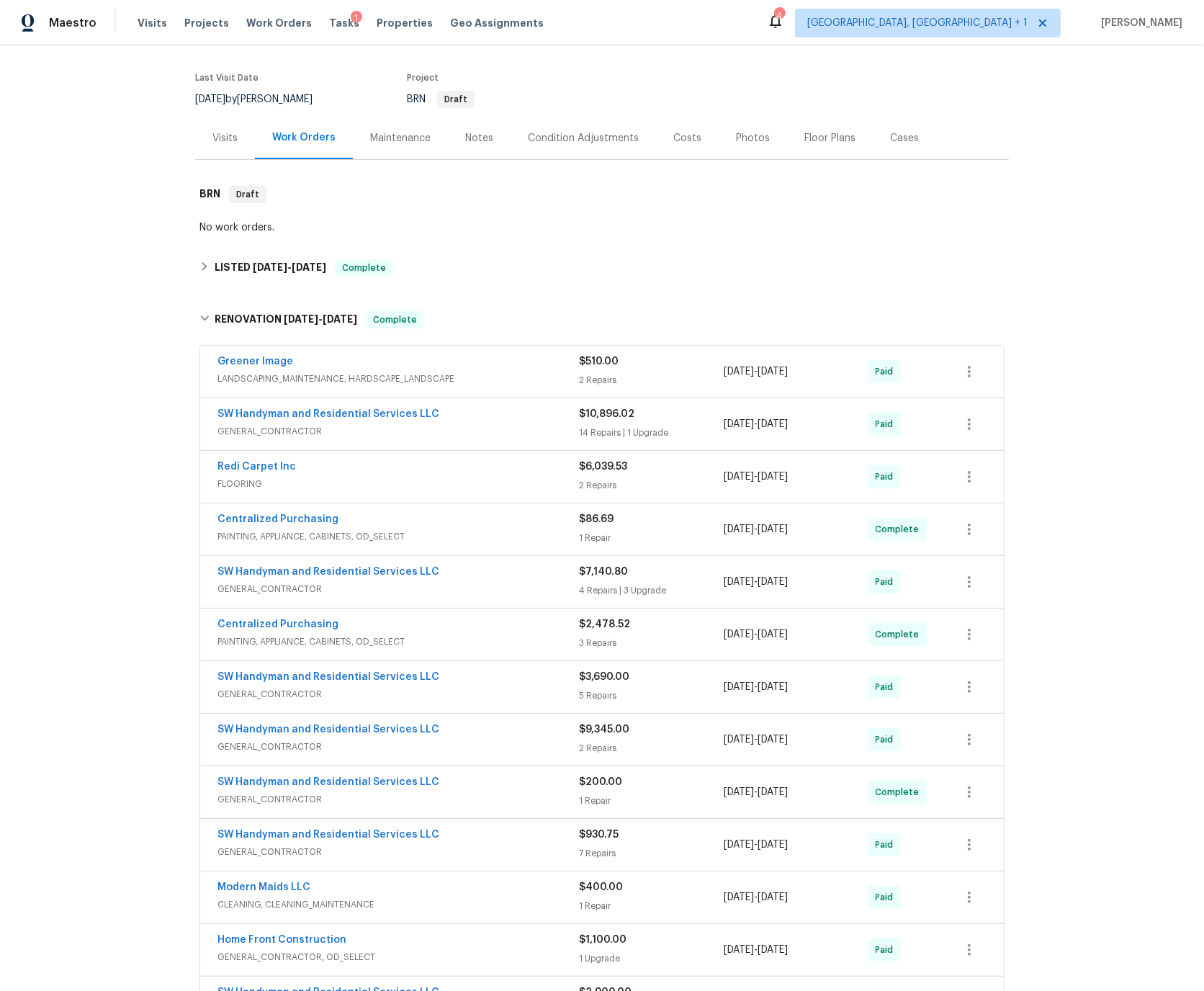
click at [471, 569] on div "SW Handyman and Residential Services LLC" at bounding box center [398, 573] width 361 height 18
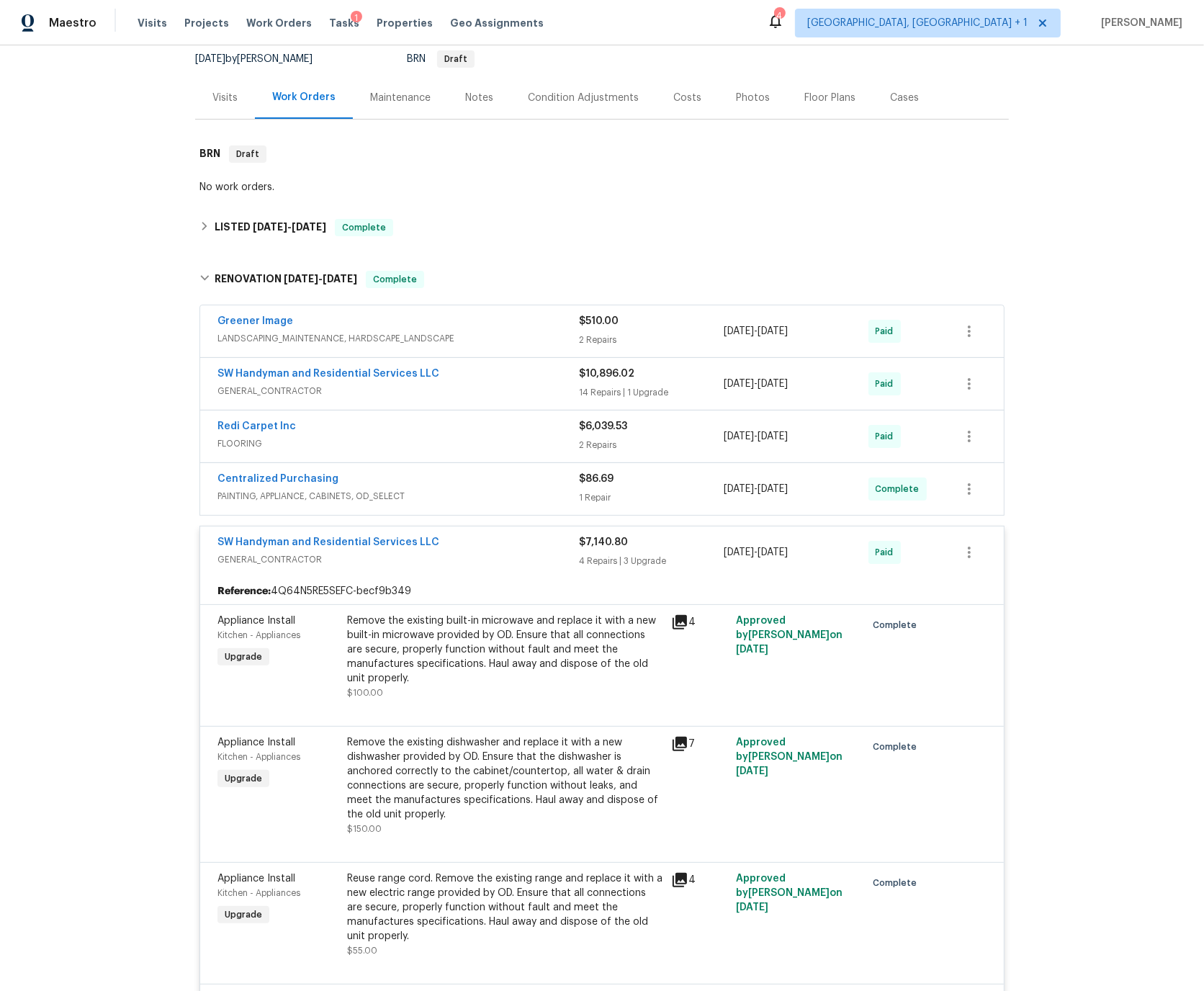
scroll to position [79, 0]
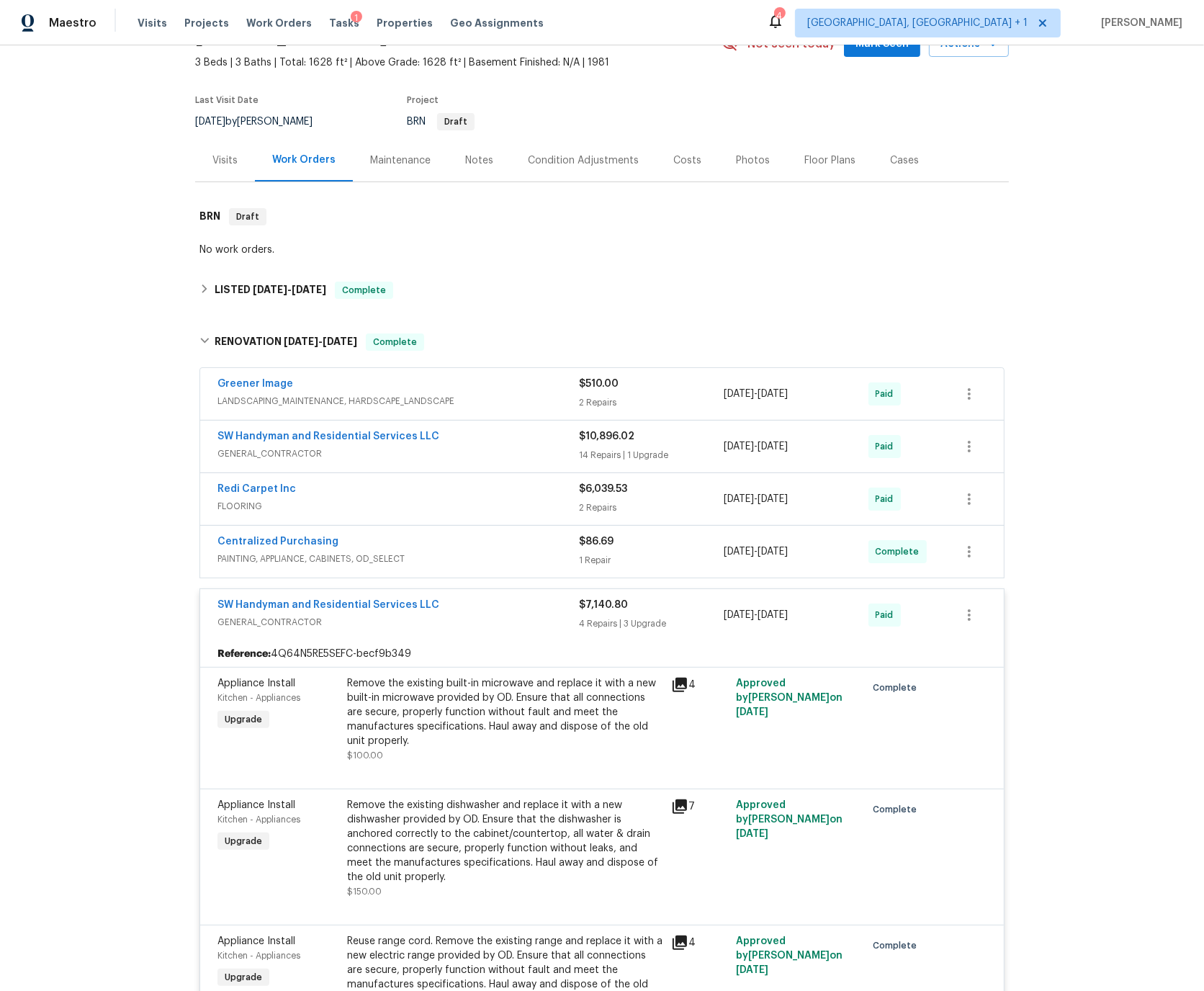
click at [468, 603] on div "SW Handyman and Residential Services LLC" at bounding box center [398, 606] width 361 height 18
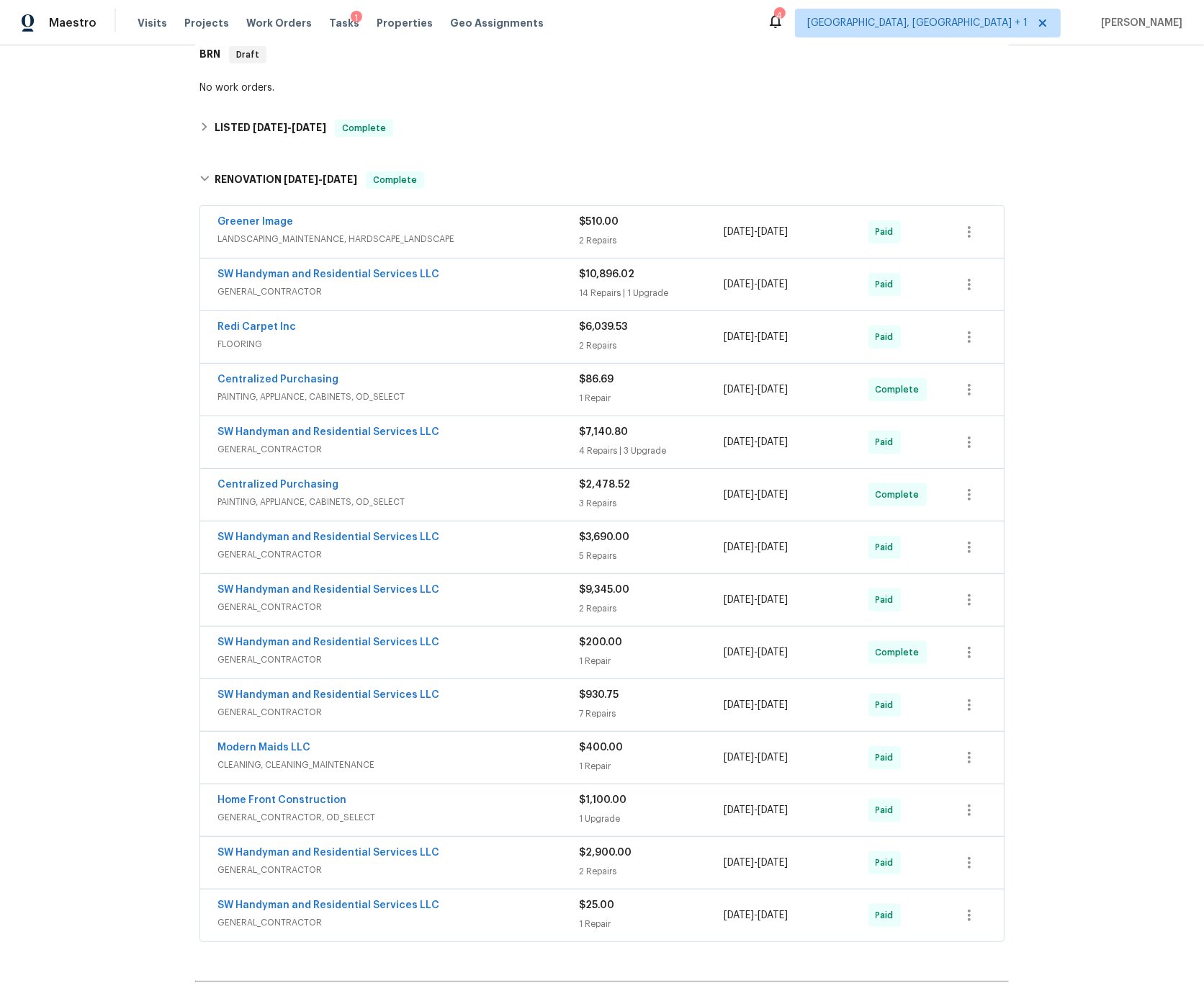
scroll to position [254, 0]
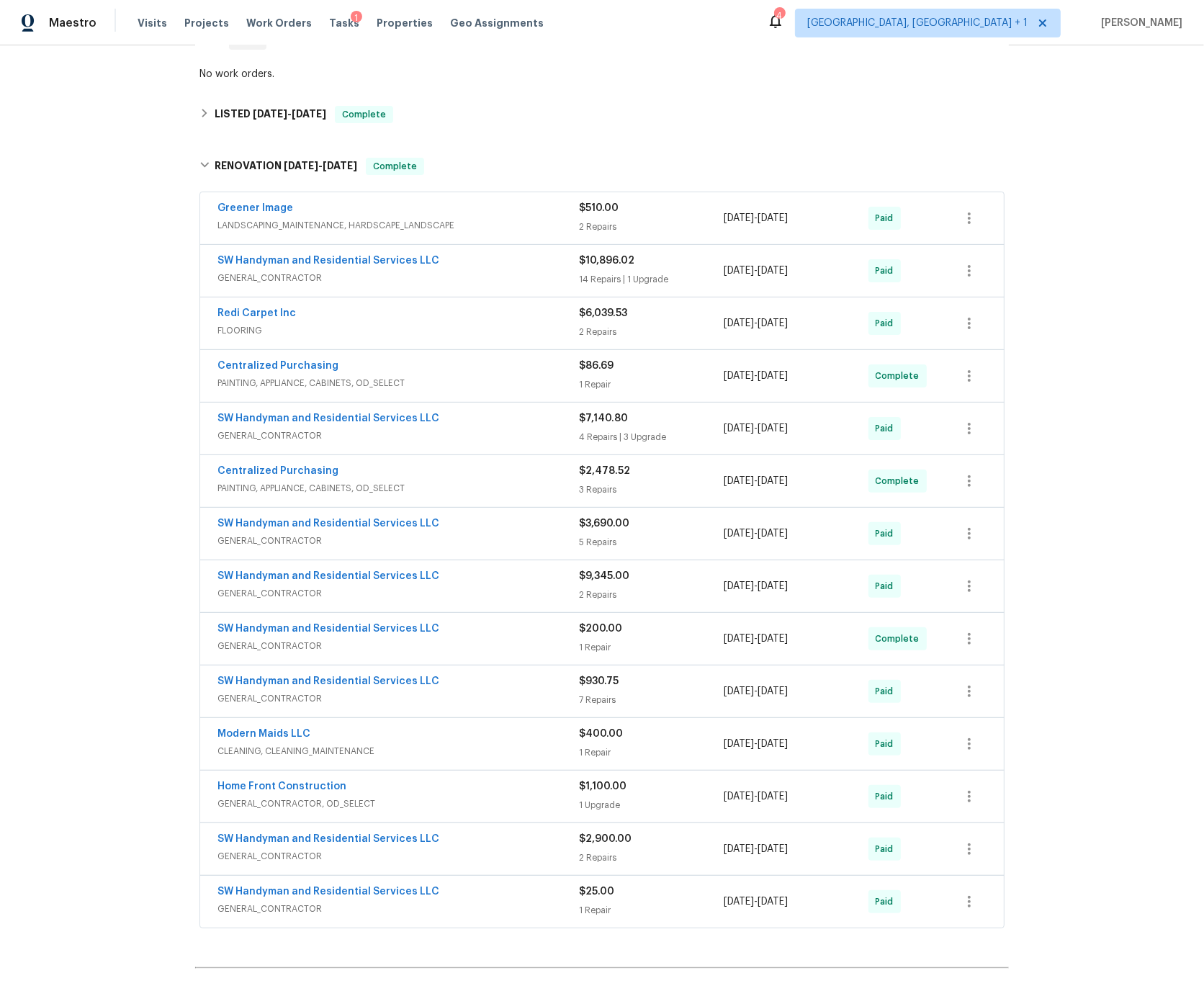
click at [462, 524] on div "SW Handyman and Residential Services LLC" at bounding box center [398, 525] width 361 height 18
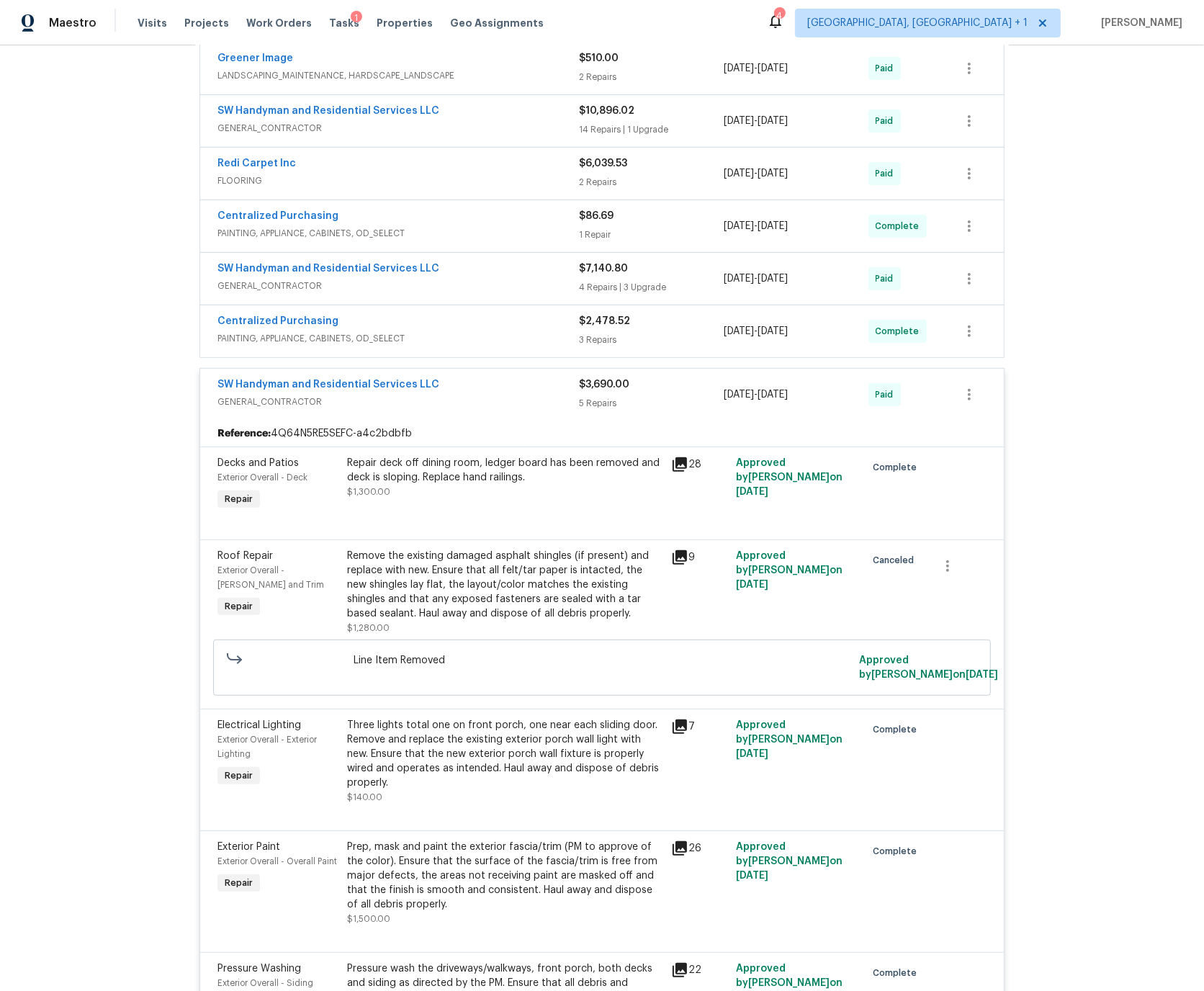
scroll to position [387, 0]
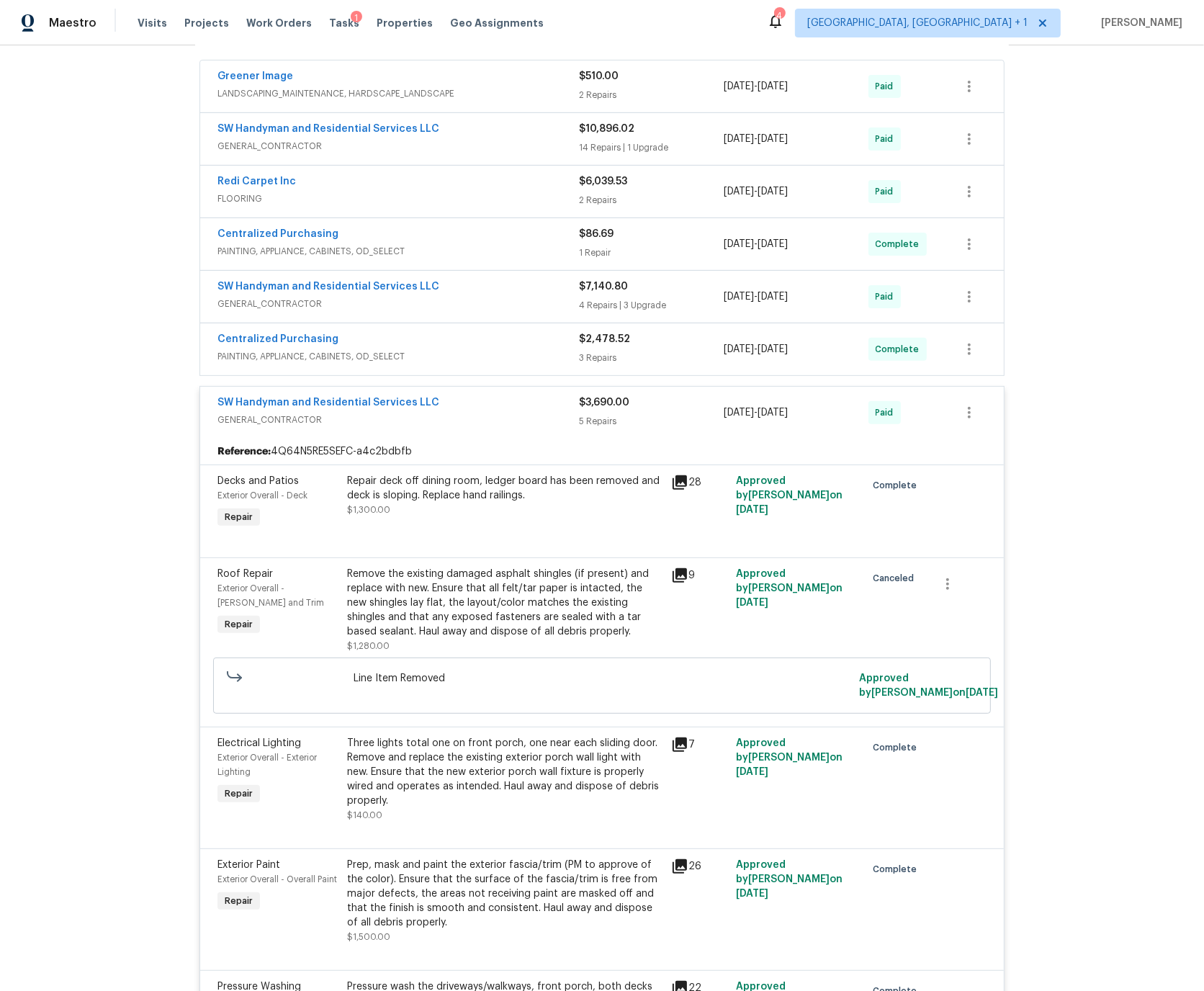
click at [461, 404] on div "SW Handyman and Residential Services LLC" at bounding box center [398, 404] width 361 height 18
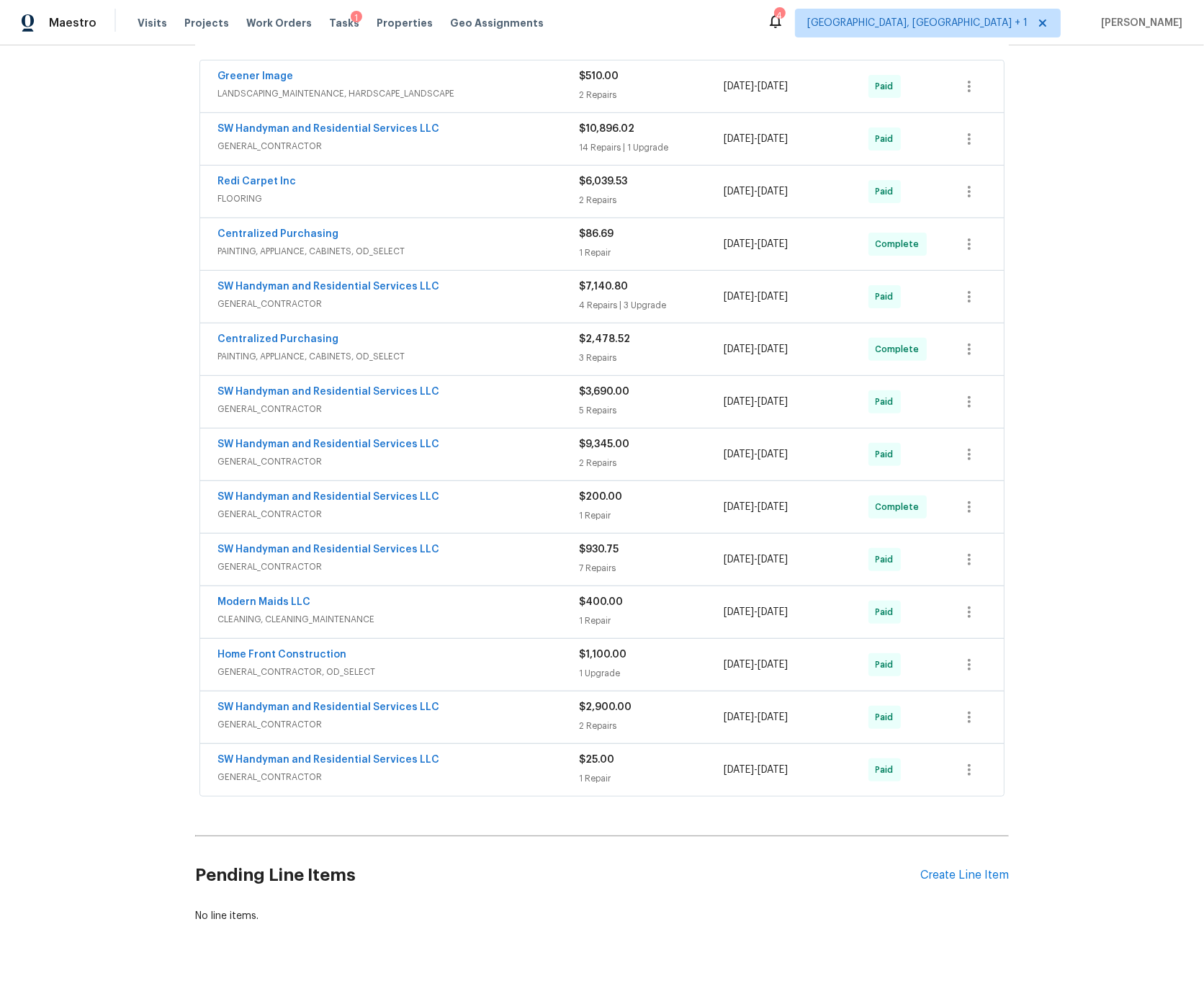
click at [464, 452] on div "SW Handyman and Residential Services LLC" at bounding box center [398, 446] width 361 height 18
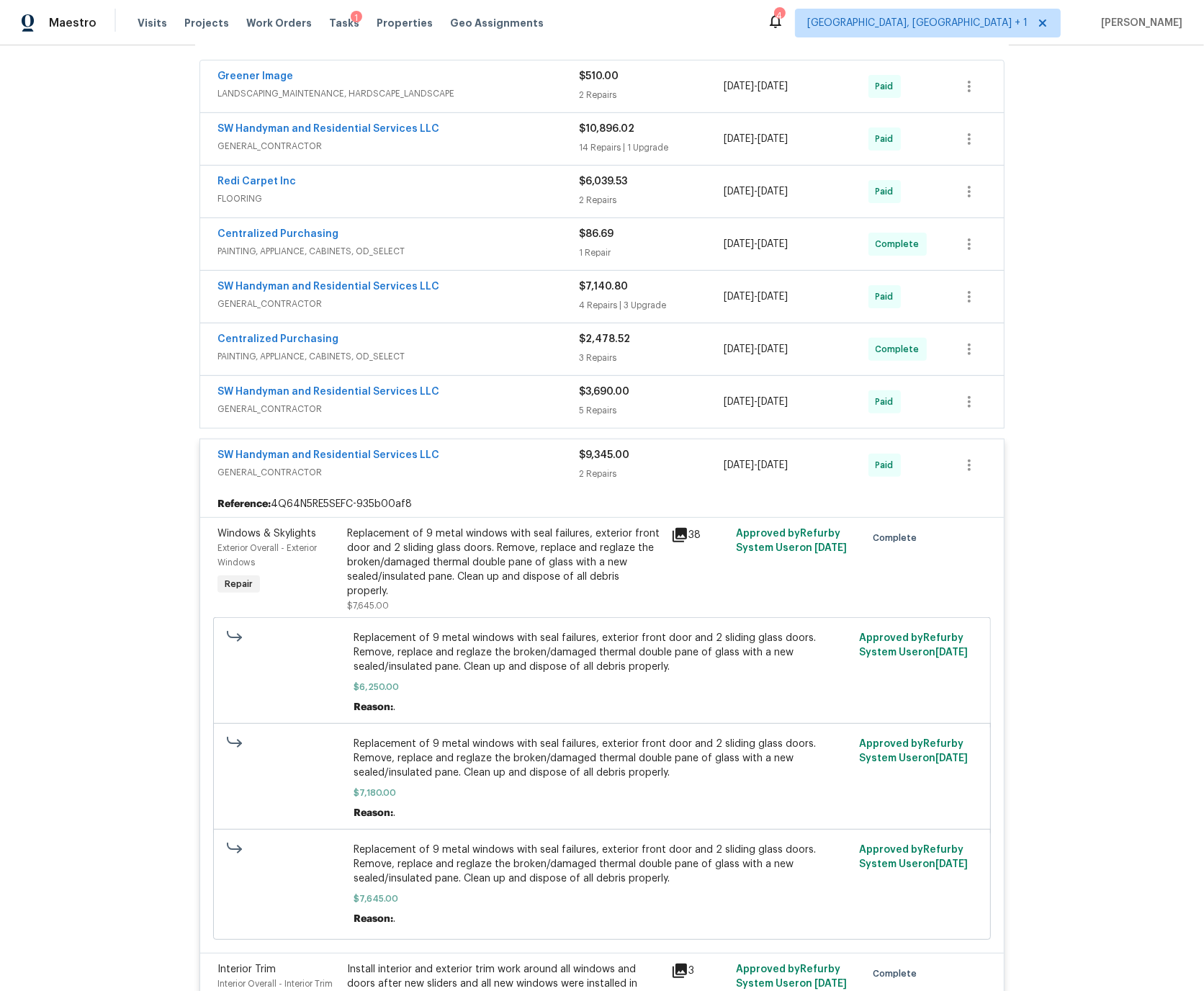
click at [465, 461] on div "SW Handyman and Residential Services LLC" at bounding box center [398, 456] width 361 height 18
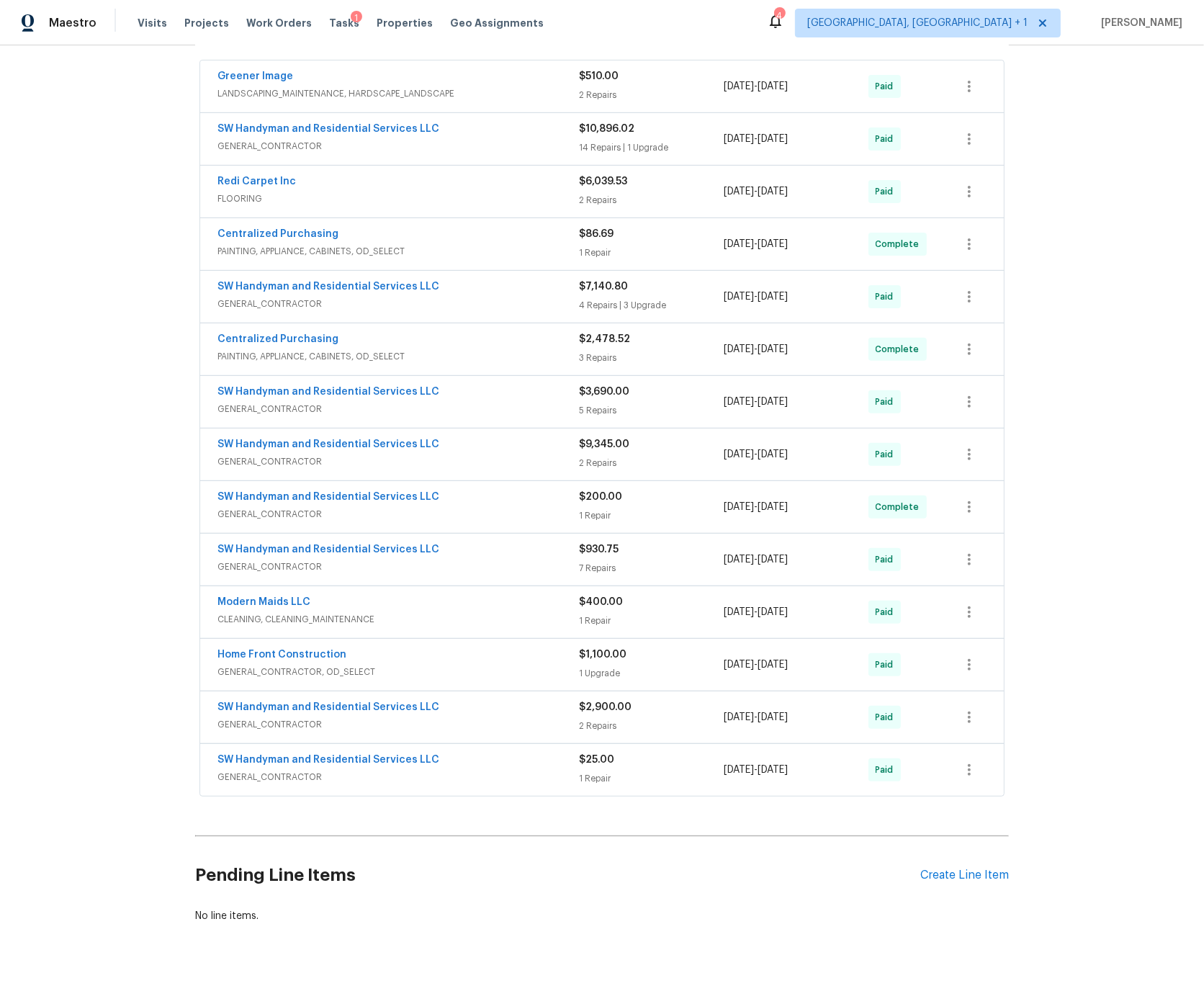
click at [464, 501] on div "SW Handyman and Residential Services LLC" at bounding box center [398, 498] width 361 height 18
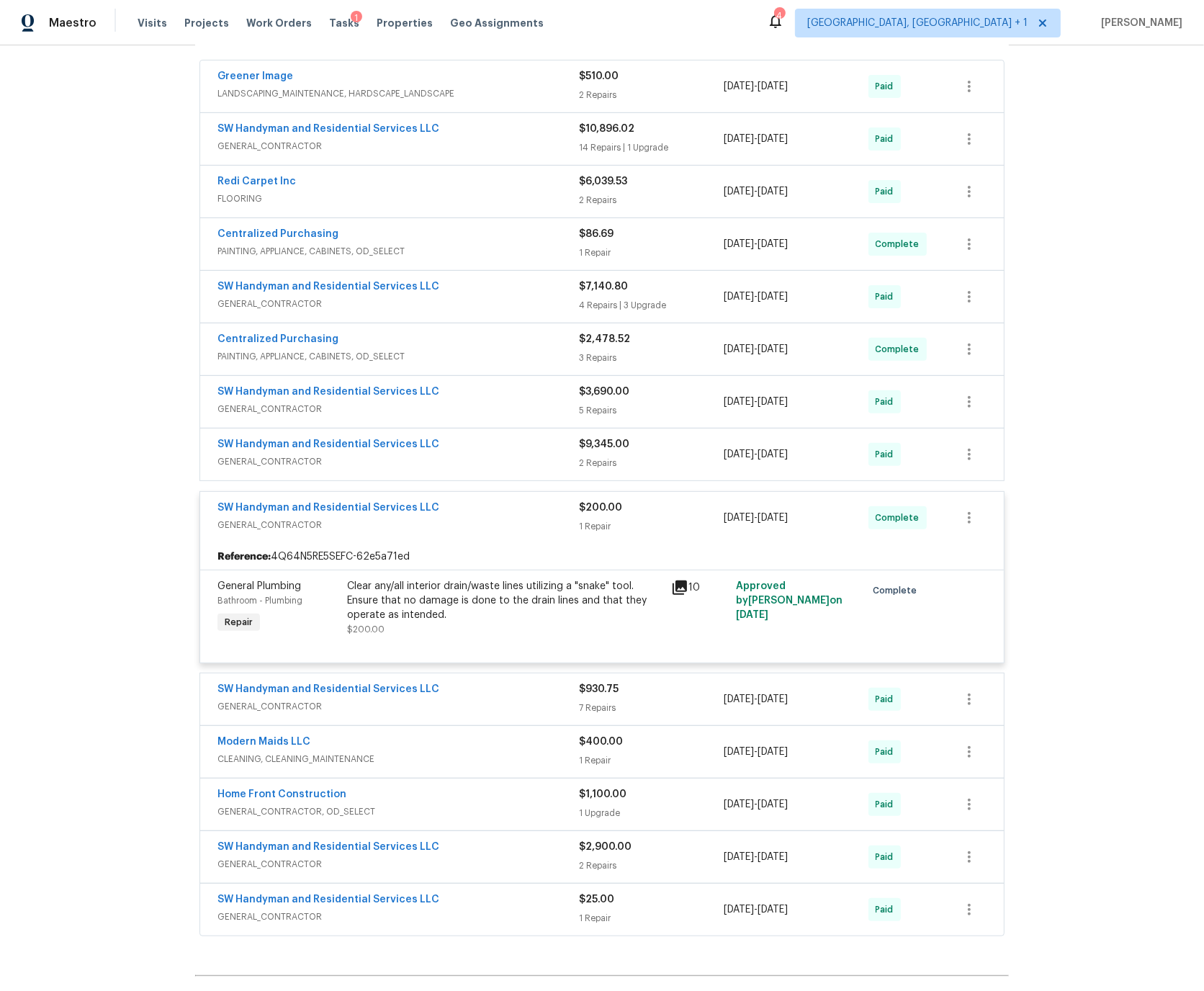
click at [463, 507] on div "SW Handyman and Residential Services LLC" at bounding box center [398, 509] width 361 height 18
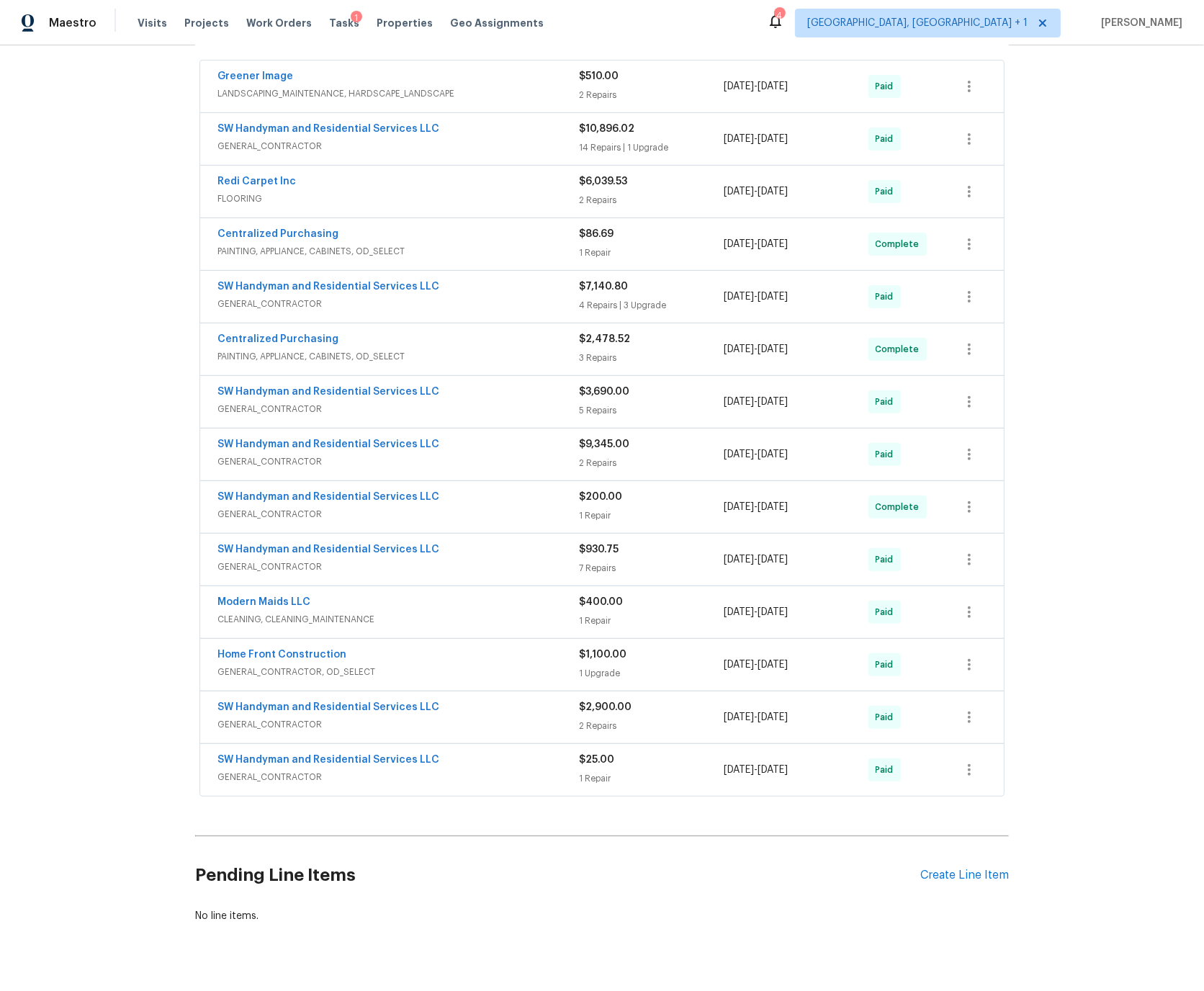
click at [466, 554] on div "SW Handyman and Residential Services LLC" at bounding box center [398, 550] width 361 height 18
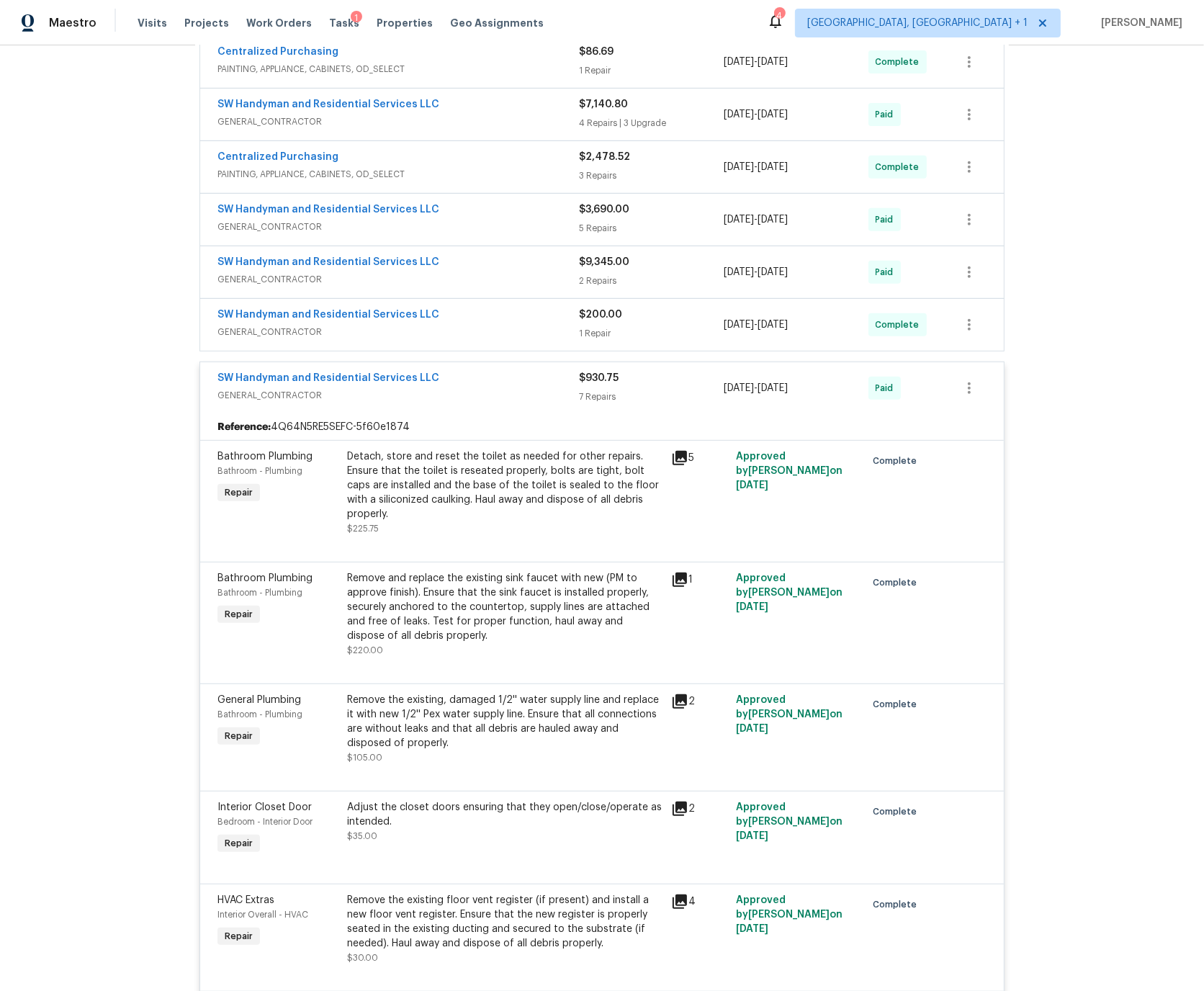
scroll to position [566, 0]
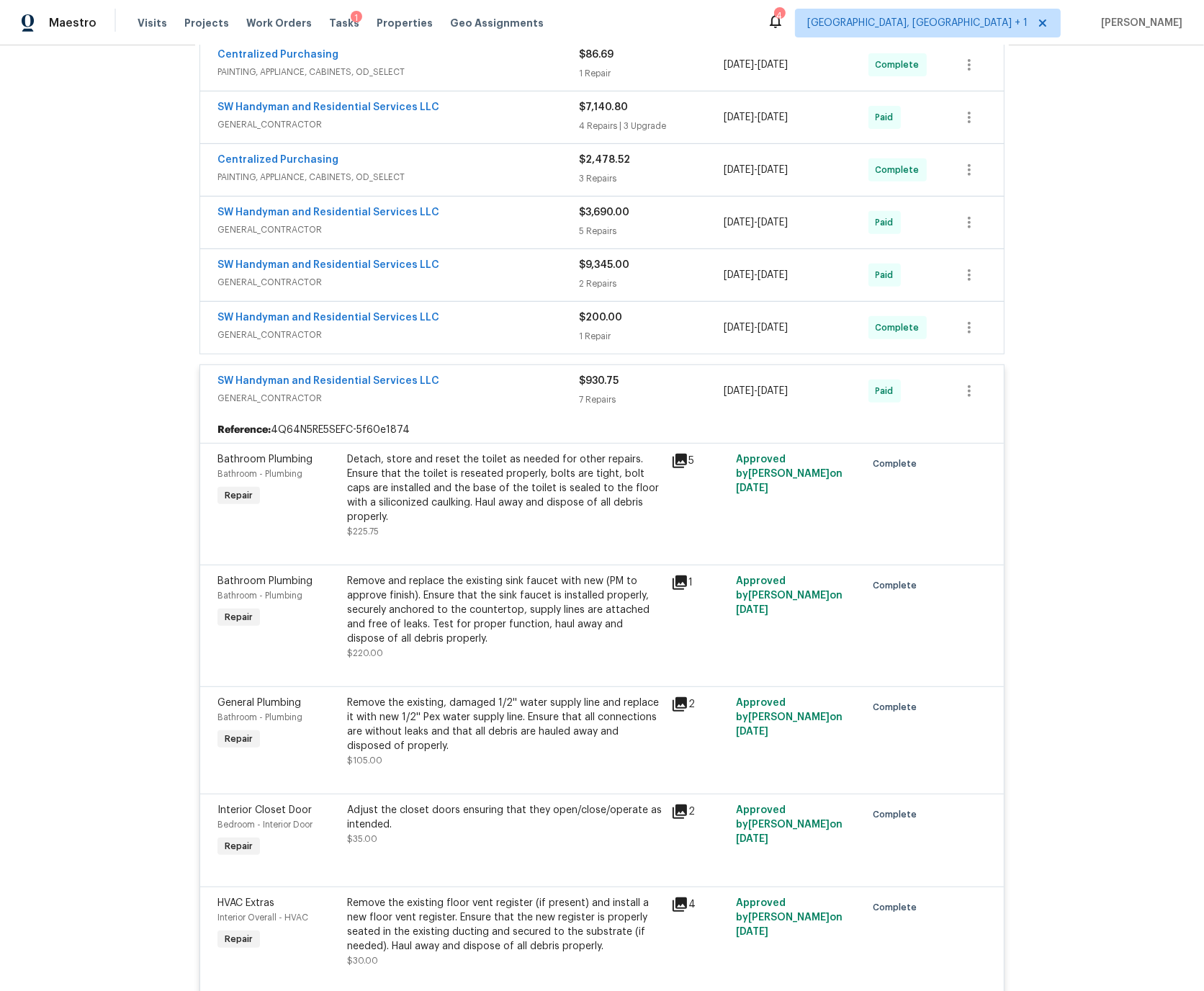
click at [475, 379] on div "SW Handyman and Residential Services LLC" at bounding box center [398, 382] width 361 height 18
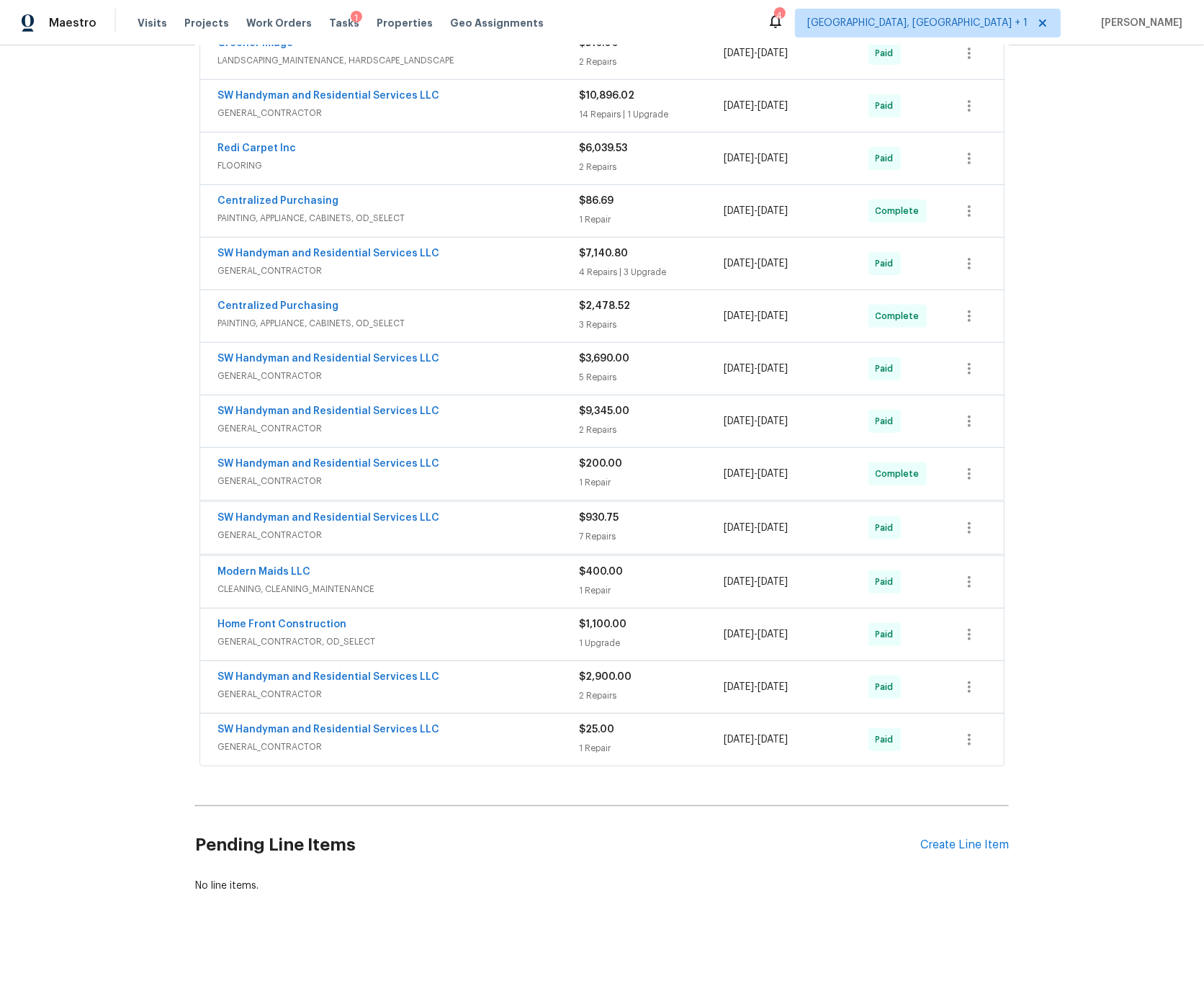
scroll to position [418, 0]
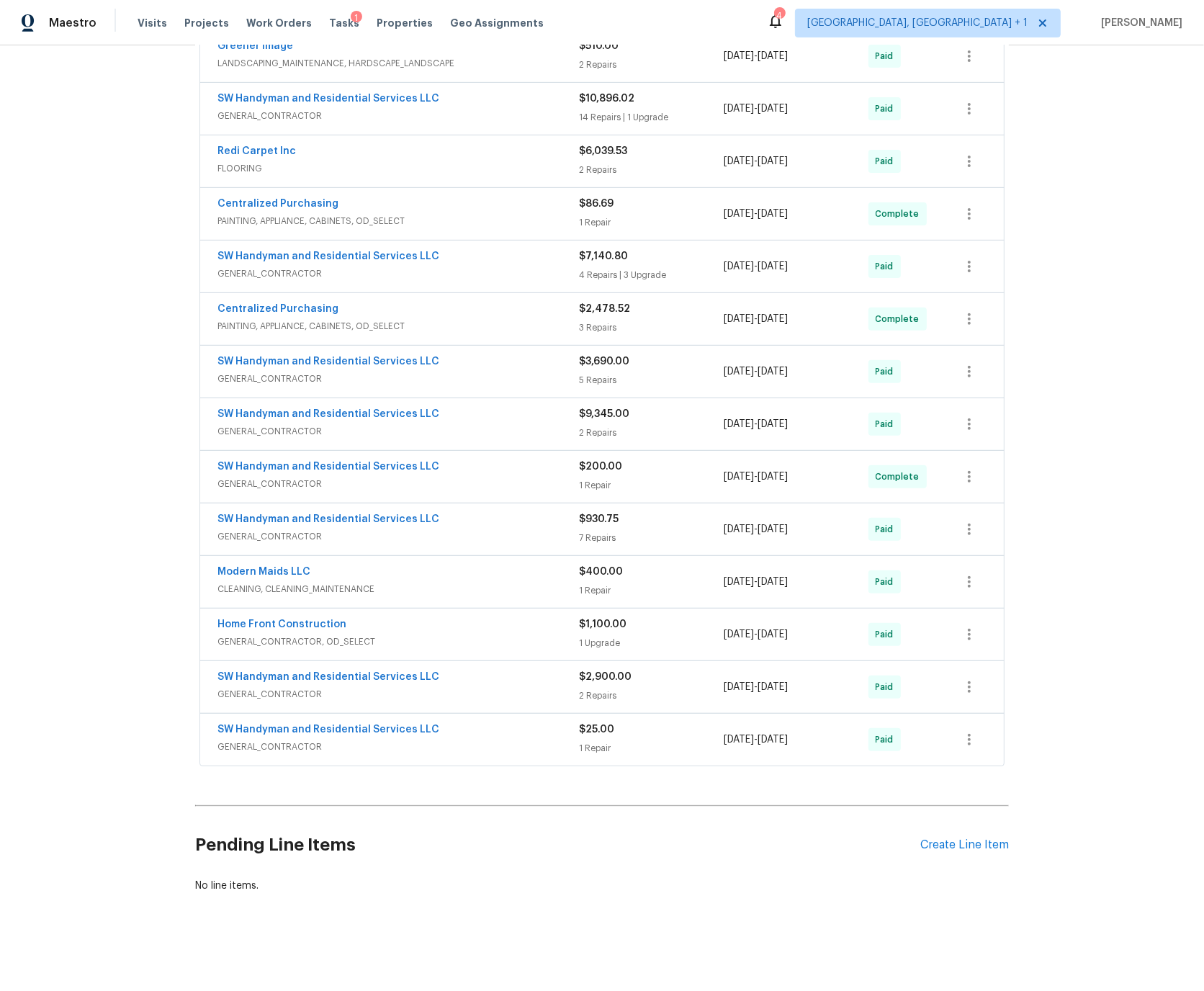
click at [420, 624] on div "Home Front Construction" at bounding box center [398, 625] width 361 height 18
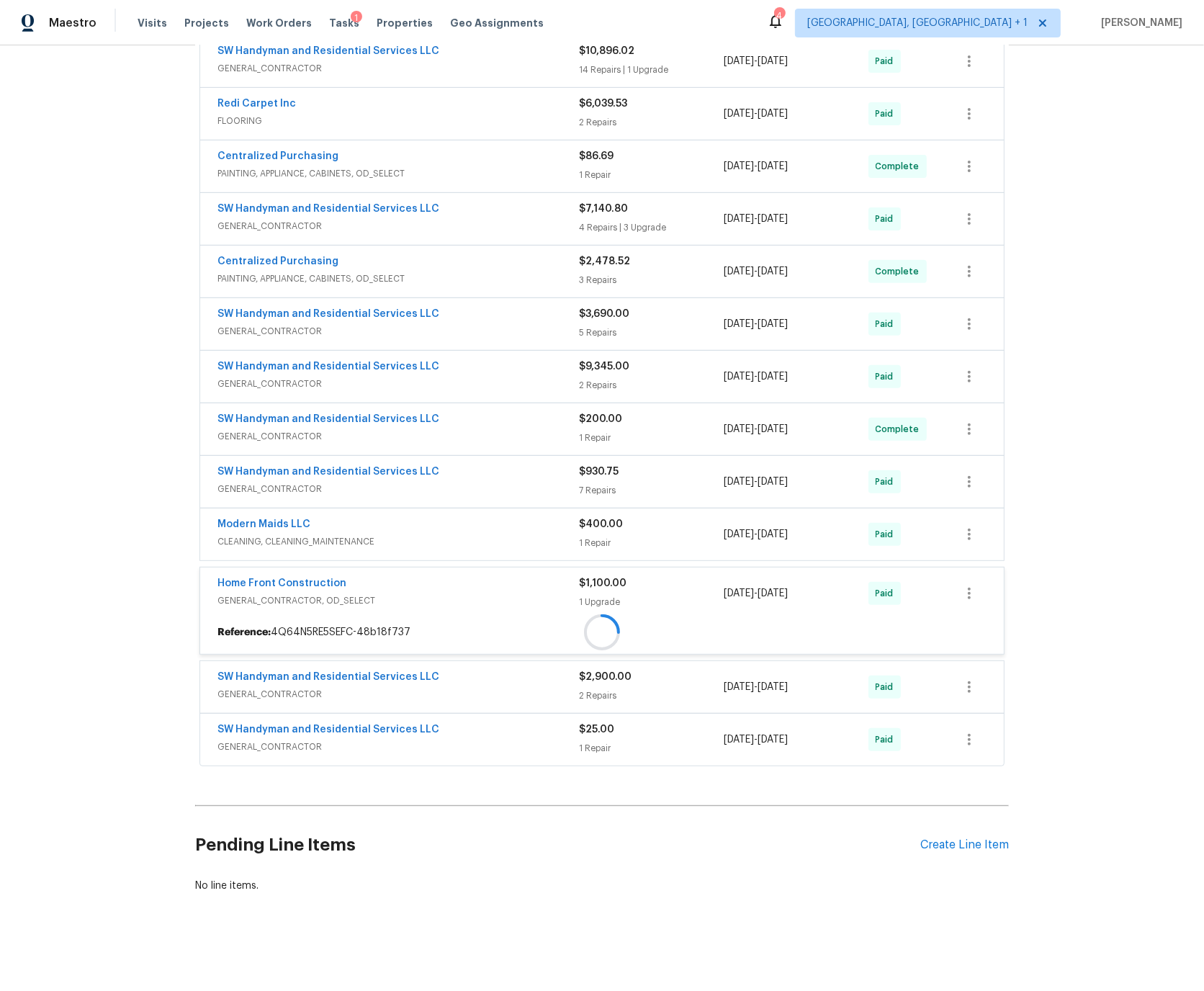
scroll to position [566, 0]
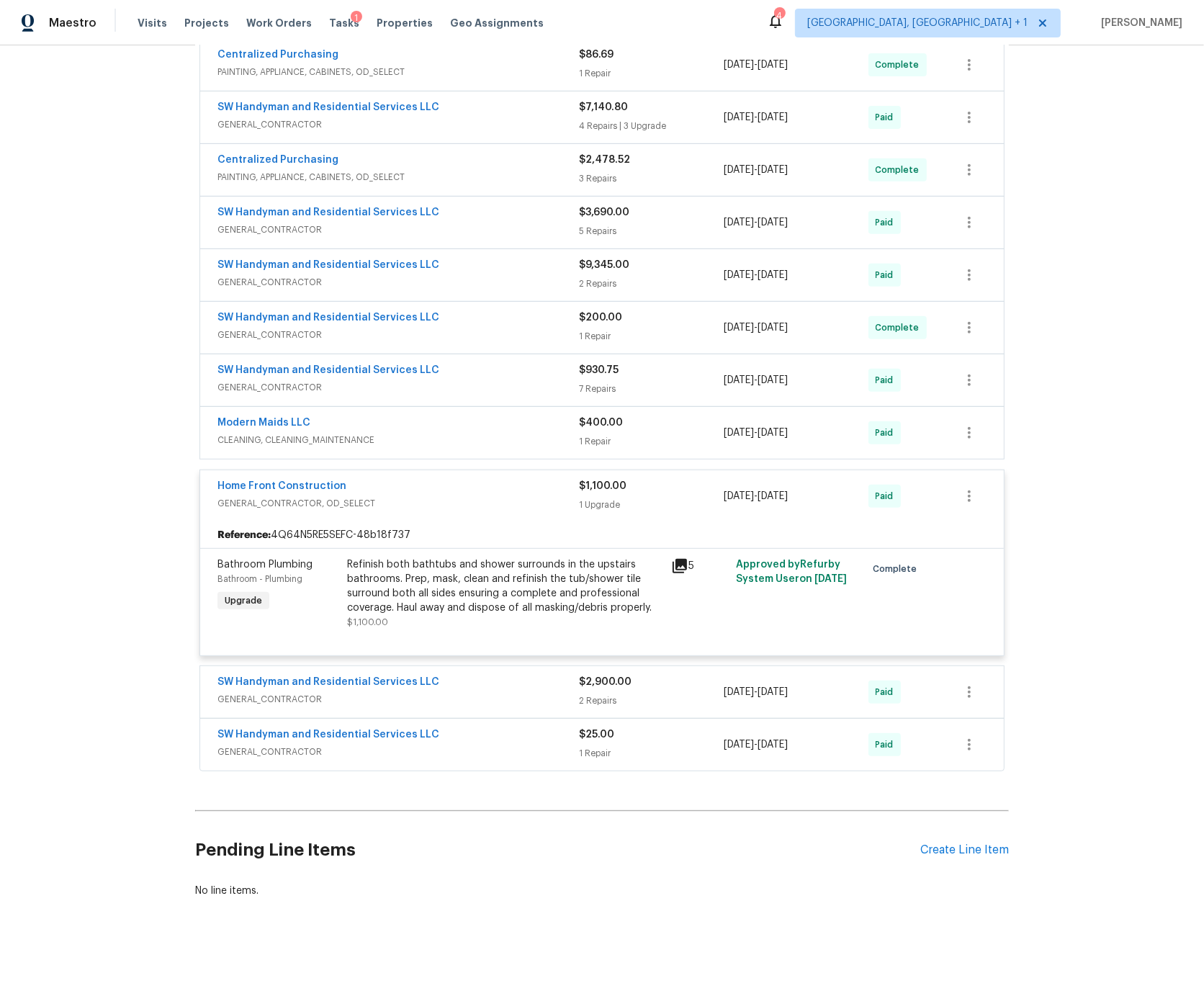
click at [399, 488] on div "Home Front Construction" at bounding box center [398, 487] width 361 height 18
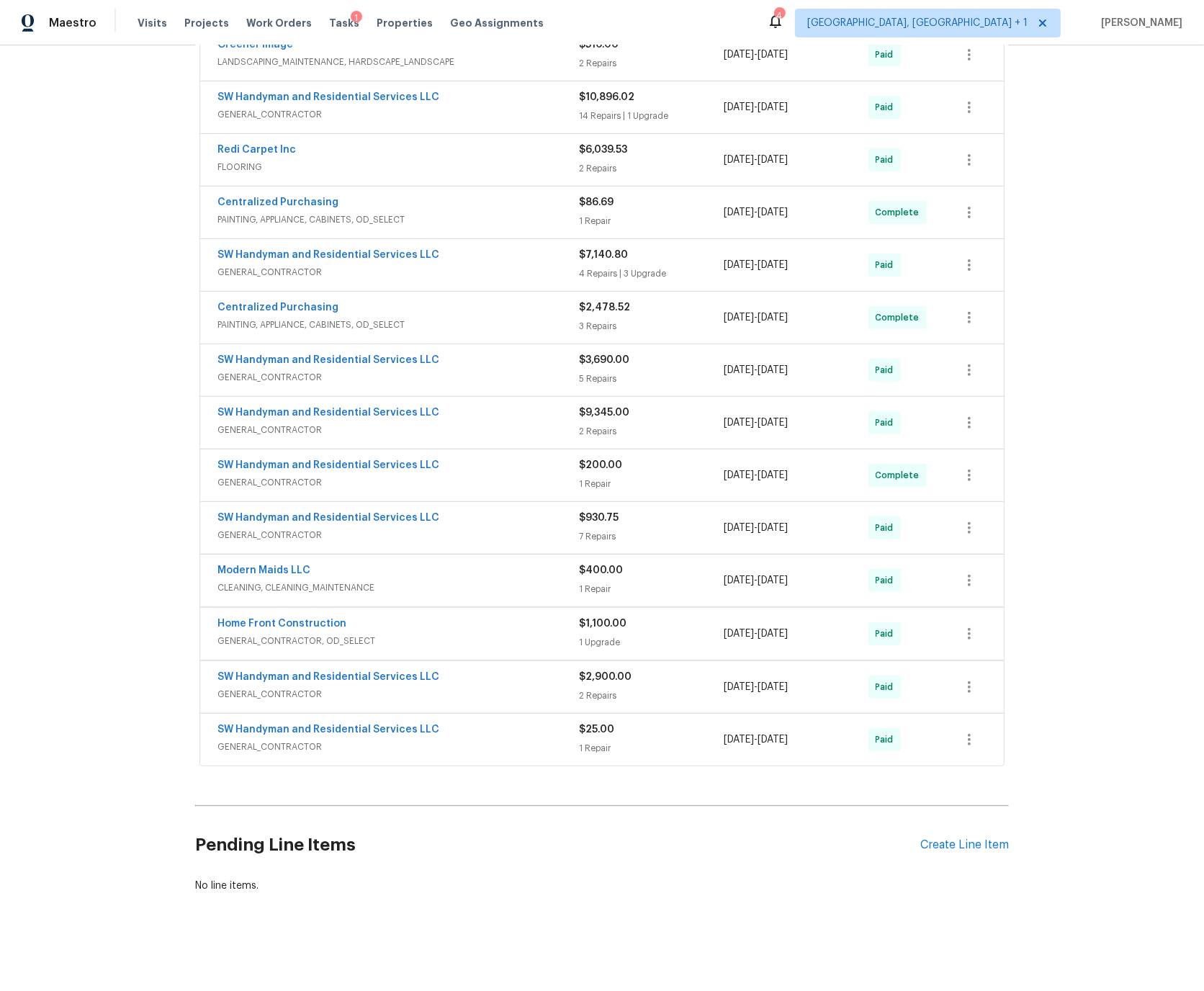
scroll to position [418, 0]
click at [457, 677] on div "SW Handyman and Residential Services LLC" at bounding box center [398, 678] width 361 height 18
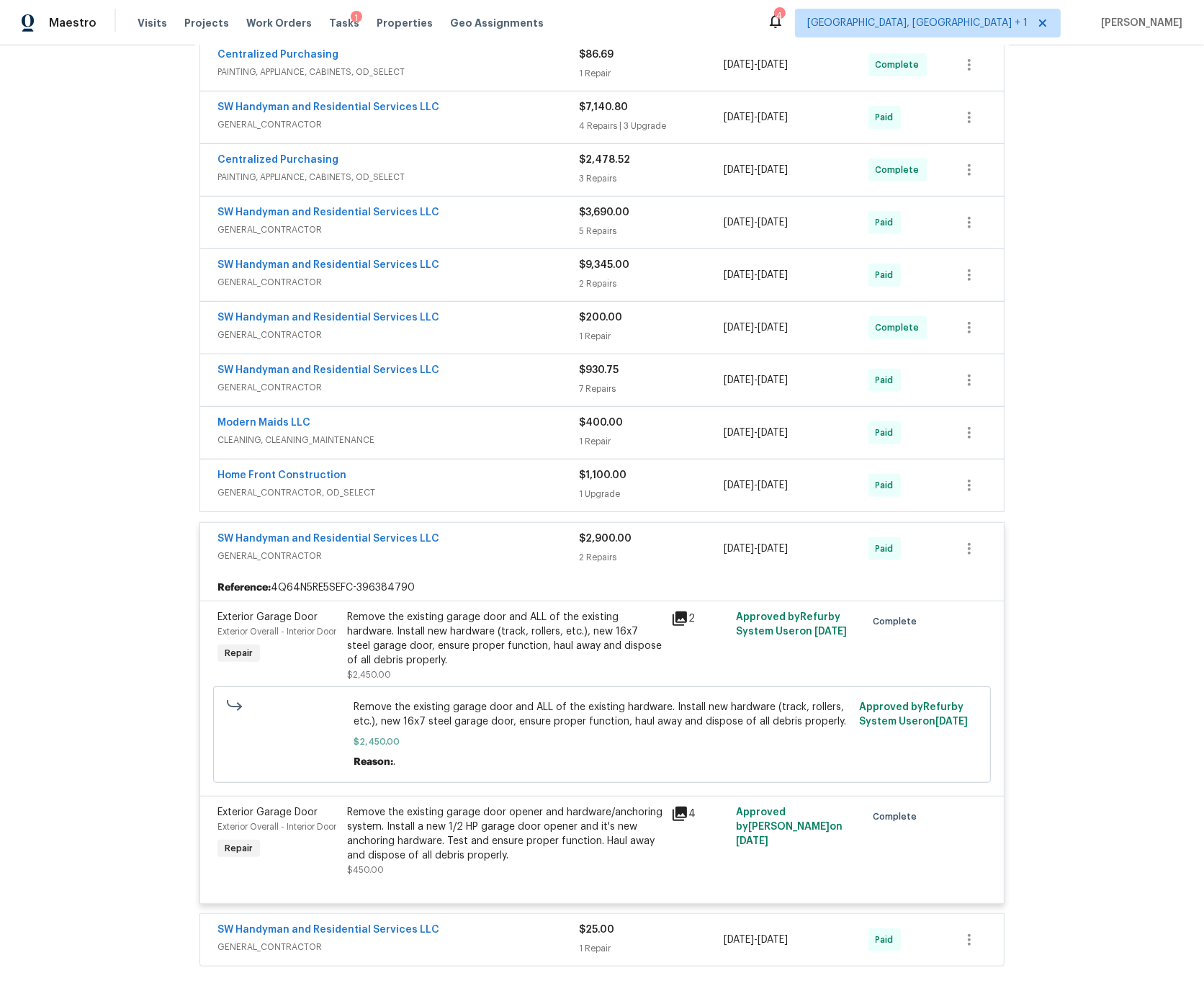
scroll to position [631, 0]
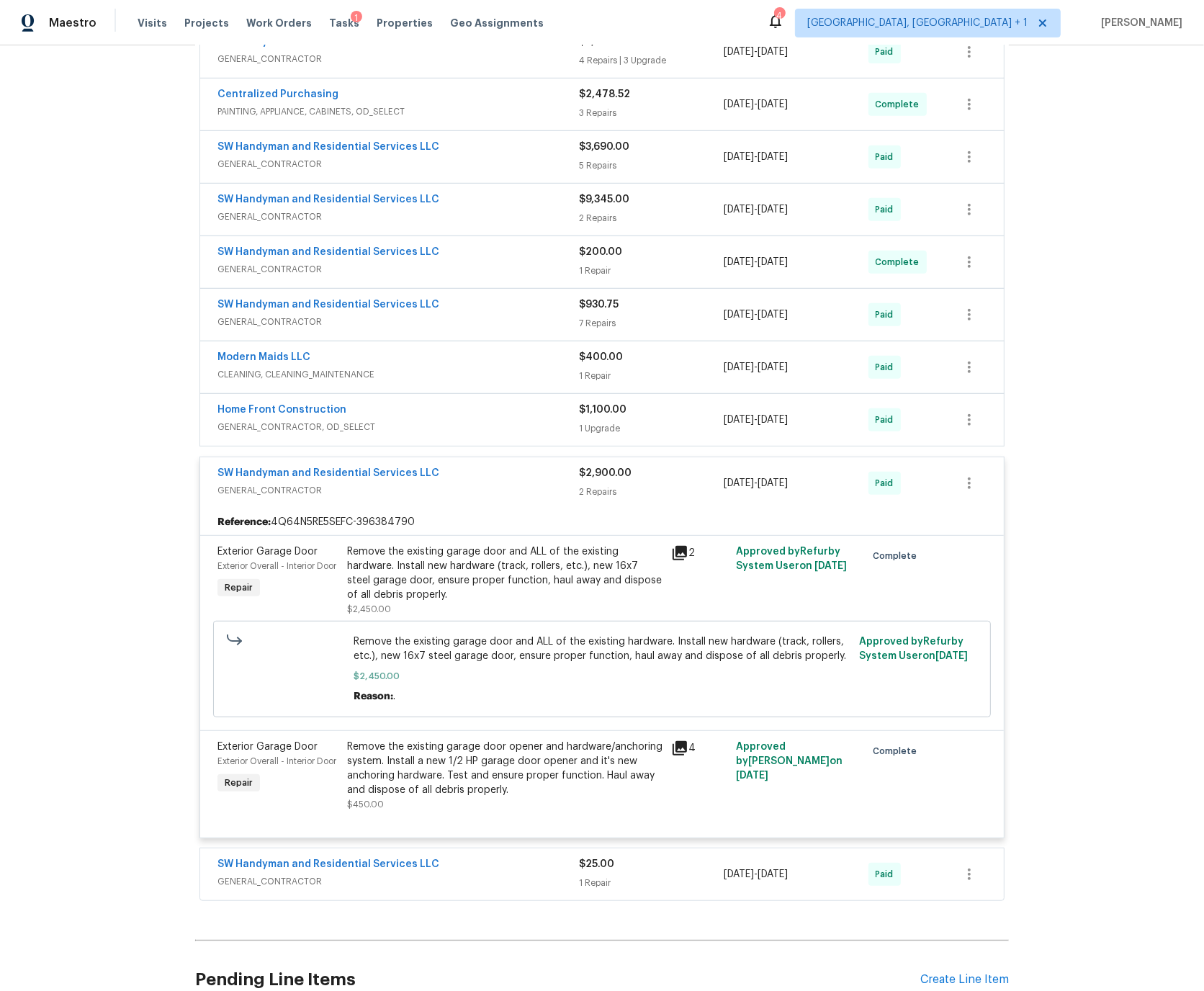
click at [459, 479] on div "SW Handyman and Residential Services LLC" at bounding box center [398, 474] width 361 height 18
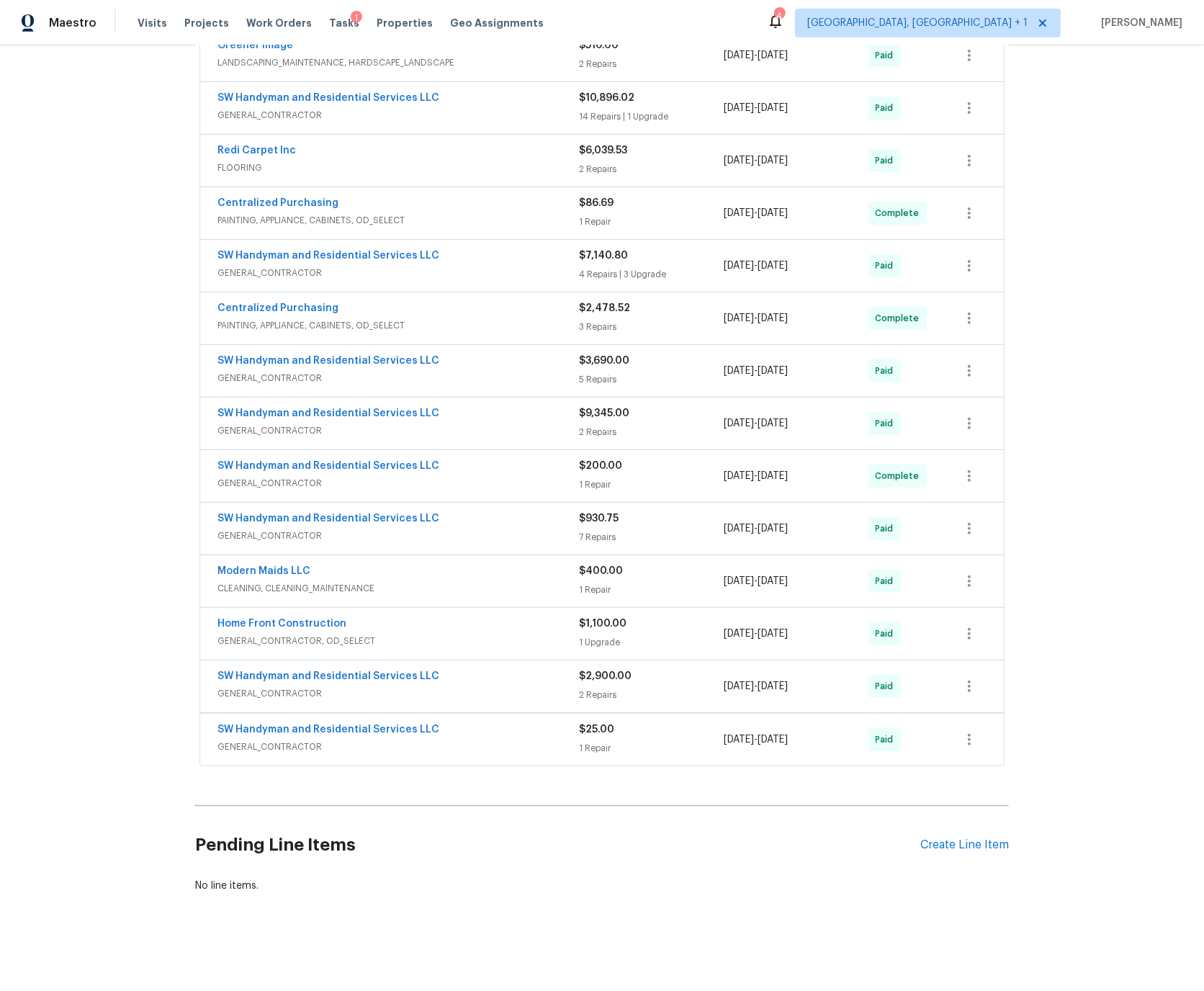
scroll to position [418, 0]
click at [464, 729] on div "SW Handyman and Residential Services LLC" at bounding box center [398, 731] width 361 height 18
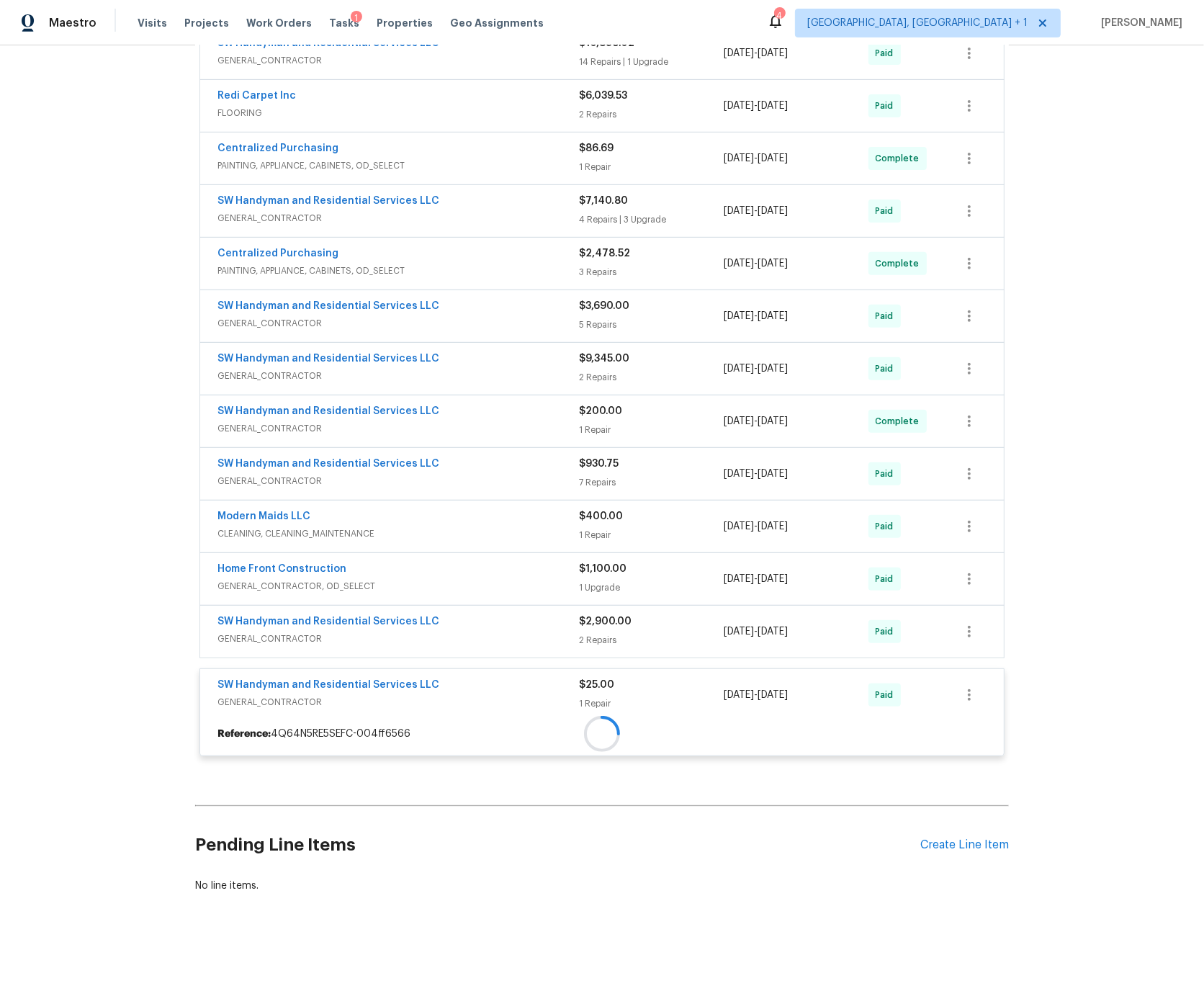
scroll to position [631, 0]
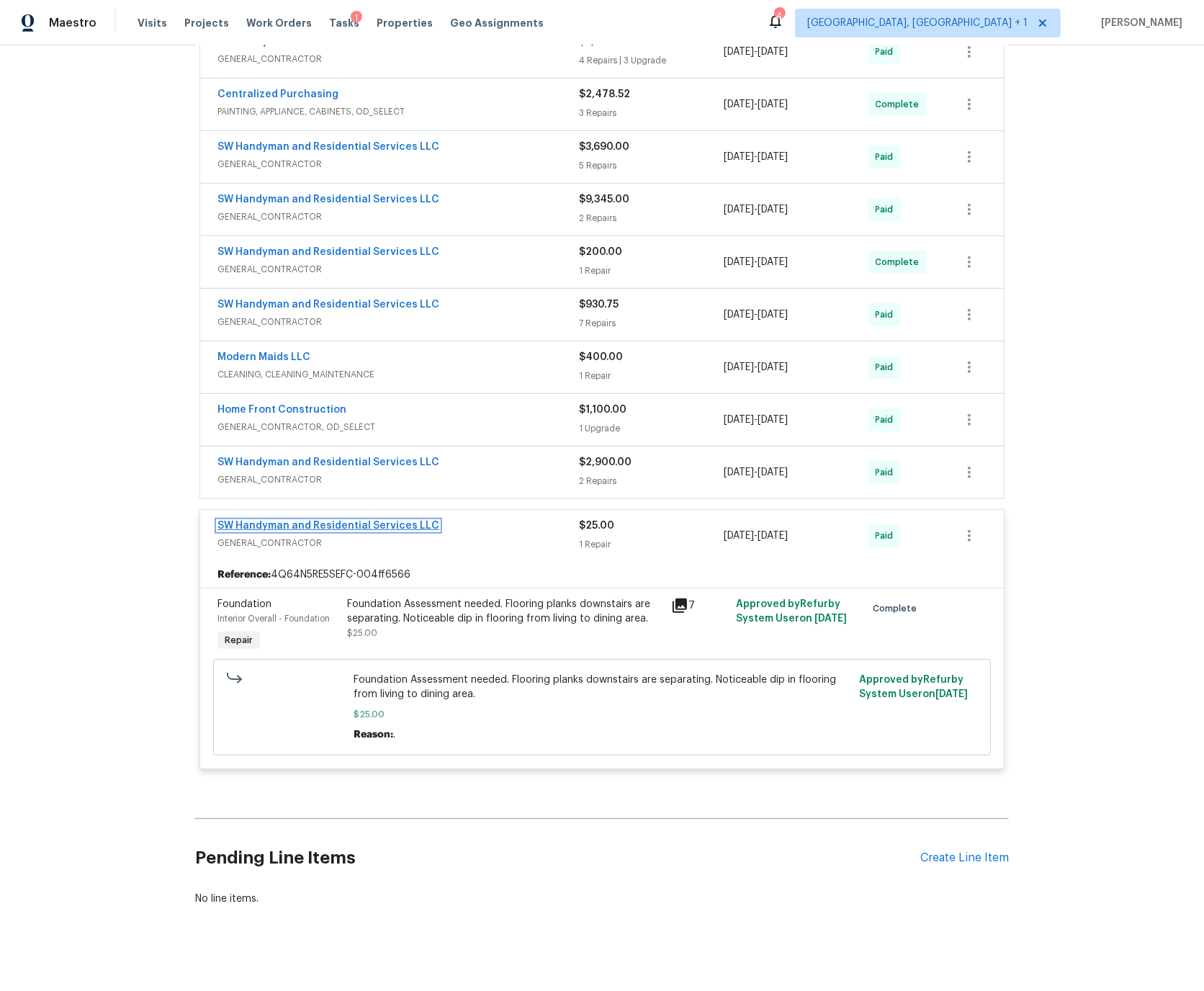
click at [349, 524] on link "SW Handyman and Residential Services LLC" at bounding box center [328, 526] width 222 height 10
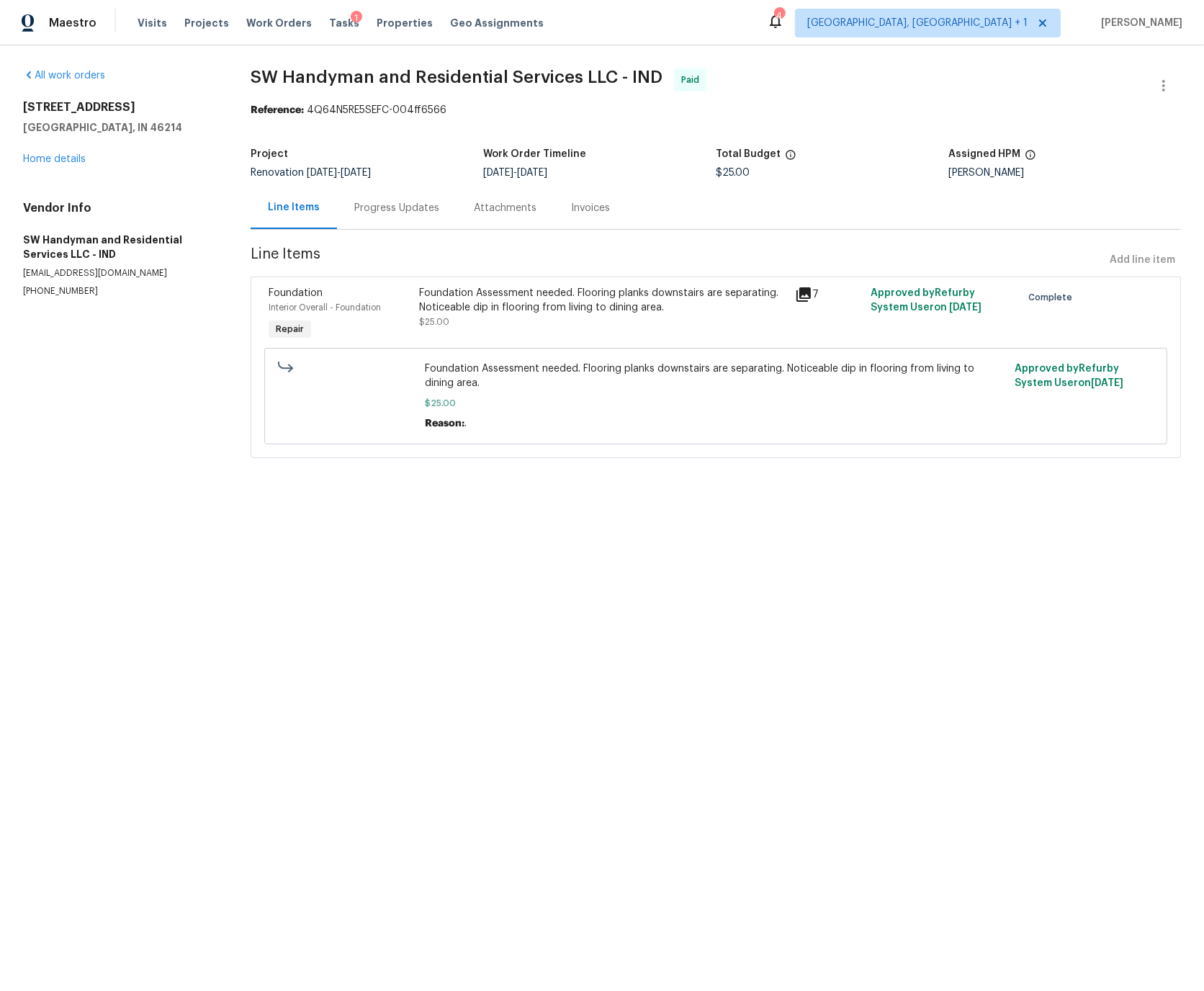
click at [387, 208] on div "Progress Updates" at bounding box center [396, 207] width 85 height 14
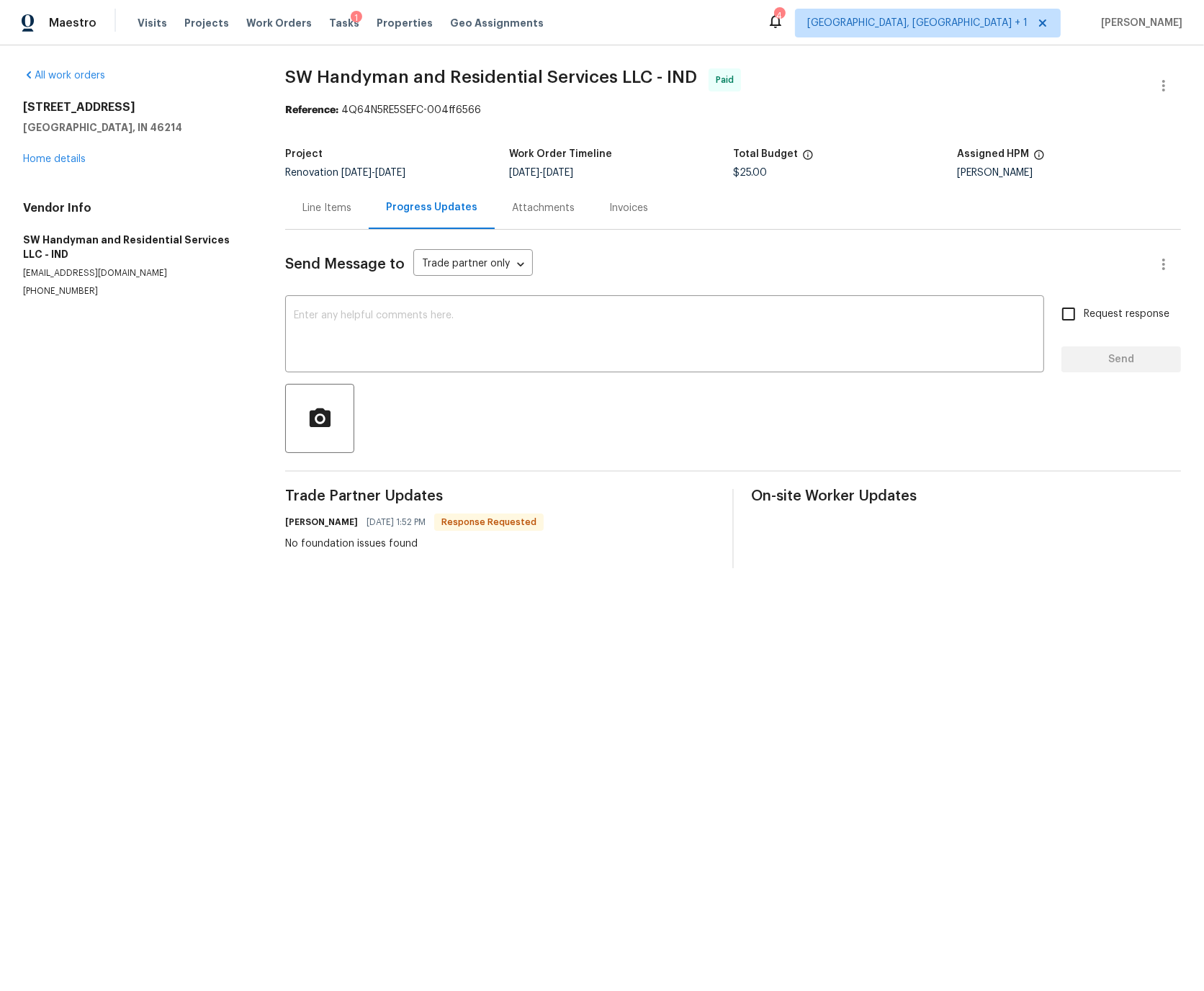
click at [324, 205] on div "Line Items" at bounding box center [327, 207] width 49 height 14
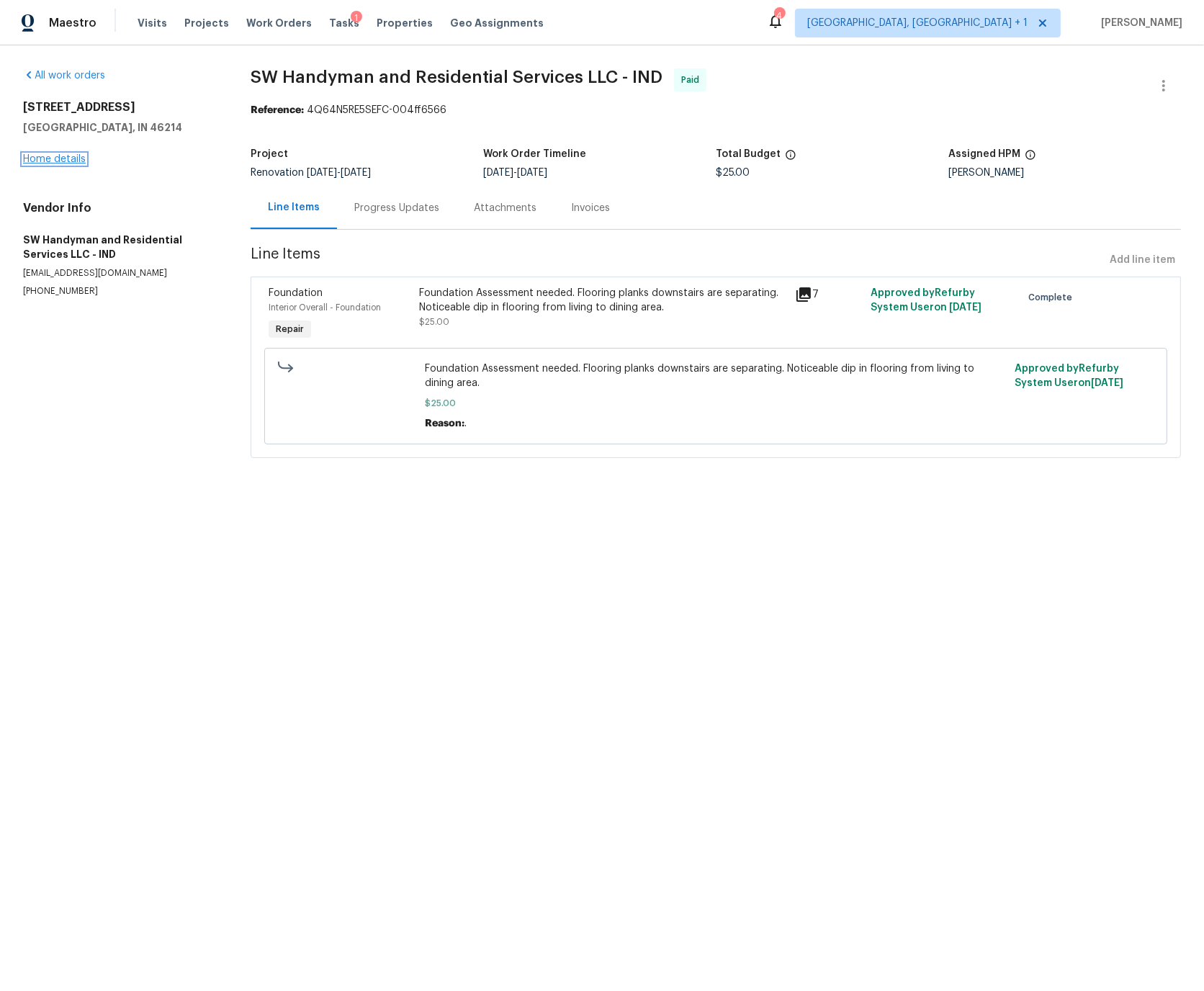
click at [66, 158] on link "Home details" at bounding box center [54, 159] width 62 height 10
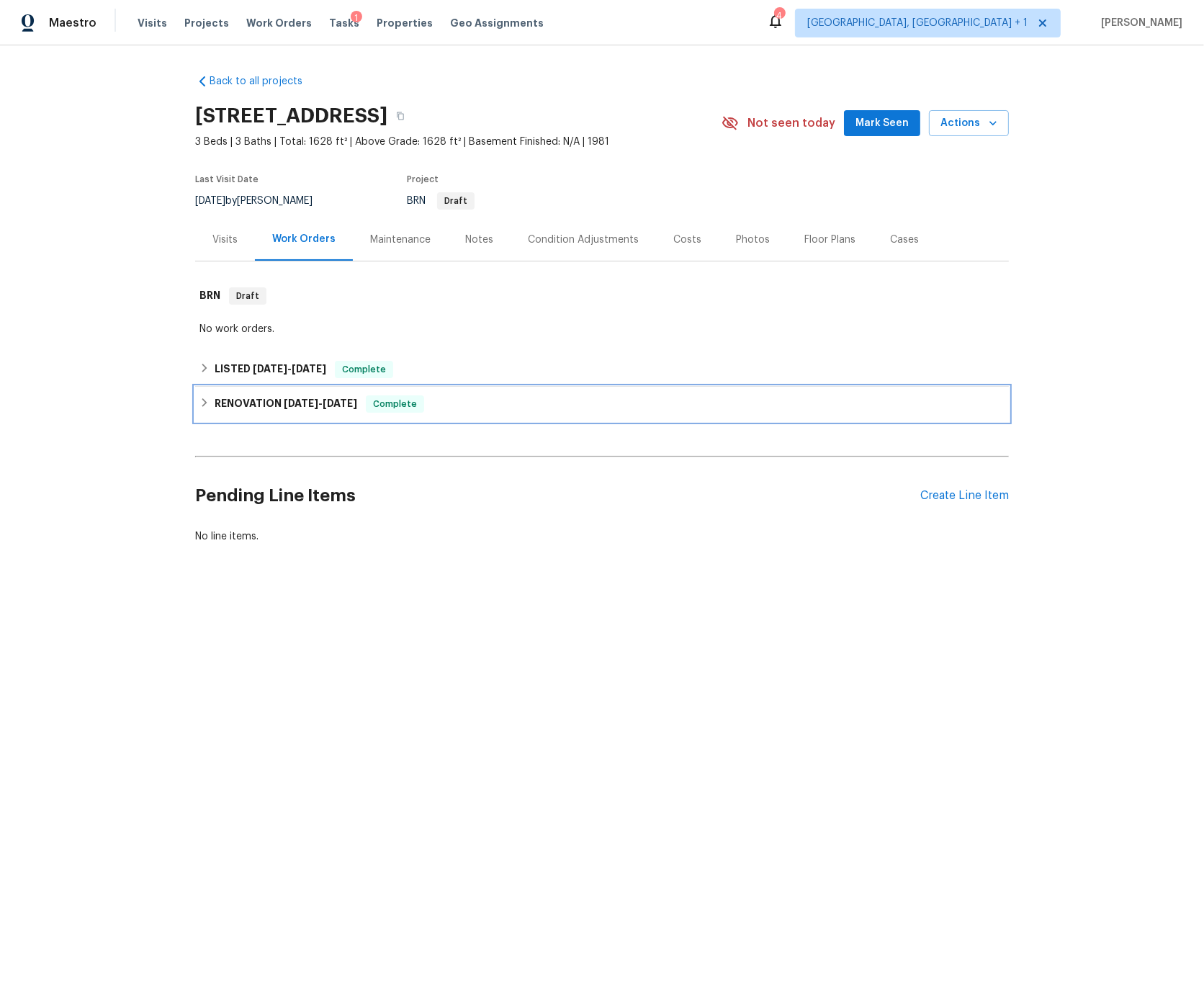
click at [265, 402] on h6 "RENOVATION 5/29/25 - 8/1/25" at bounding box center [286, 404] width 142 height 18
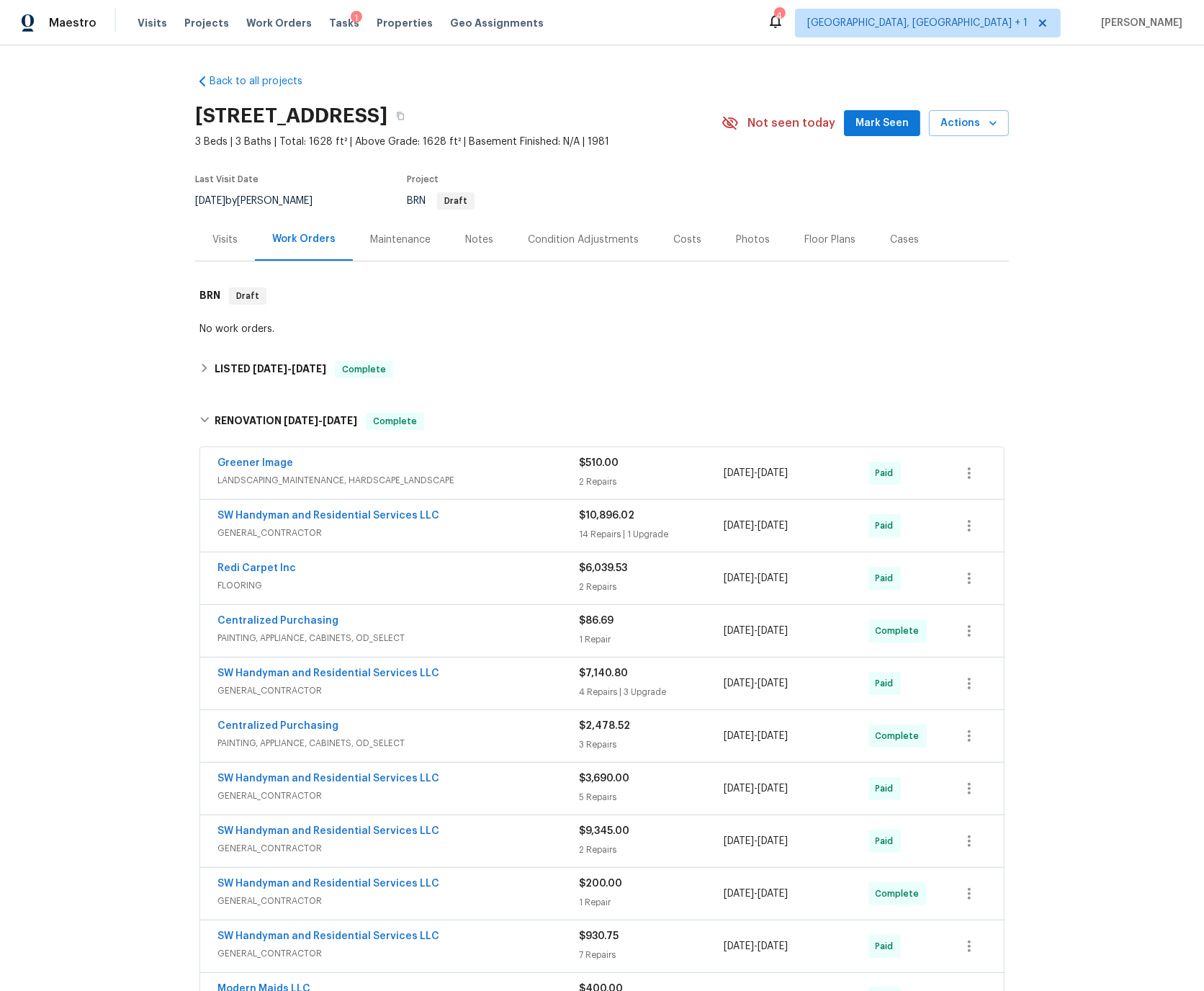
click at [222, 240] on div "Visits" at bounding box center [225, 239] width 25 height 14
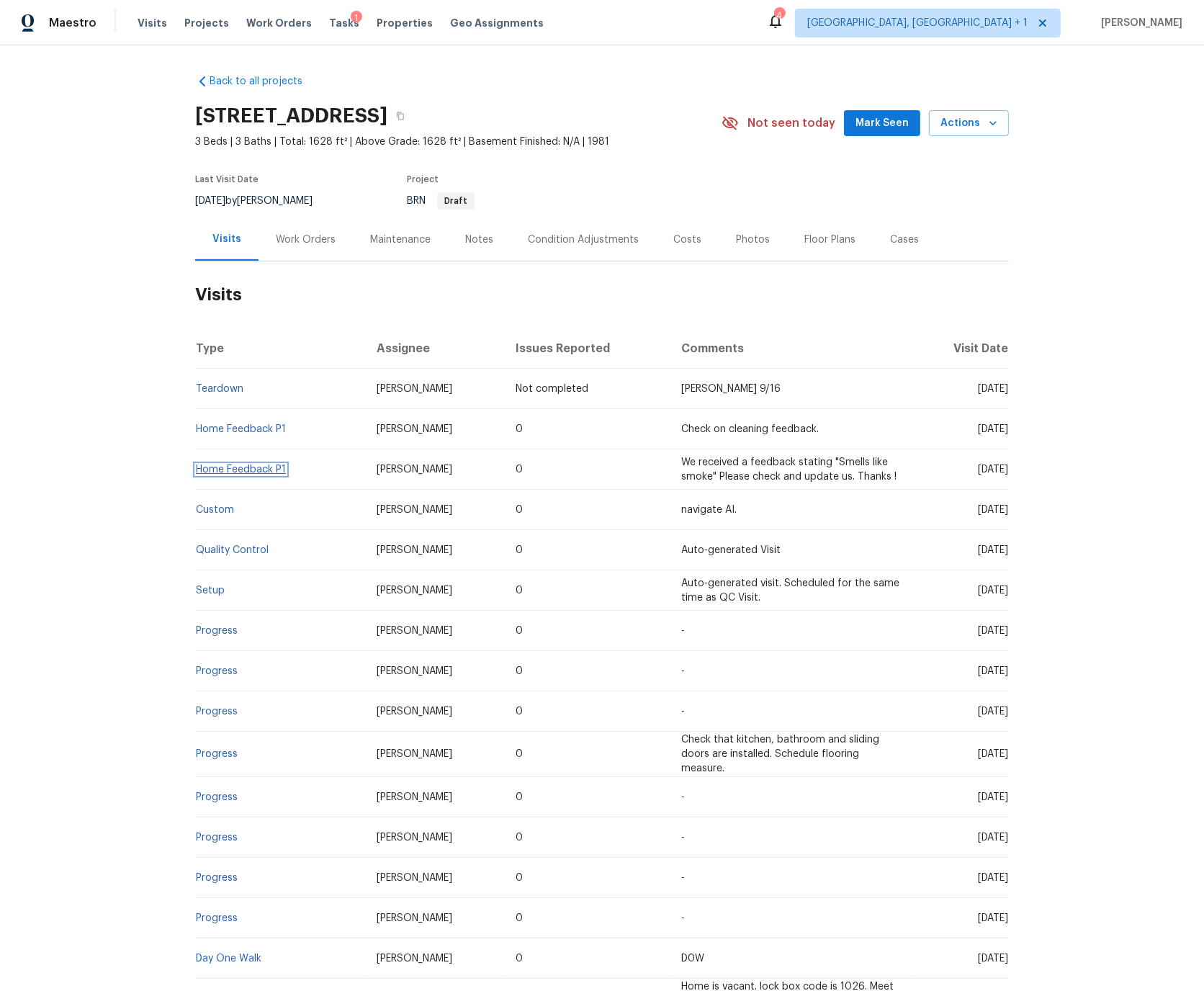
click at [239, 468] on link "Home Feedback P1" at bounding box center [240, 469] width 90 height 10
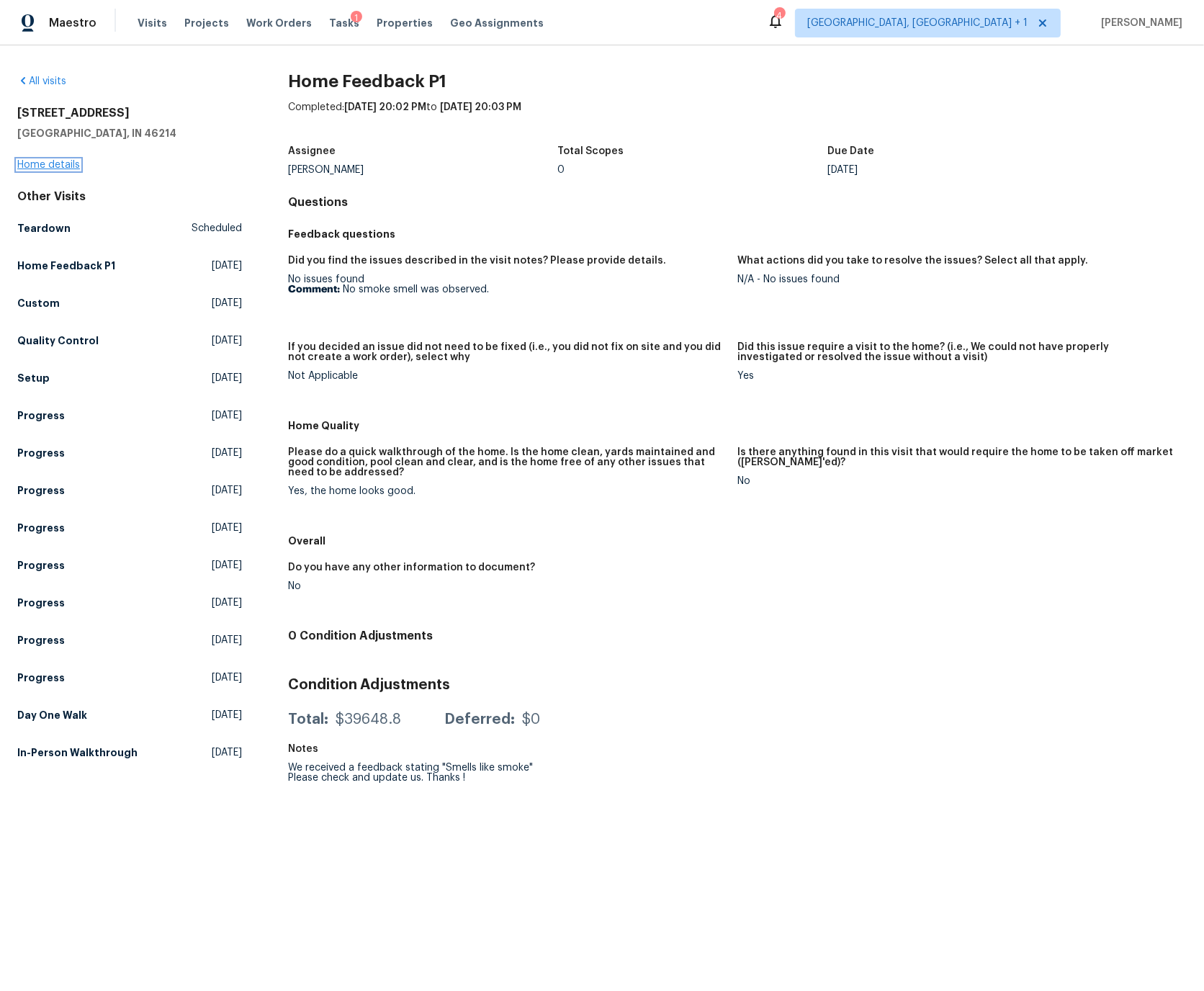
click at [56, 162] on link "Home details" at bounding box center [49, 165] width 62 height 10
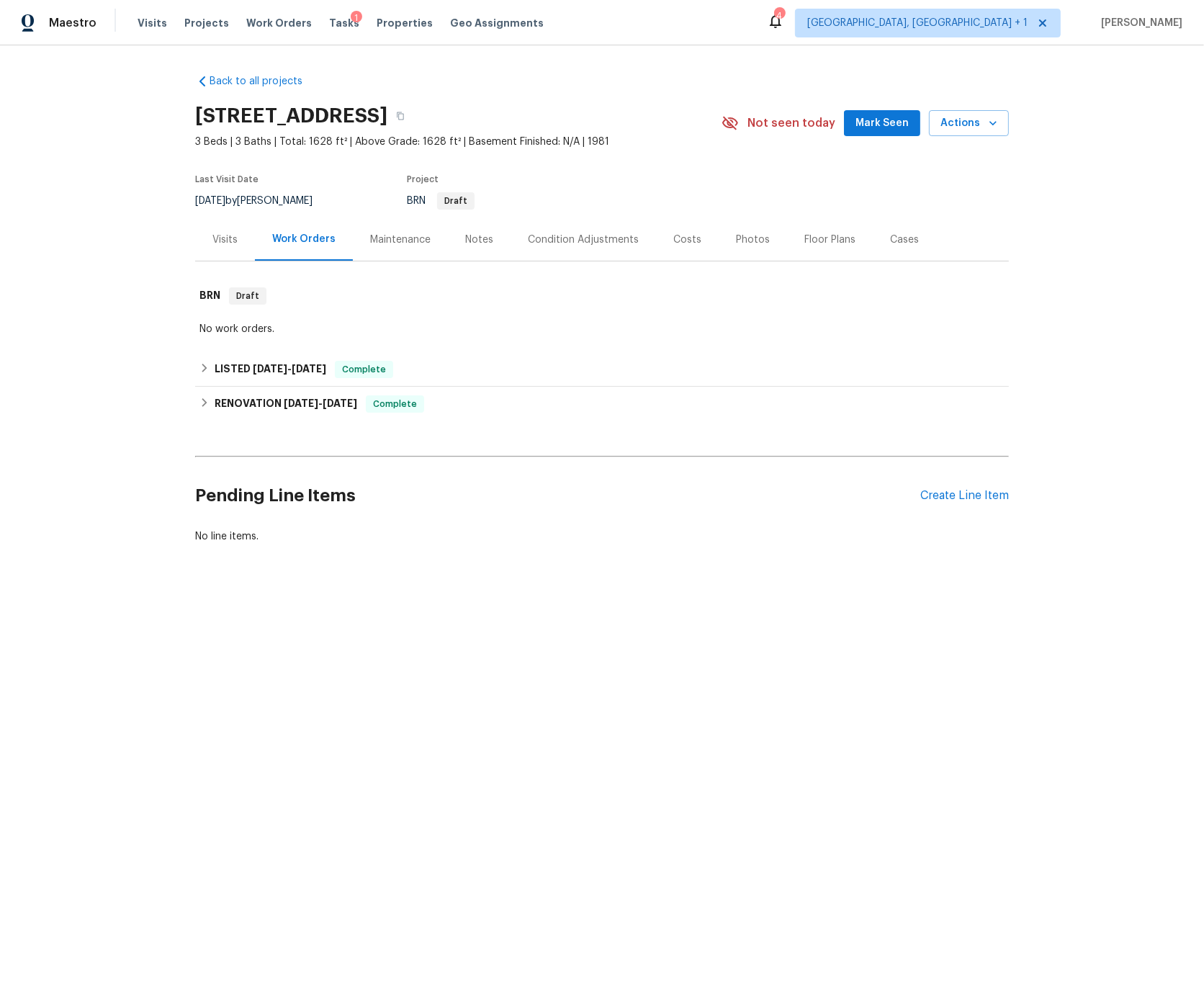
click at [225, 240] on div "Visits" at bounding box center [225, 239] width 25 height 14
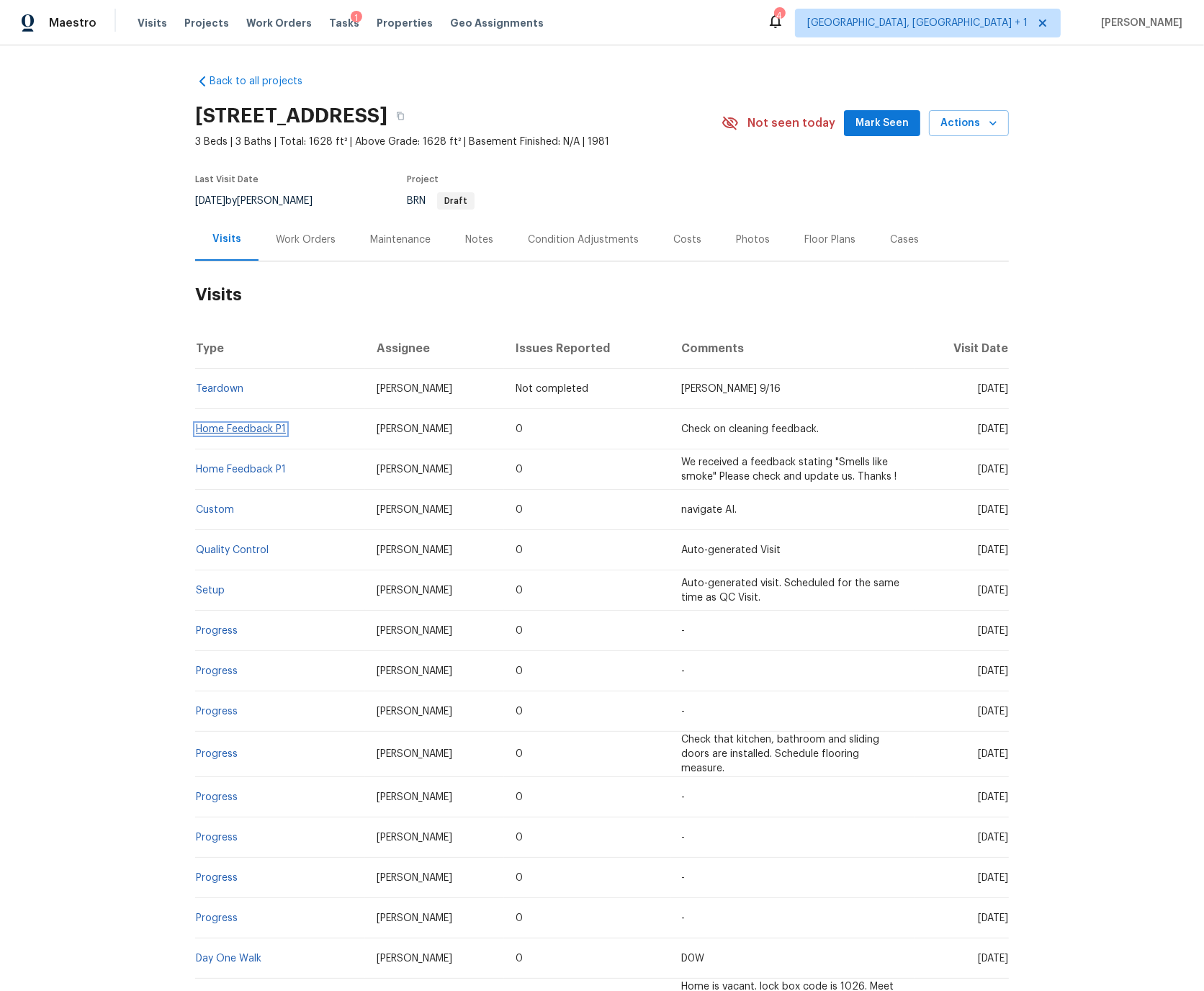
click at [260, 427] on link "Home Feedback P1" at bounding box center [240, 429] width 90 height 10
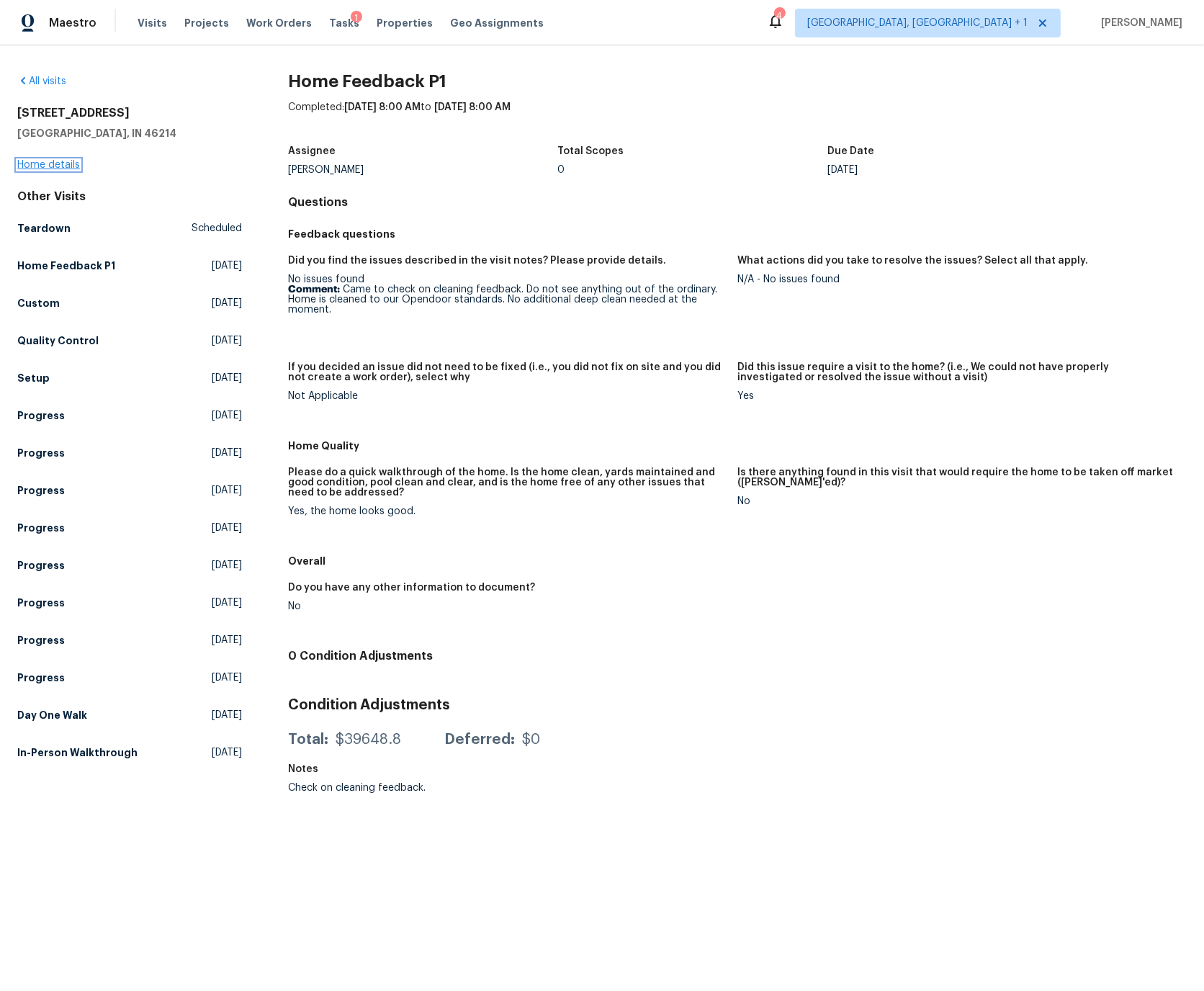
click at [62, 162] on link "Home details" at bounding box center [49, 165] width 62 height 10
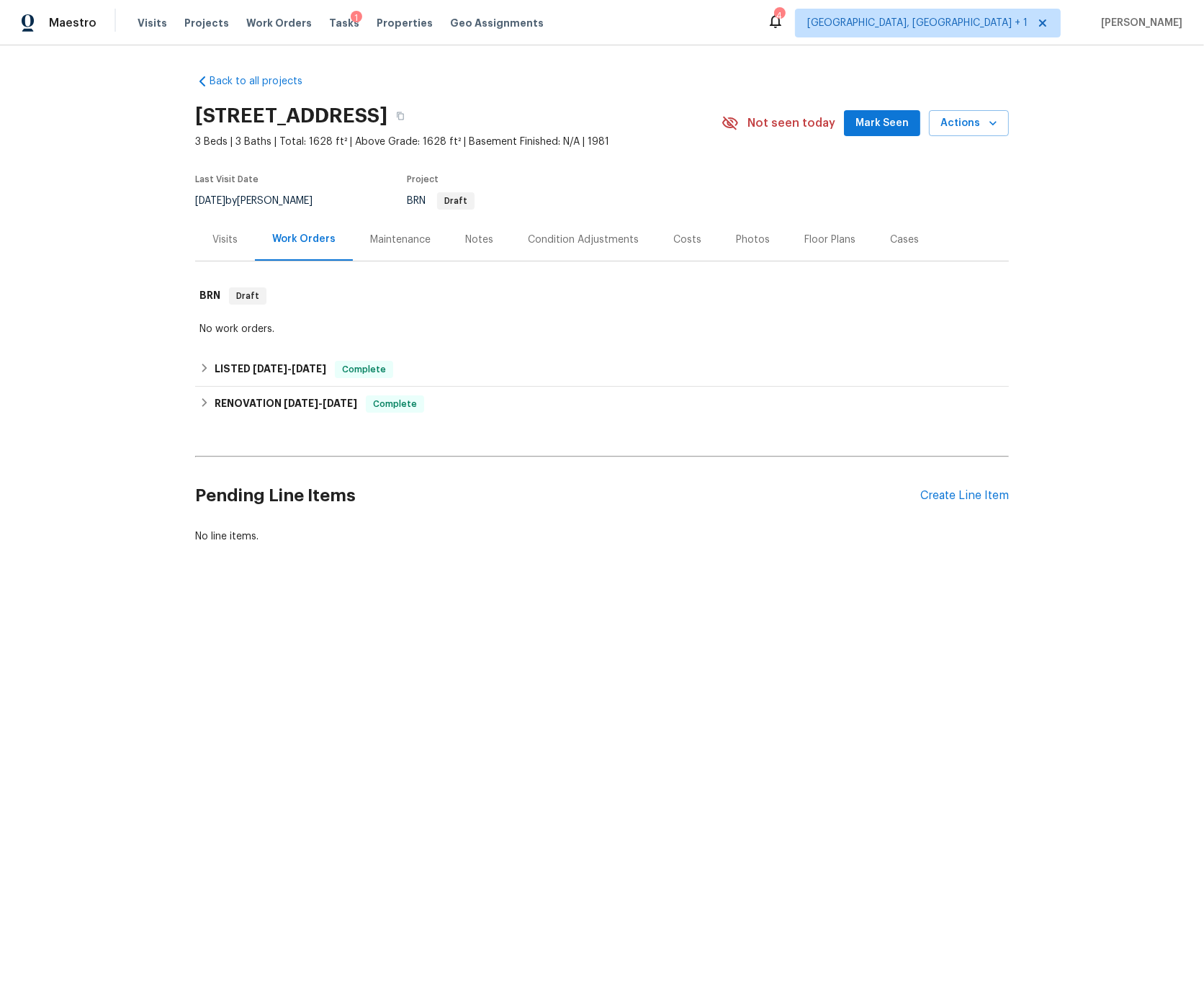
click at [742, 238] on div "Photos" at bounding box center [752, 239] width 34 height 14
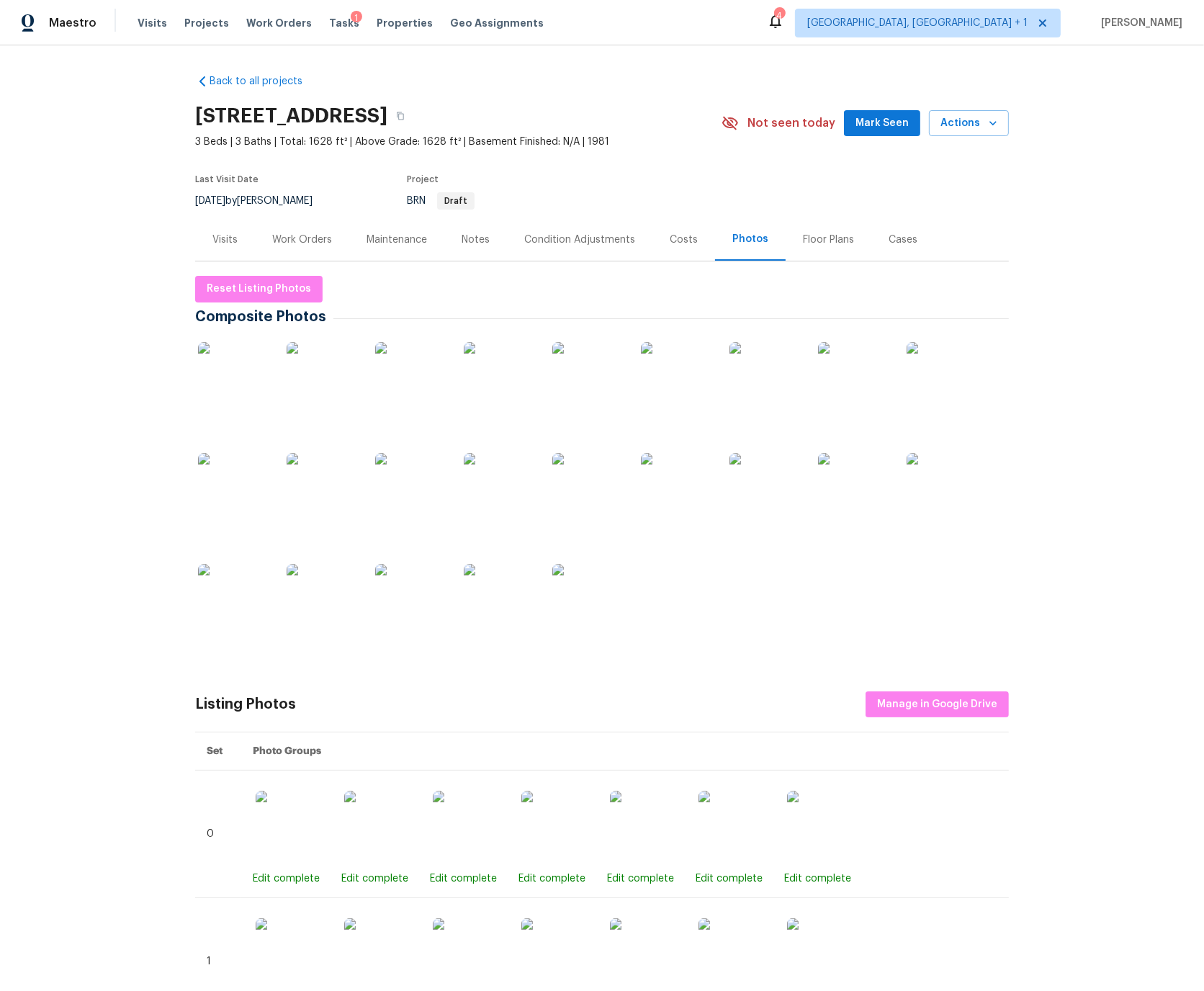
click at [238, 378] on img at bounding box center [233, 378] width 72 height 72
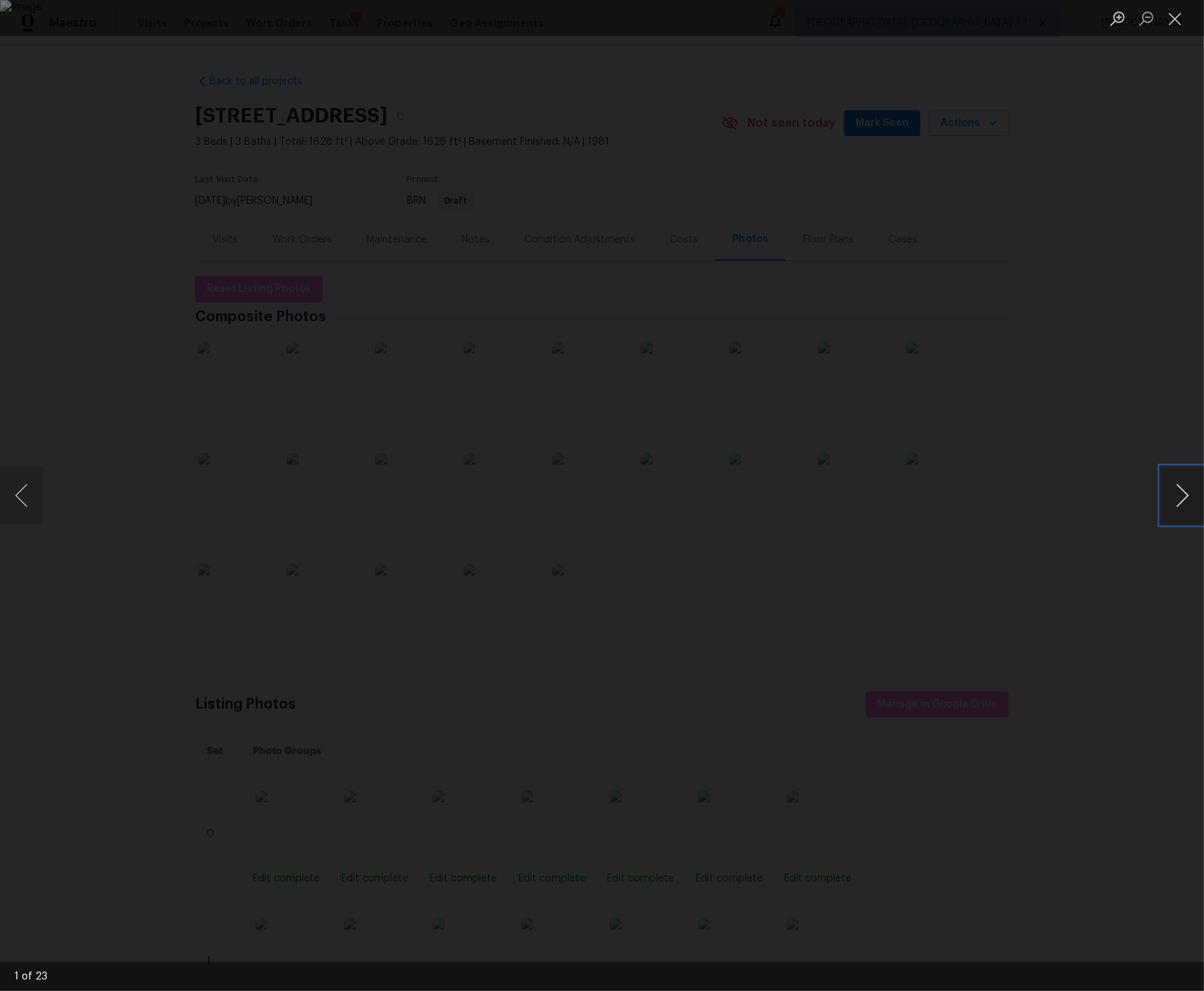
click at [1183, 496] on button "Next image" at bounding box center [1181, 496] width 43 height 57
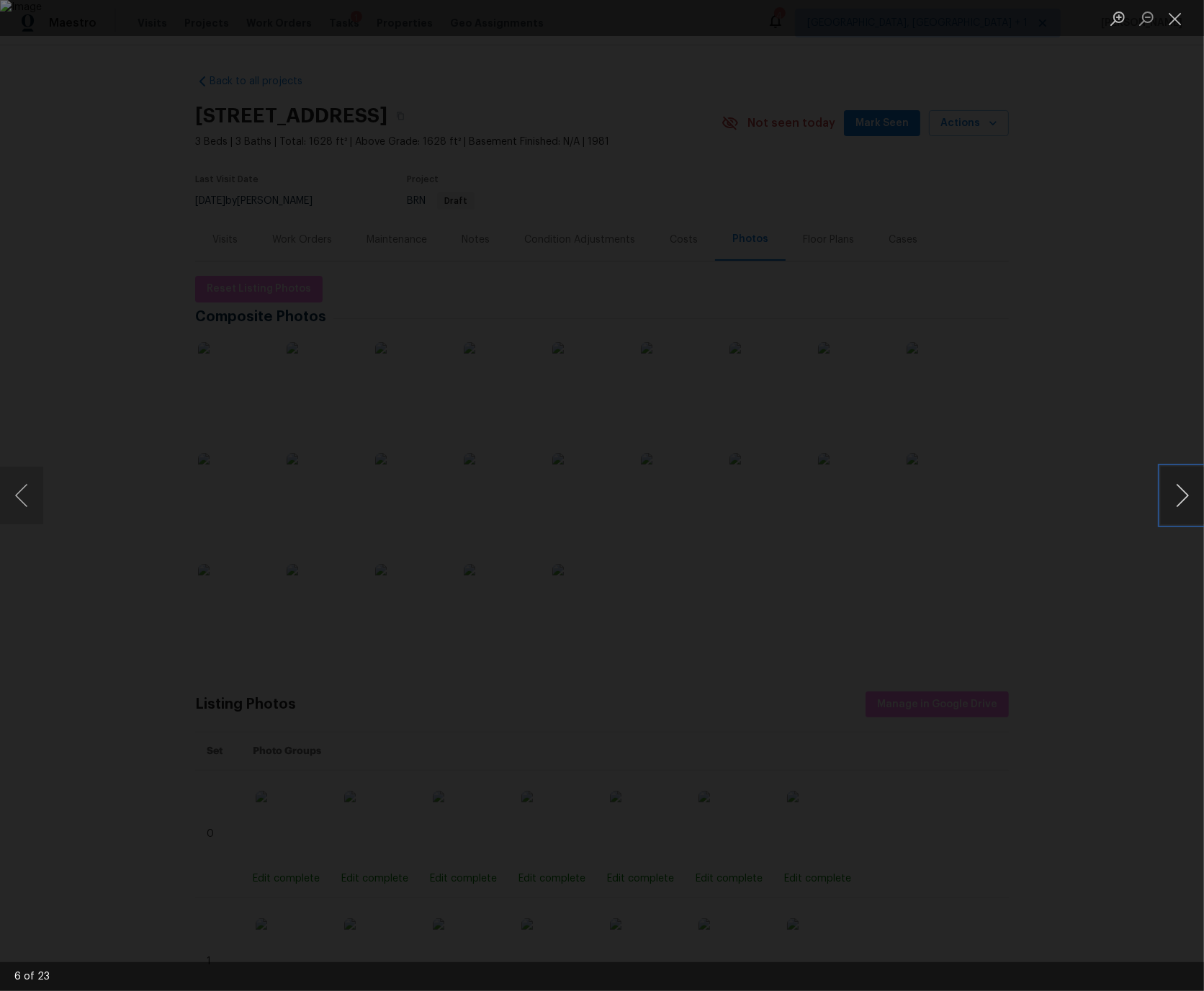
click at [1183, 496] on button "Next image" at bounding box center [1181, 496] width 43 height 57
click at [1184, 495] on button "Next image" at bounding box center [1181, 496] width 43 height 57
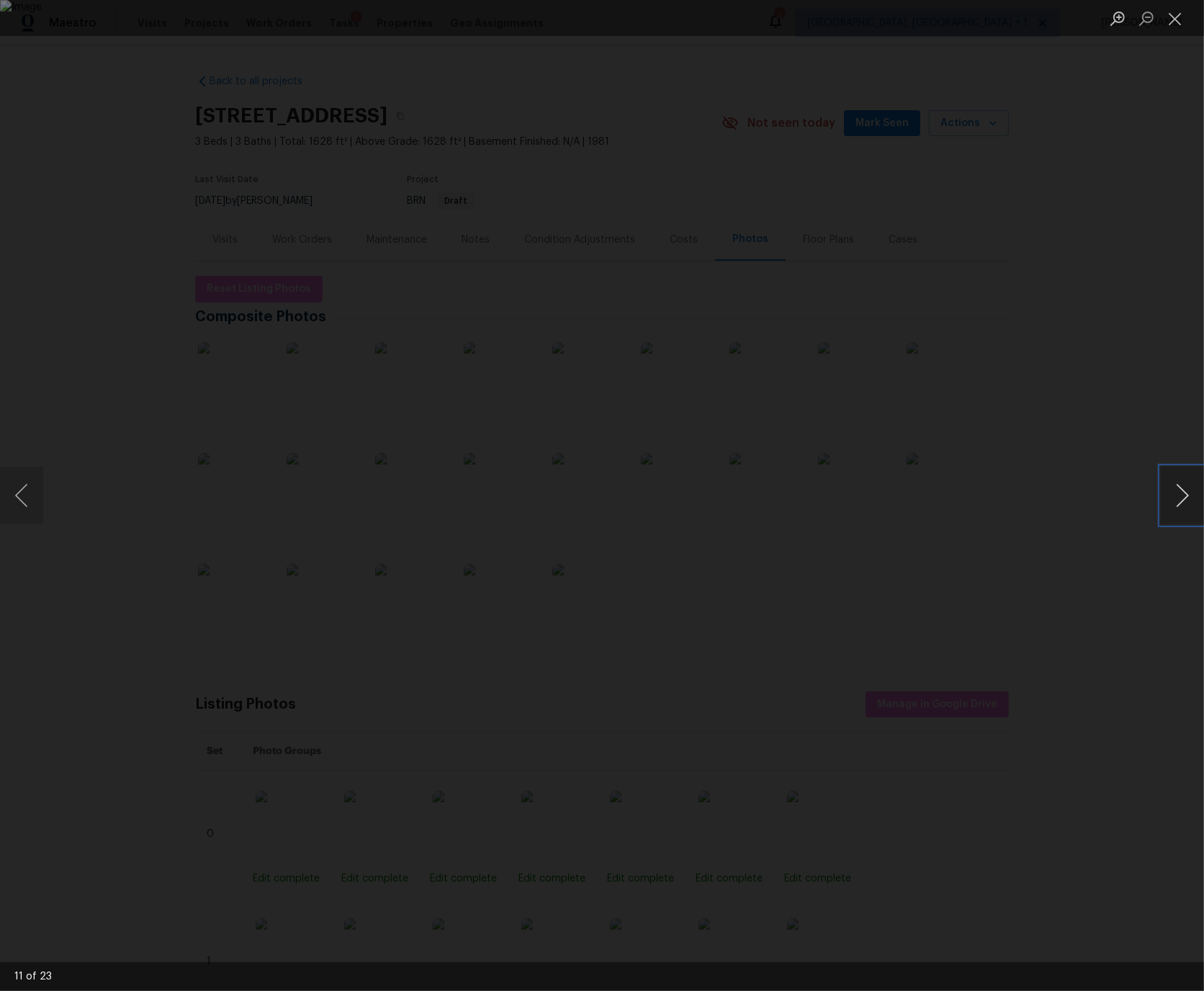
click at [1184, 495] on button "Next image" at bounding box center [1181, 496] width 43 height 57
click at [1180, 495] on button "Next image" at bounding box center [1181, 496] width 43 height 57
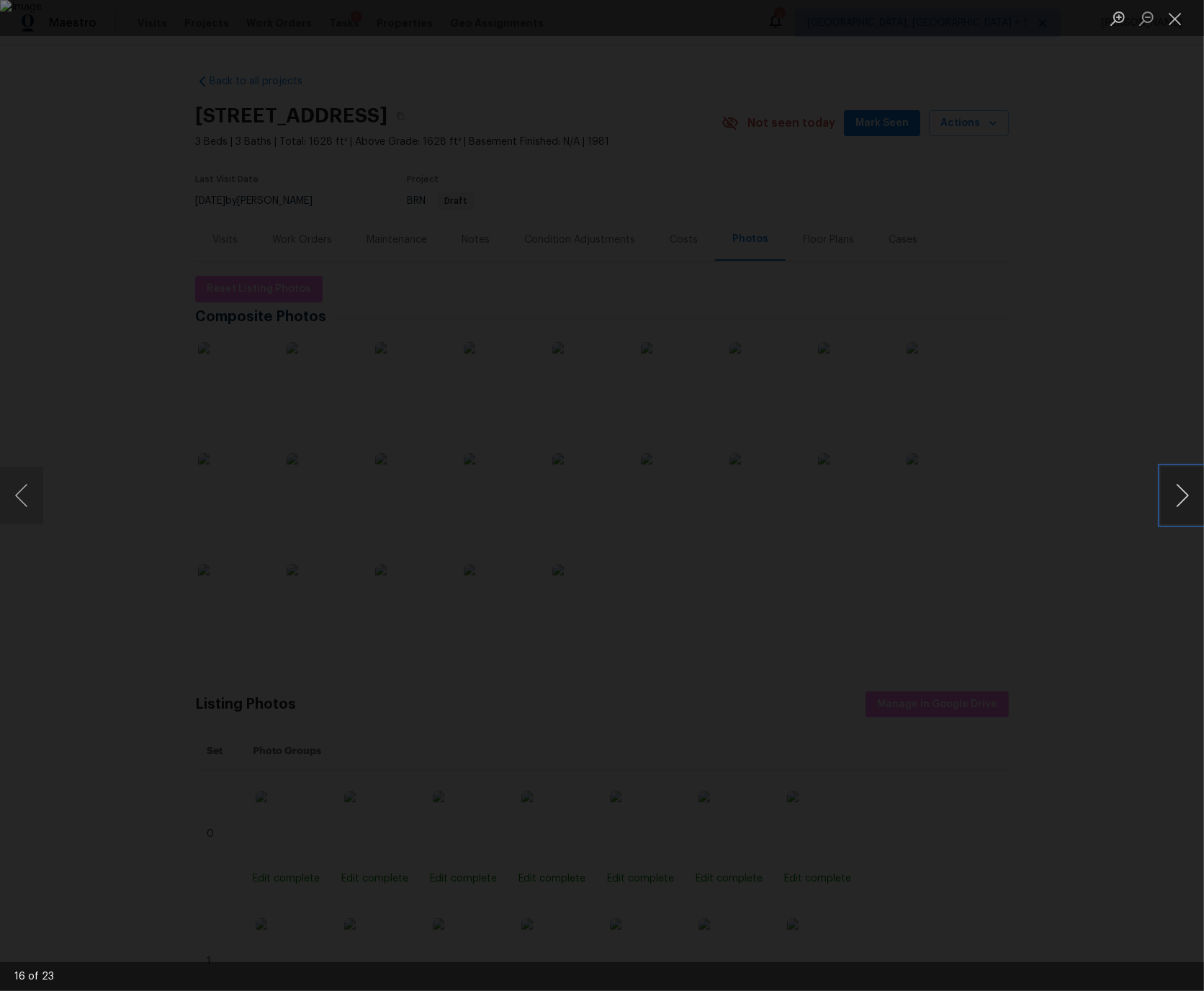
click at [1180, 495] on button "Next image" at bounding box center [1181, 496] width 43 height 57
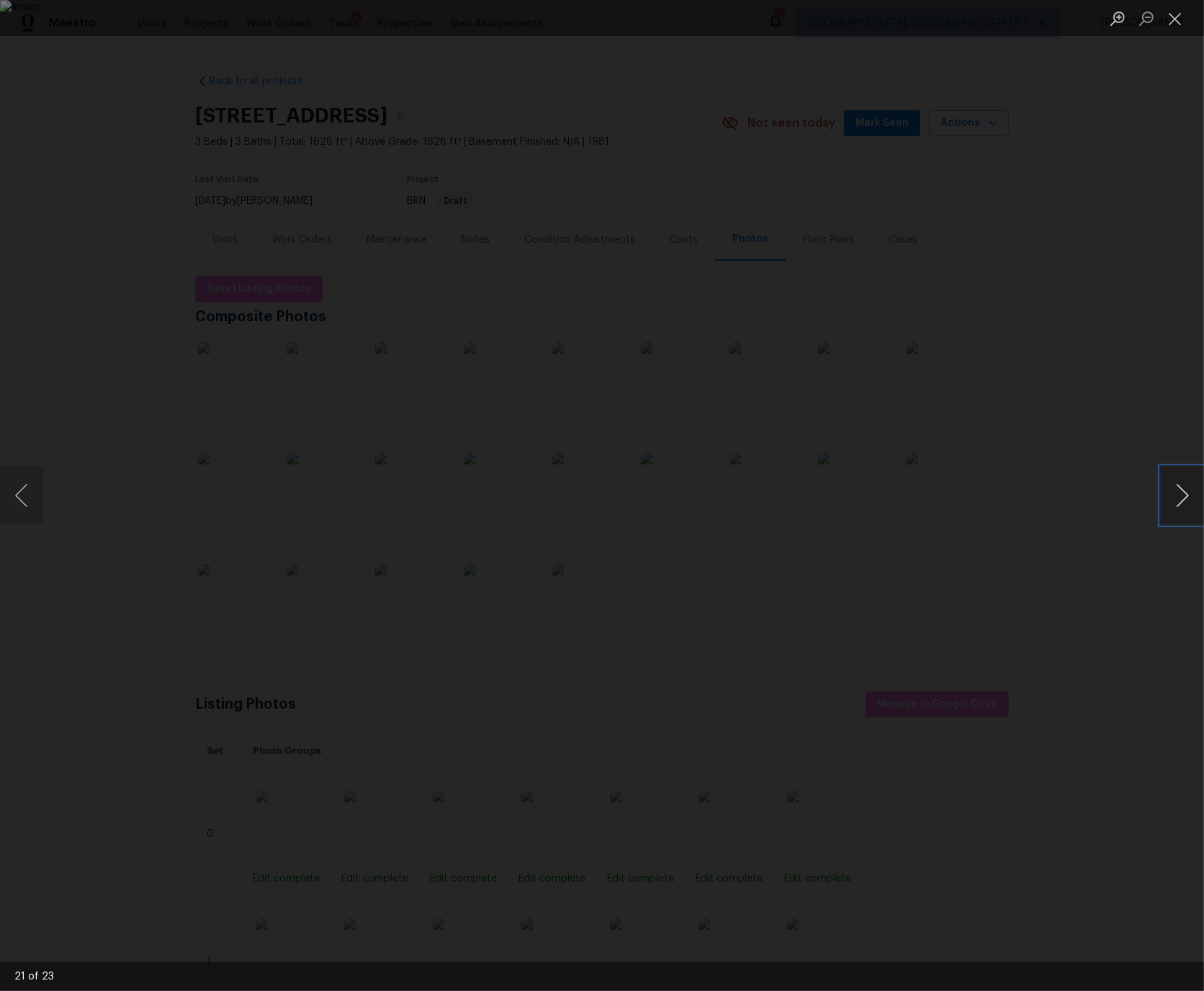
click at [1180, 495] on button "Next image" at bounding box center [1181, 496] width 43 height 57
click at [1175, 15] on button "Close lightbox" at bounding box center [1175, 19] width 29 height 25
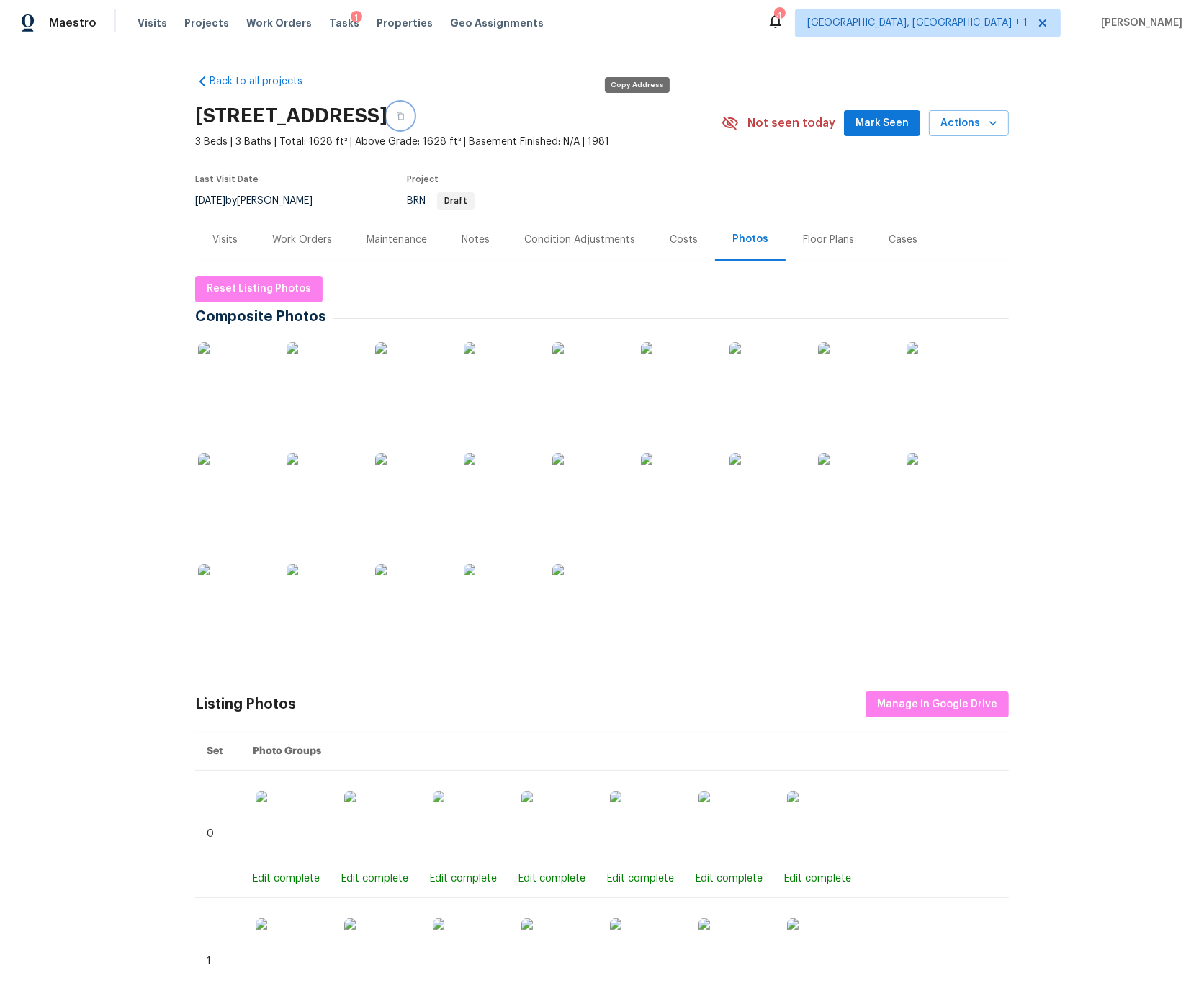
click at [404, 115] on icon "button" at bounding box center [400, 115] width 8 height 8
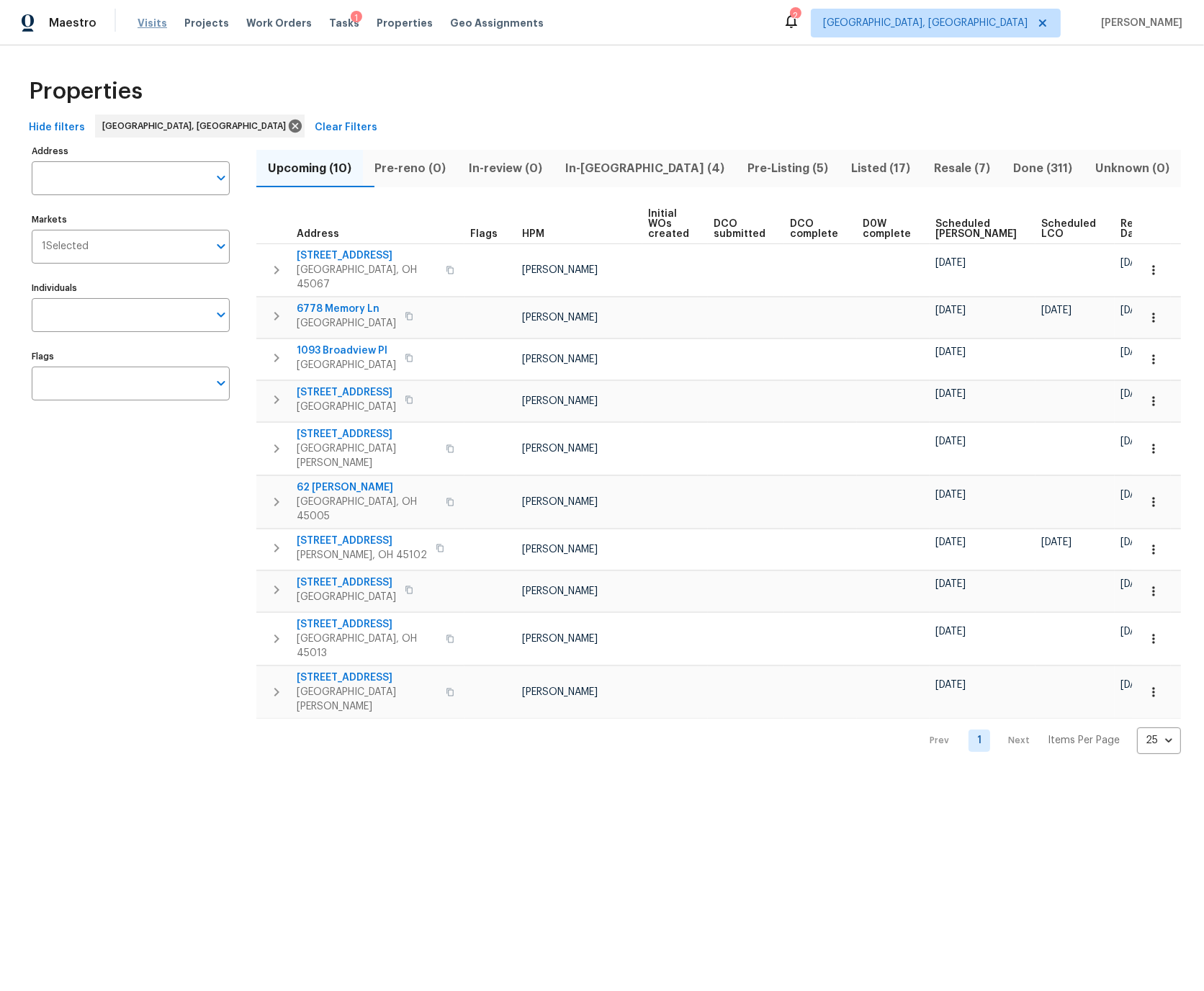
click at [151, 24] on span "Visits" at bounding box center [152, 23] width 29 height 14
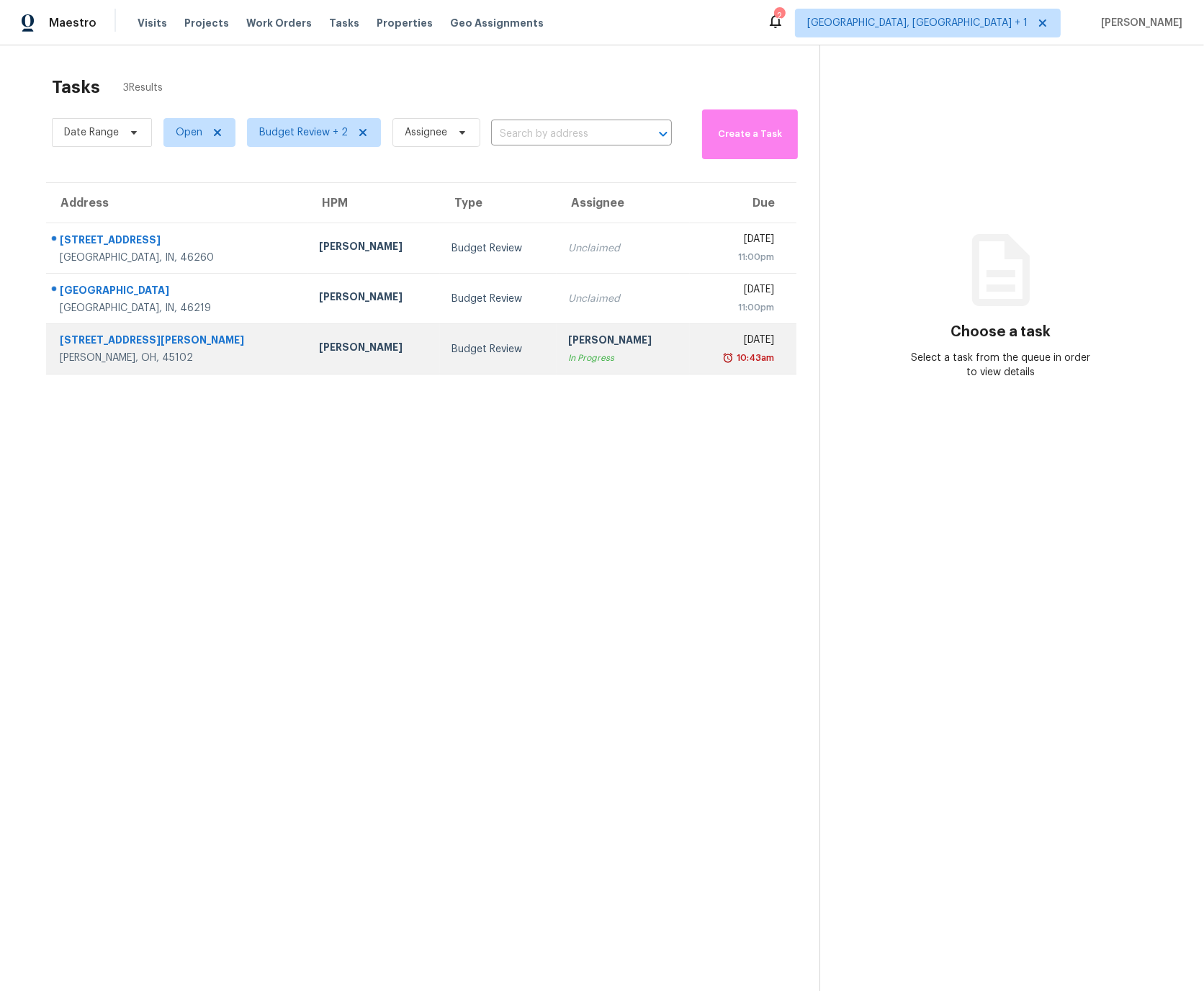
click at [169, 341] on div "368 Amelia Olive Branch Rd" at bounding box center [178, 341] width 236 height 18
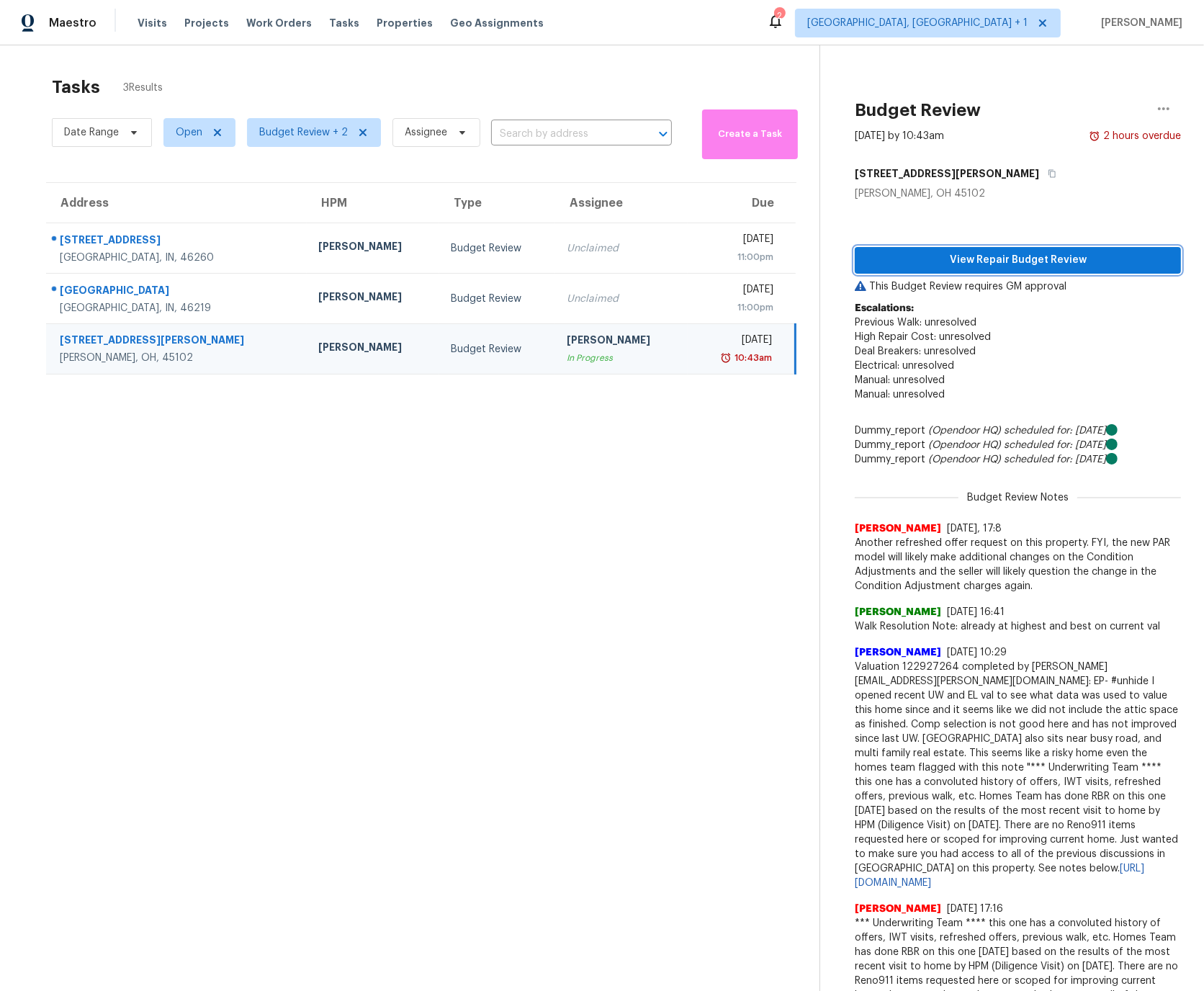
click at [1011, 259] on span "View Repair Budget Review" at bounding box center [1018, 260] width 303 height 18
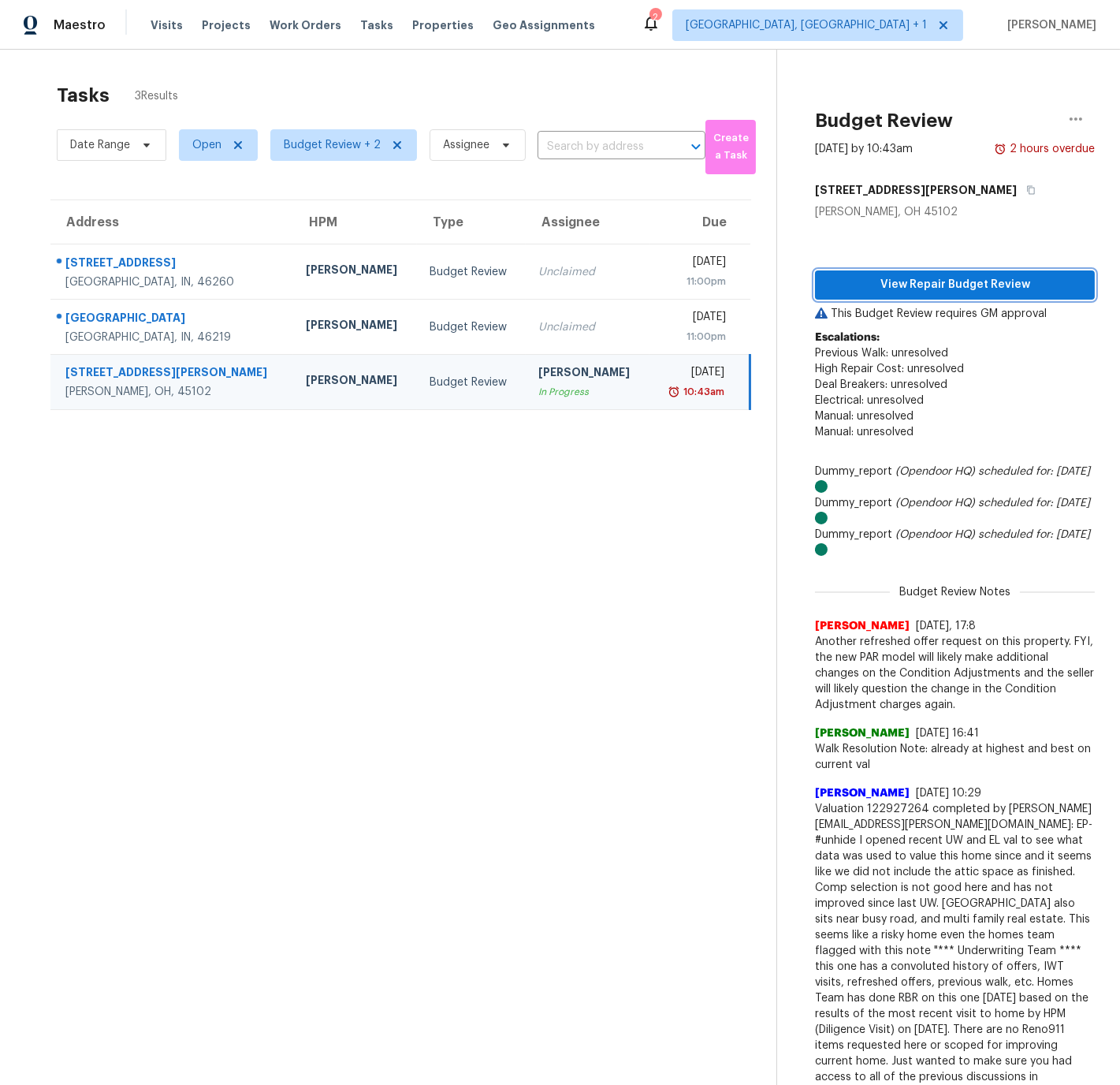
click at [965, 284] on span "View Repair Budget Review" at bounding box center [955, 284] width 255 height 19
click at [922, 287] on span "View Repair Budget Review" at bounding box center [955, 284] width 255 height 19
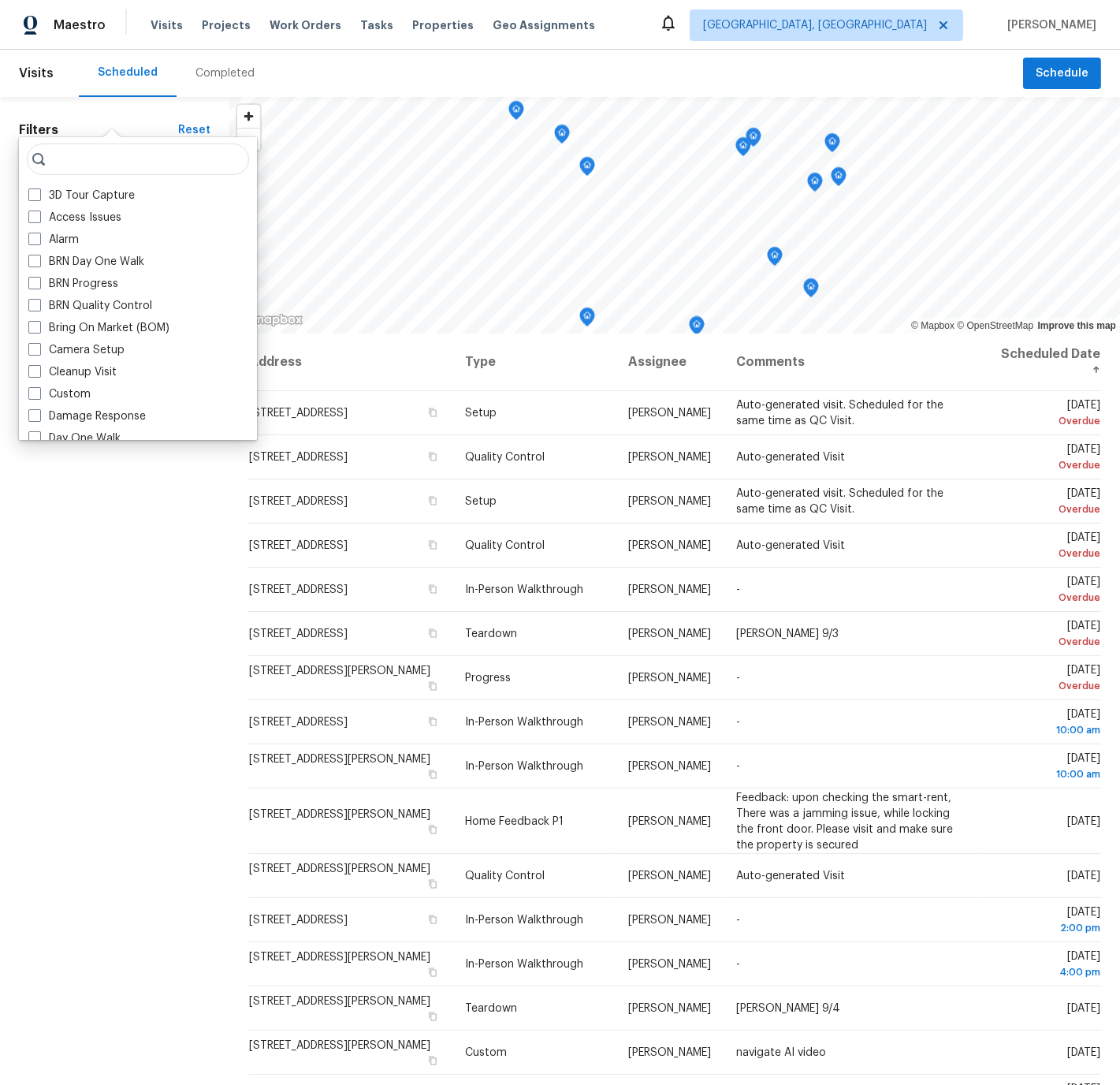
scroll to position [107, 0]
